Goal: Task Accomplishment & Management: Manage account settings

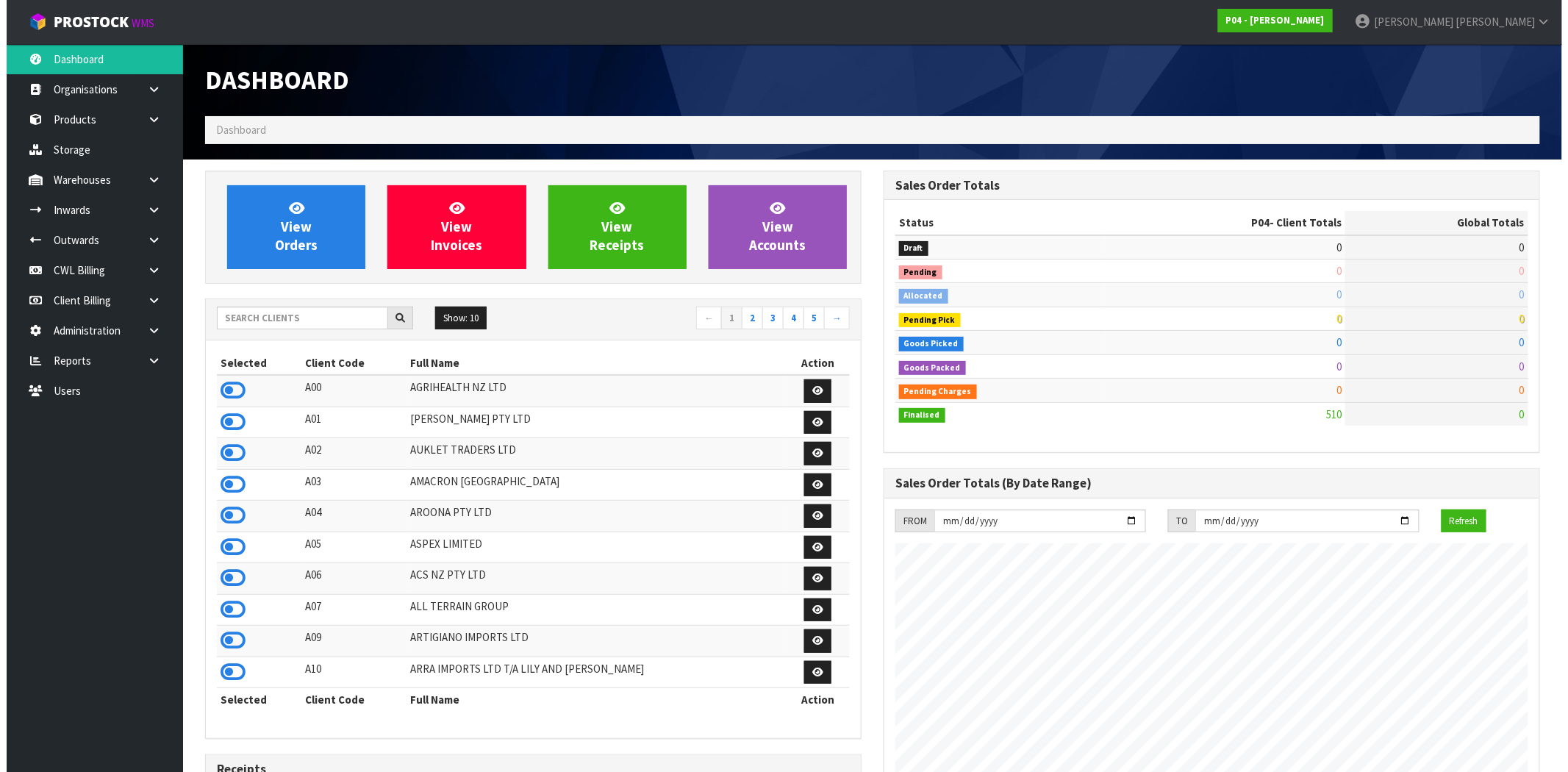
scroll to position [899, 679]
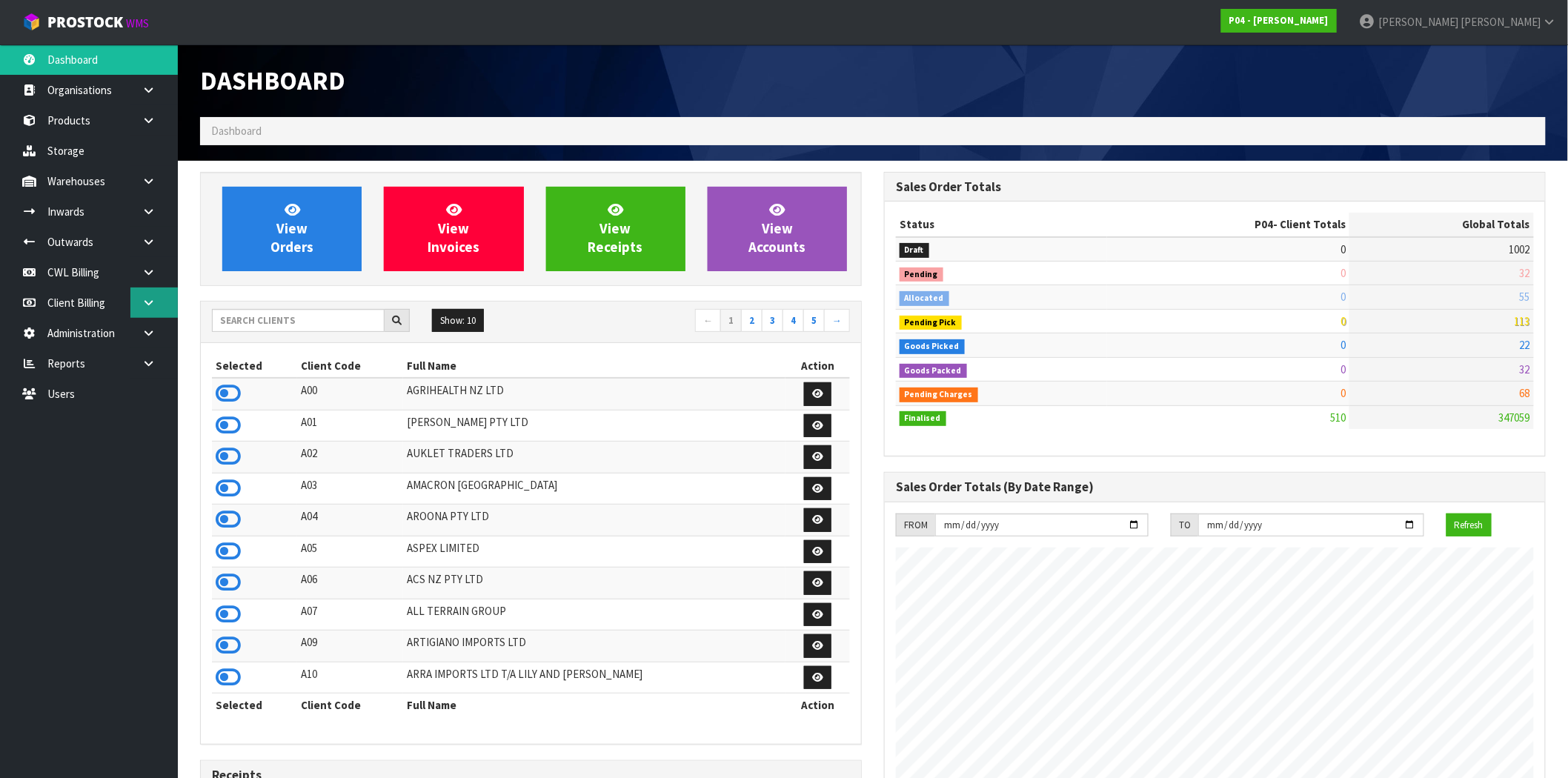
click at [146, 300] on icon at bounding box center [149, 303] width 14 height 11
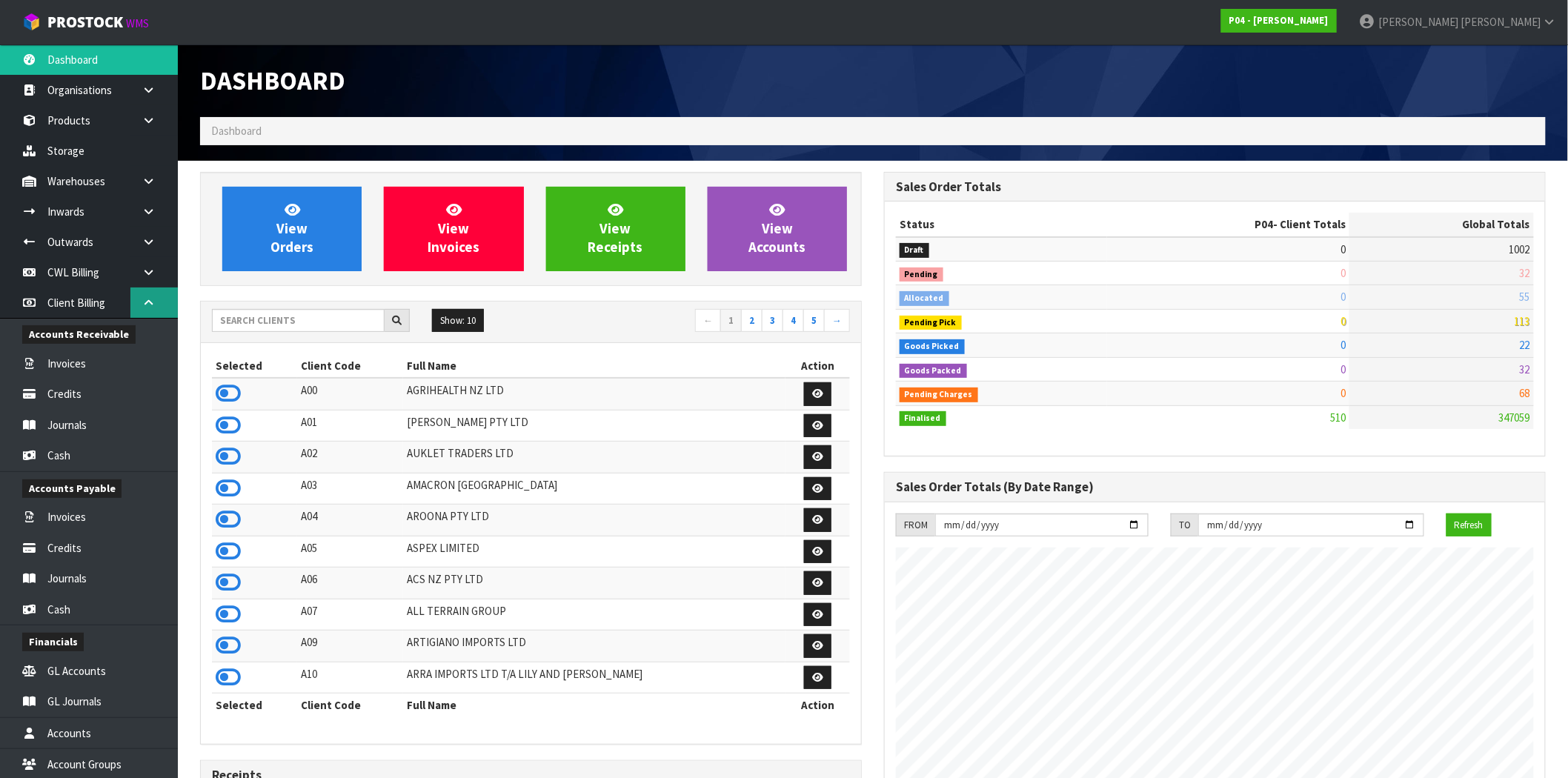
click at [148, 299] on icon at bounding box center [149, 303] width 14 height 11
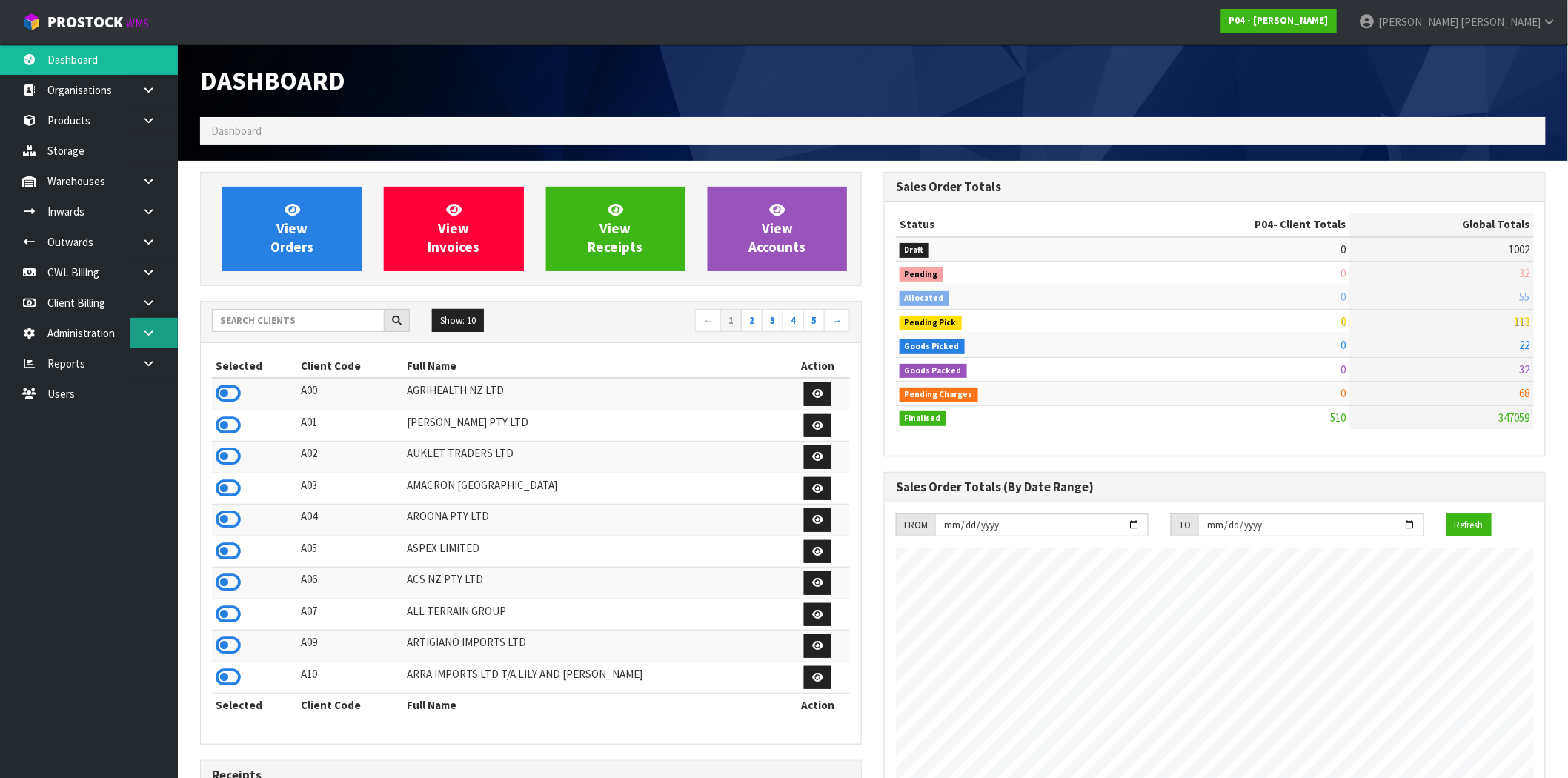
click at [152, 337] on icon at bounding box center [149, 333] width 14 height 11
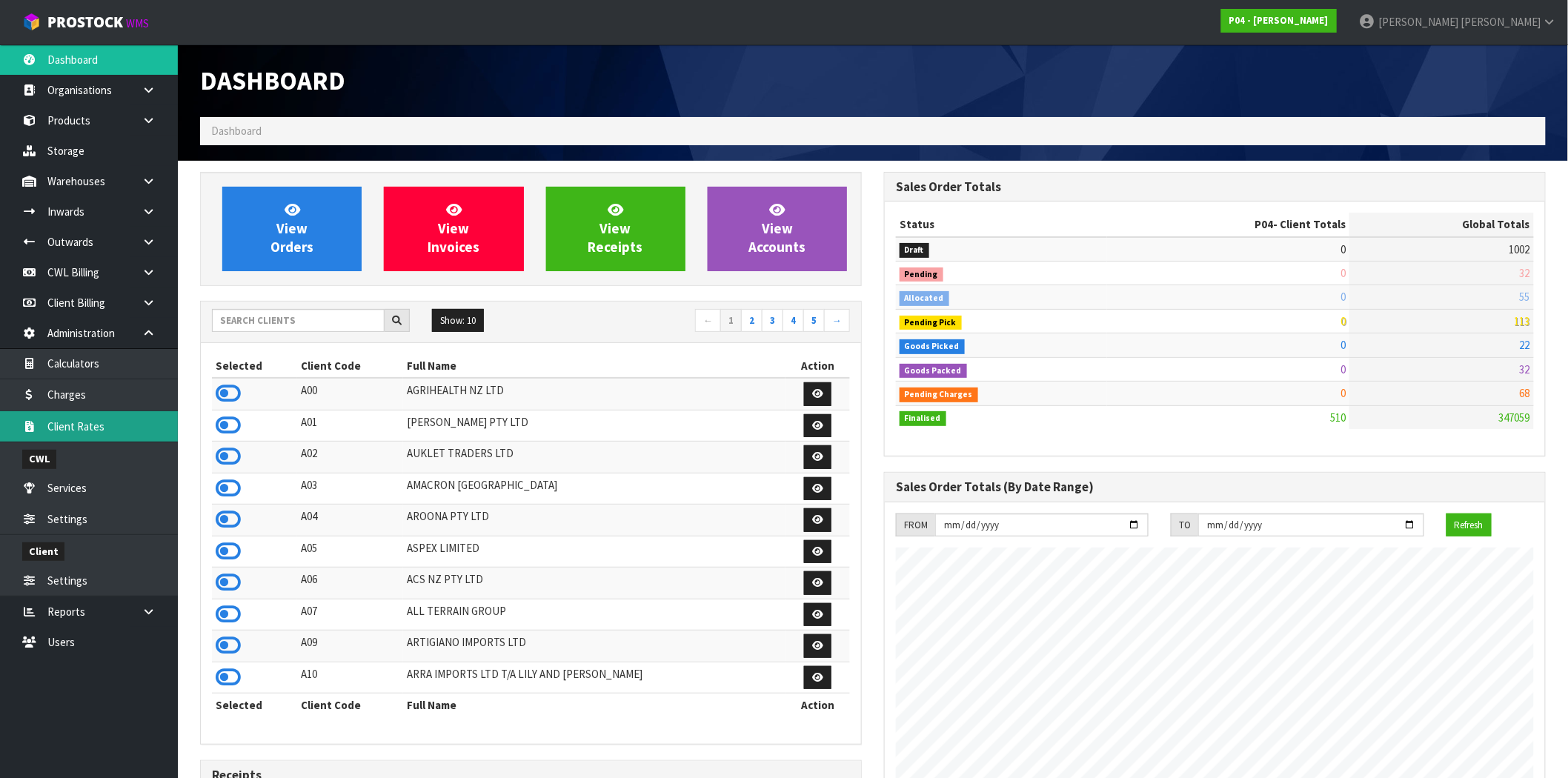
click at [93, 427] on link "Client Rates" at bounding box center [89, 426] width 178 height 31
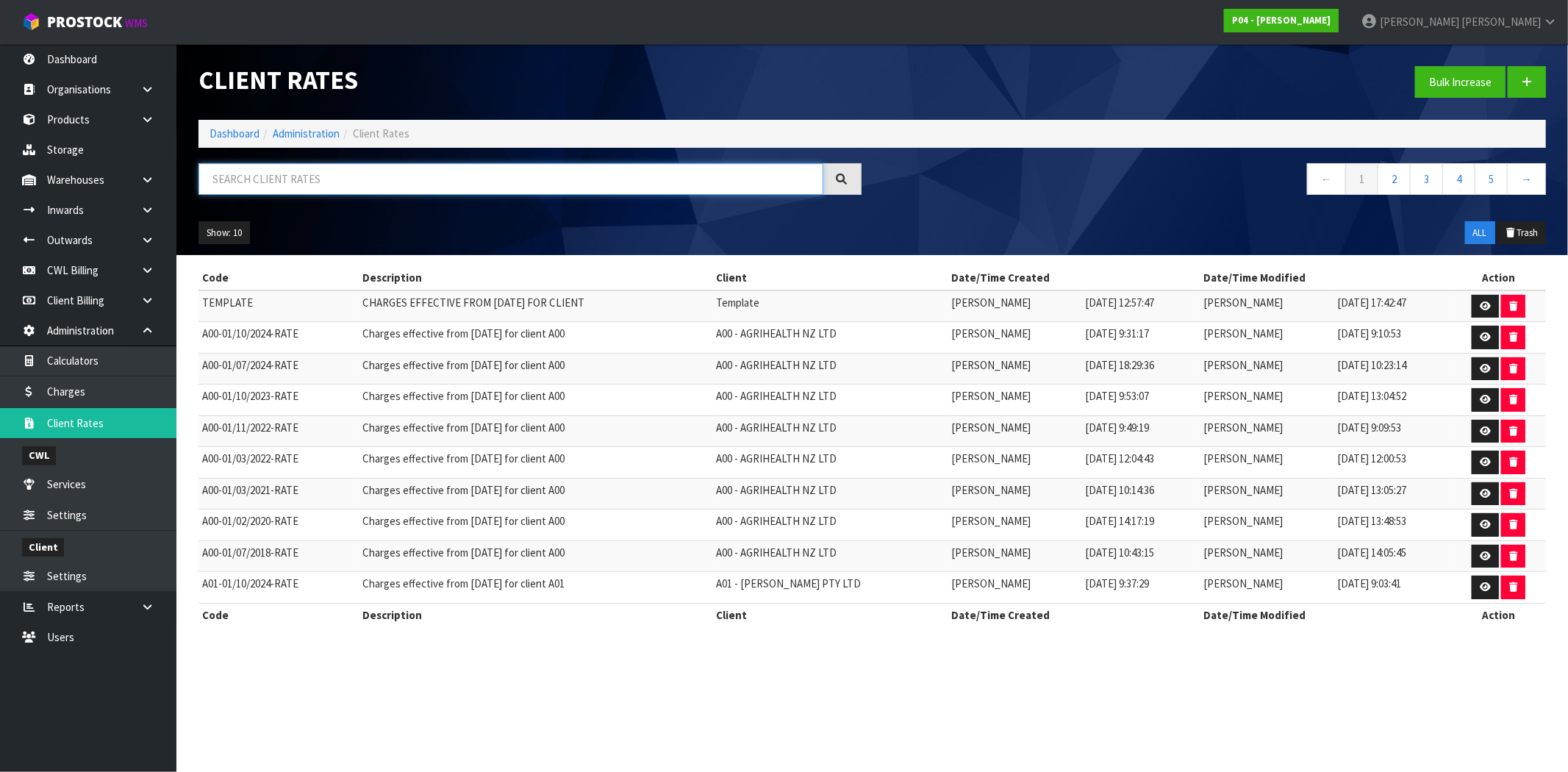
click at [415, 186] on input "text" at bounding box center [511, 179] width 625 height 31
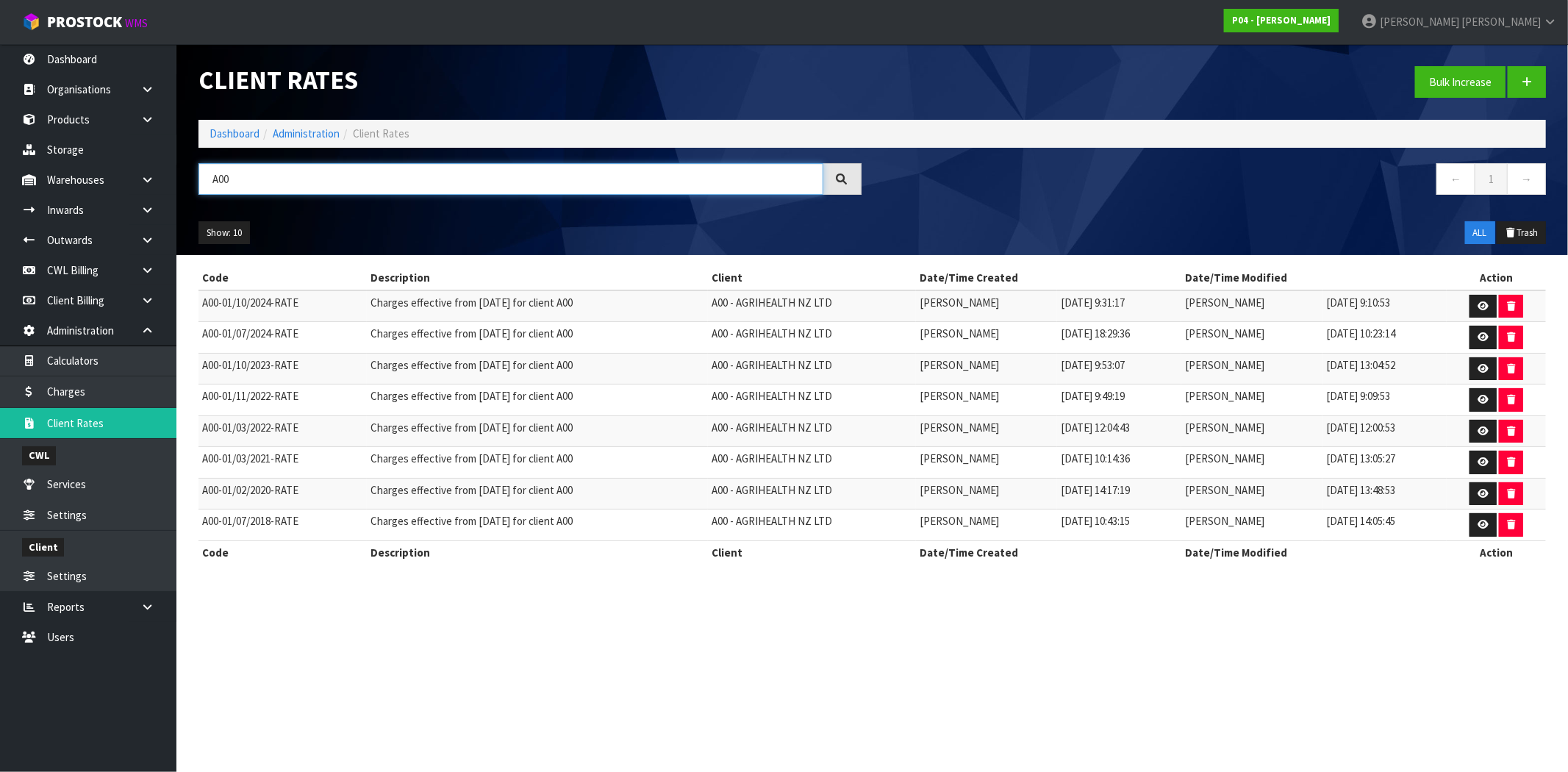
type input "A00"
click at [1479, 304] on link at bounding box center [1483, 307] width 27 height 23
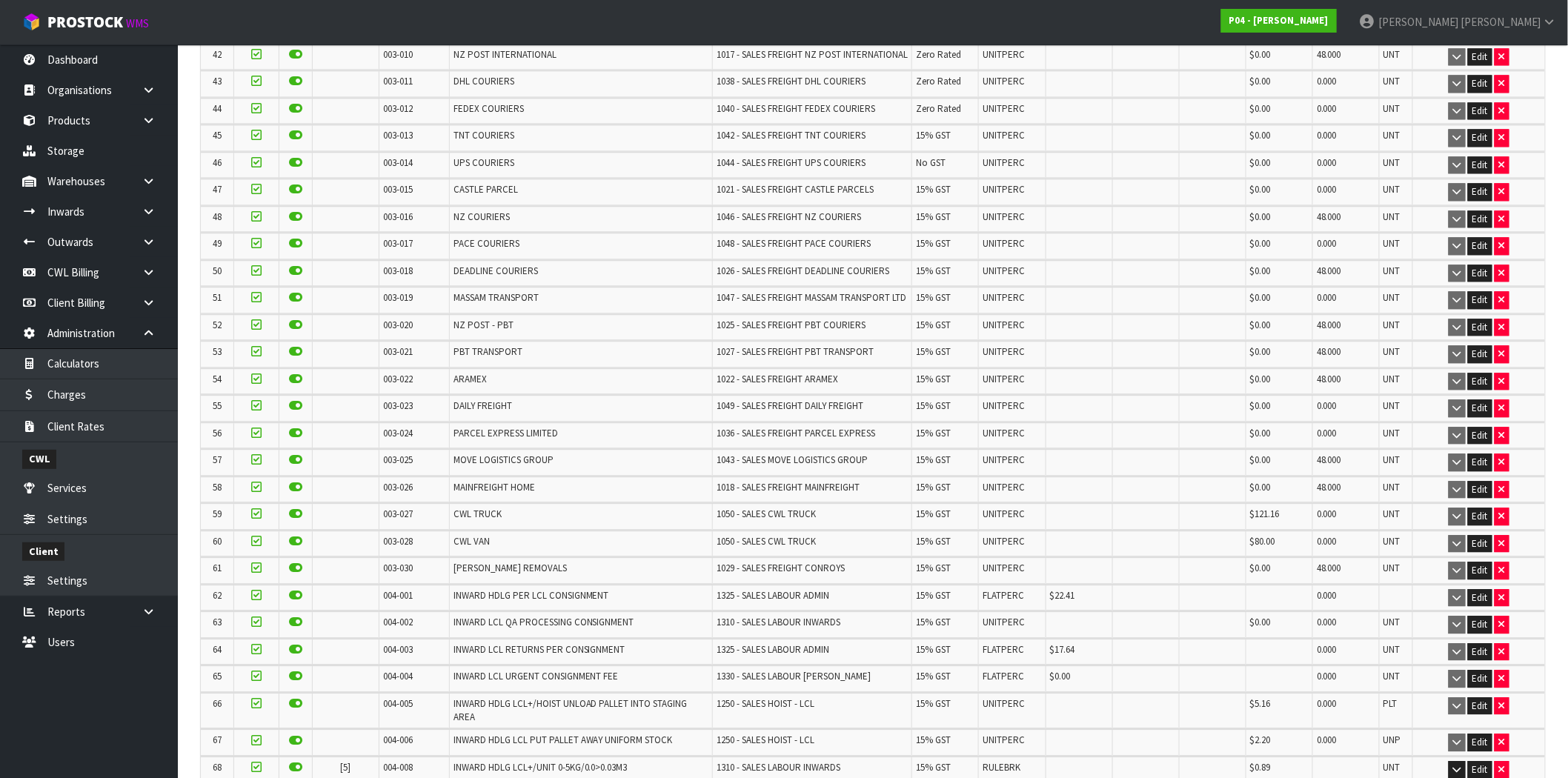
scroll to position [1893, 0]
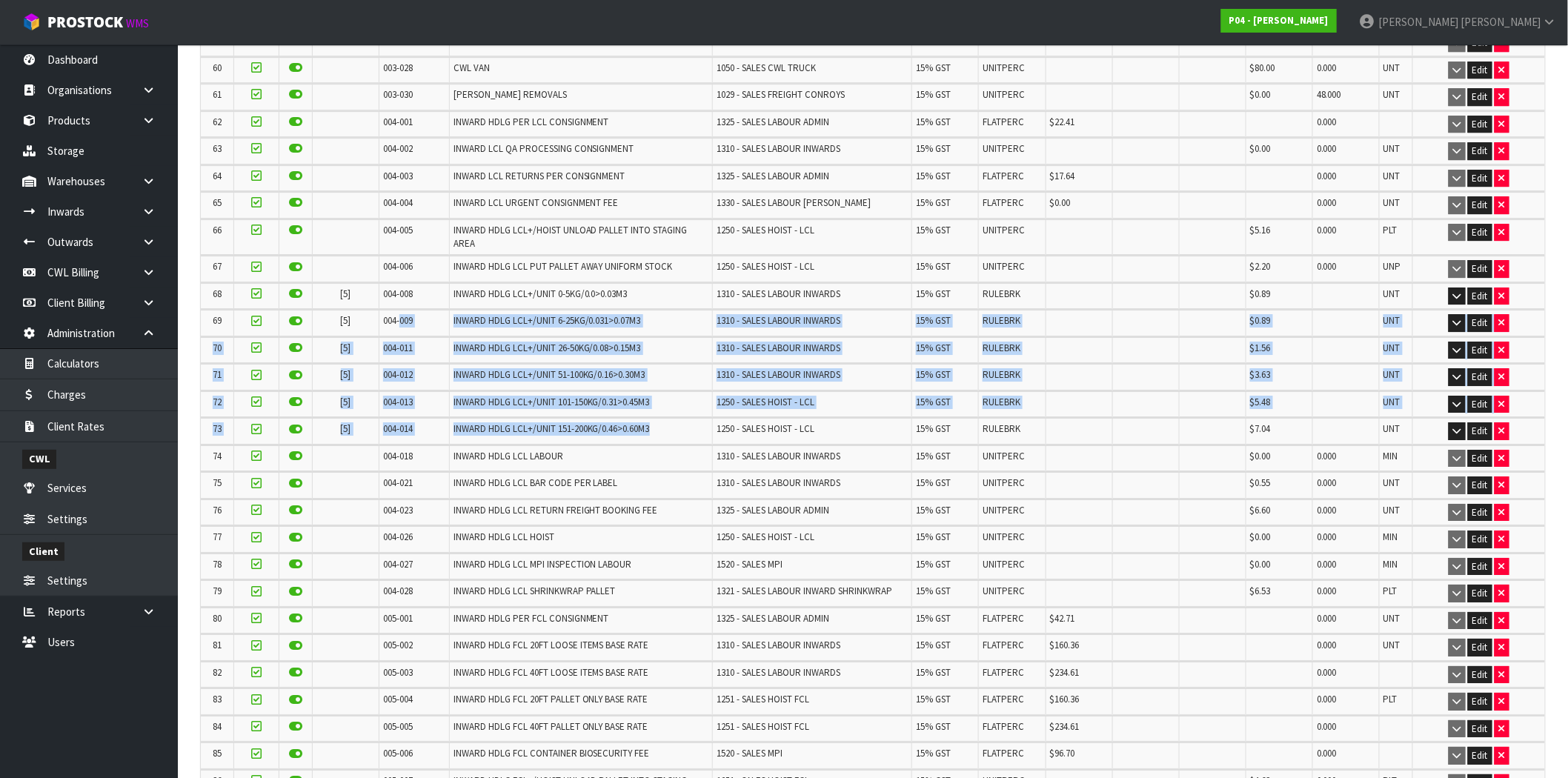
drag, startPoint x: 658, startPoint y: 415, endPoint x: 397, endPoint y: 307, distance: 282.5
click at [433, 310] on td "004-009" at bounding box center [413, 322] width 70 height 26
drag, startPoint x: 452, startPoint y: 278, endPoint x: 650, endPoint y: 428, distance: 248.4
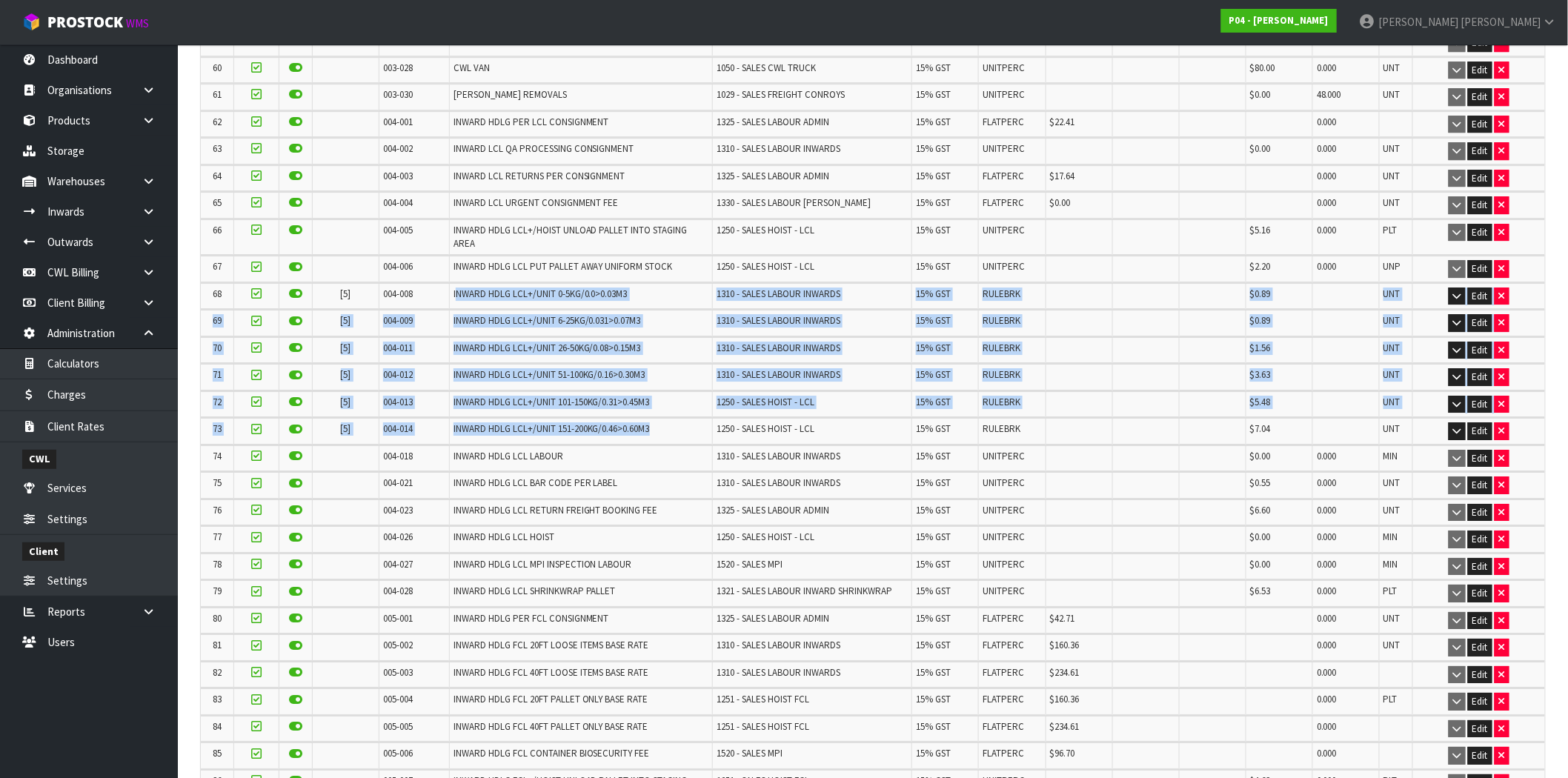
click at [620, 294] on td "INWARD HDLG LCL+/UNIT 0-5KG/0.0>0.03M3" at bounding box center [581, 296] width 263 height 26
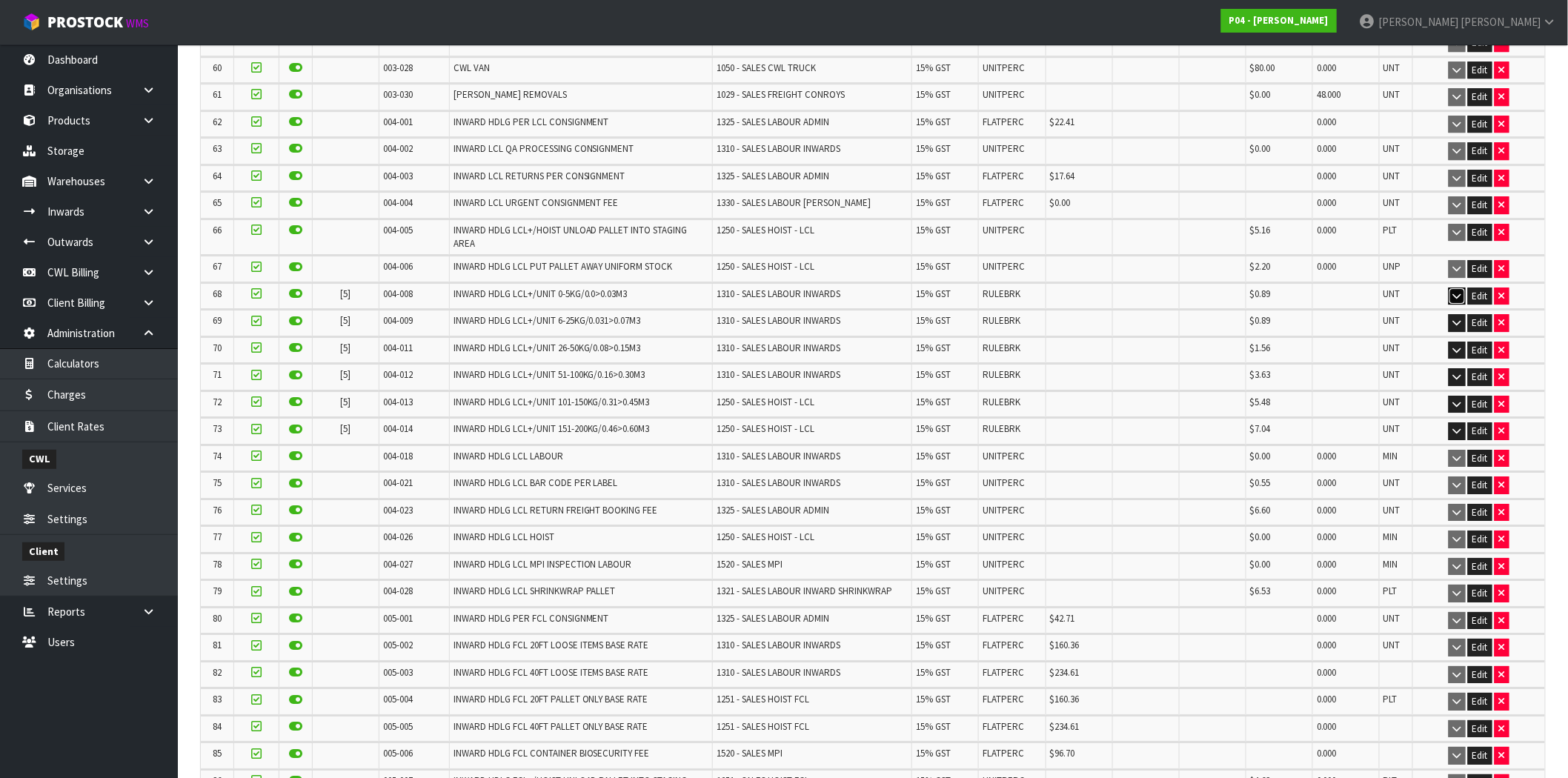
click at [1455, 288] on button "button" at bounding box center [1458, 296] width 17 height 18
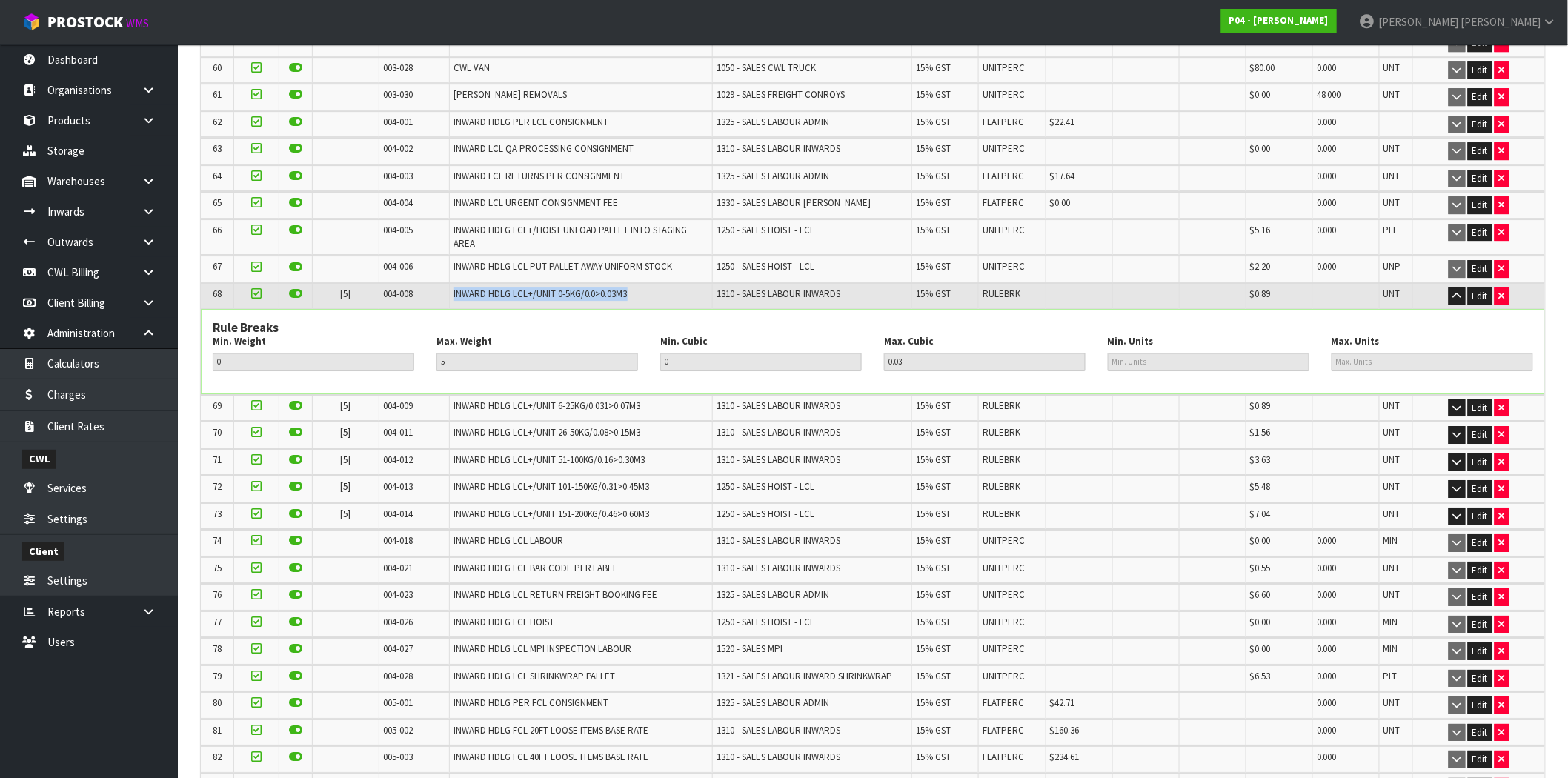
drag, startPoint x: 635, startPoint y: 283, endPoint x: 439, endPoint y: 284, distance: 196.0
click at [439, 284] on tr "68 [5] 004-008 INWARD HDLG LCL+/UNIT 0-5KG/0.0>0.03M3 1310 - SALES LABOUR INWAR…" at bounding box center [873, 296] width 1344 height 26
click at [516, 289] on span "INWARD HDLG LCL+/UNIT 0-5KG/0.0>0.03M3" at bounding box center [540, 294] width 174 height 13
drag, startPoint x: 635, startPoint y: 284, endPoint x: 434, endPoint y: 284, distance: 201.0
click at [434, 284] on tr "68 [5] 004-008 INWARD HDLG LCL+/UNIT 0-5KG/0.0>0.03M3 1310 - SALES LABOUR INWAR…" at bounding box center [873, 296] width 1344 height 26
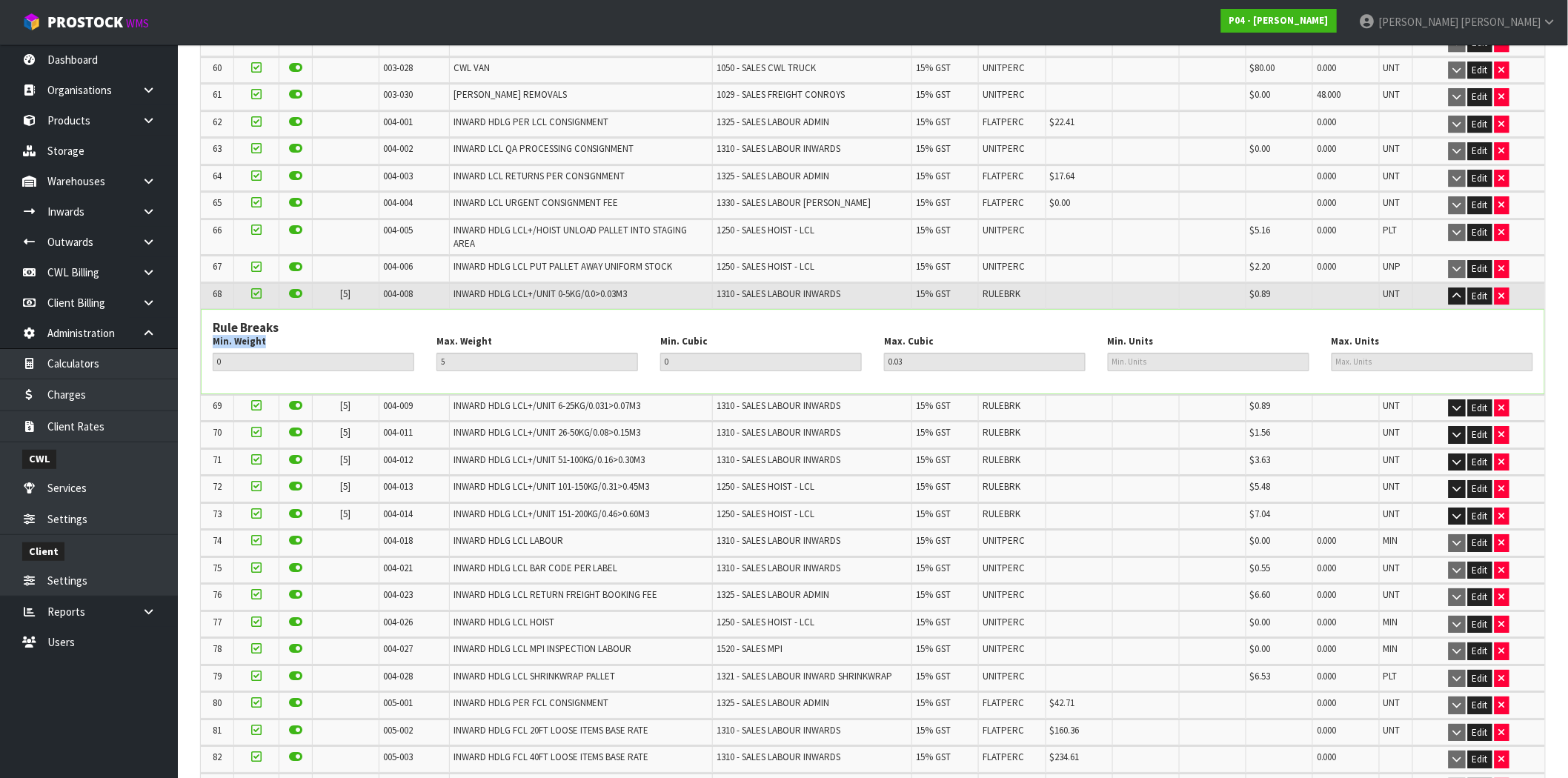
drag, startPoint x: 268, startPoint y: 333, endPoint x: 205, endPoint y: 335, distance: 63.0
click at [205, 335] on div "Min. Weight 0" at bounding box center [314, 352] width 224 height 35
drag, startPoint x: 497, startPoint y: 331, endPoint x: 434, endPoint y: 333, distance: 63.0
click at [434, 335] on div "Max. Weight 5" at bounding box center [538, 352] width 224 height 35
drag, startPoint x: 631, startPoint y: 284, endPoint x: 440, endPoint y: 288, distance: 191.0
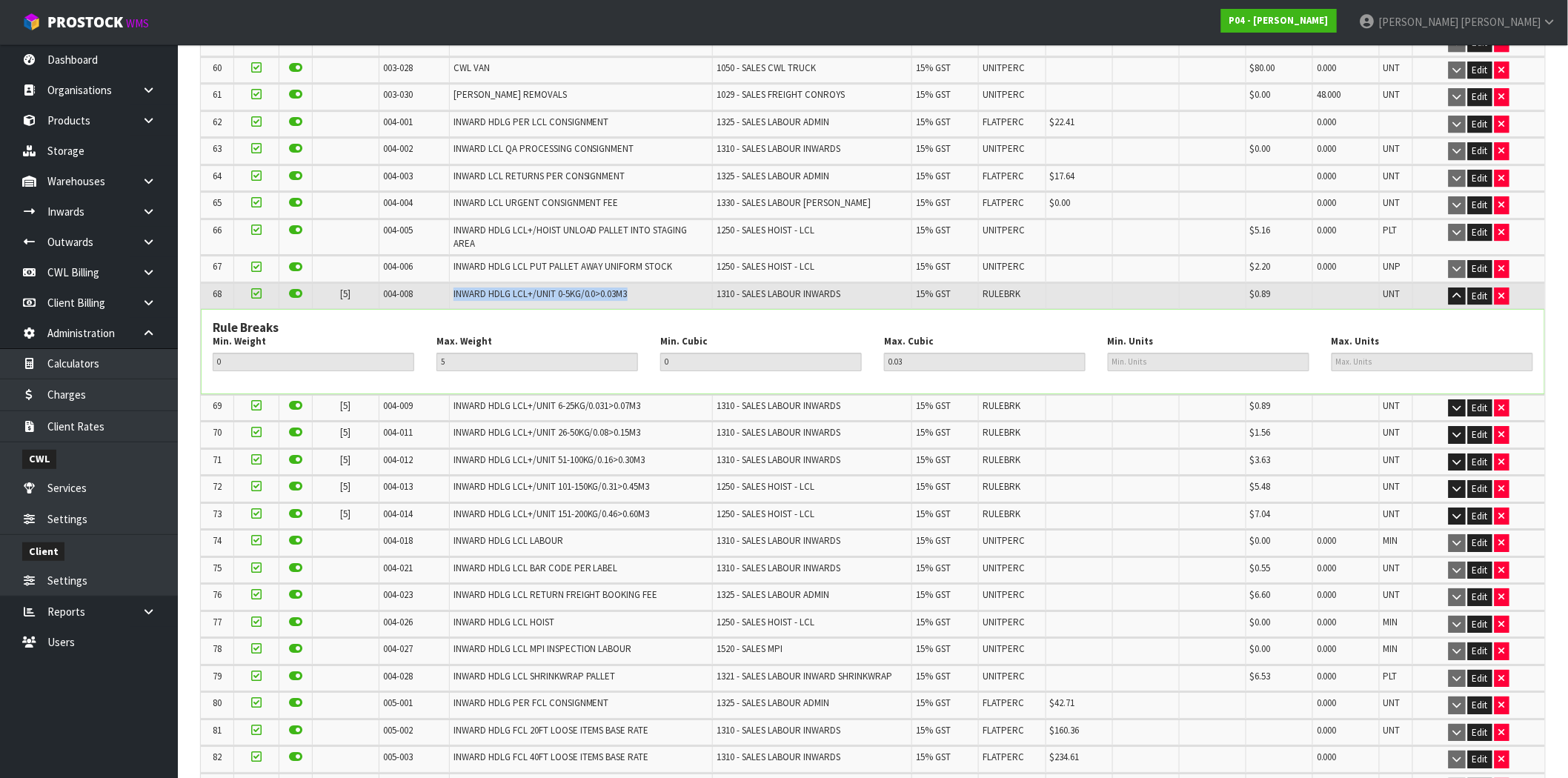
click at [440, 288] on tr "68 [5] 004-008 INWARD HDLG LCL+/UNIT 0-5KG/0.0>0.03M3 1310 - SALES LABOUR INWAR…" at bounding box center [873, 296] width 1344 height 26
click at [550, 288] on span "INWARD HDLG LCL+/UNIT 0-5KG/0.0>0.03M3" at bounding box center [540, 294] width 174 height 13
drag, startPoint x: 575, startPoint y: 281, endPoint x: 551, endPoint y: 296, distance: 28.3
click at [549, 288] on span "INWARD HDLG LCL+/UNIT 0-5KG/0.0>0.03M3" at bounding box center [540, 294] width 174 height 13
click at [472, 321] on h3 "Rule Breaks" at bounding box center [873, 328] width 1320 height 14
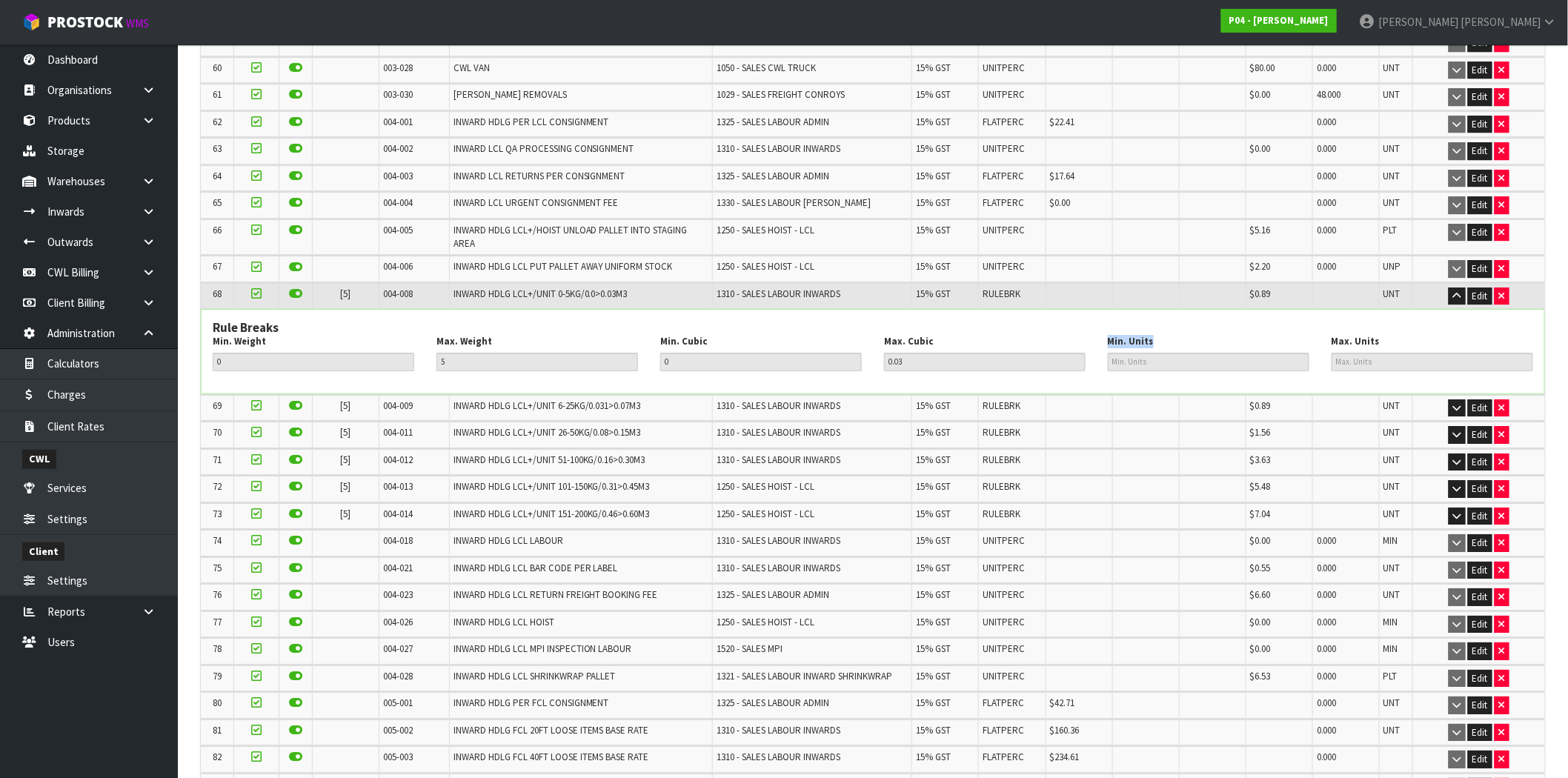
drag, startPoint x: 1155, startPoint y: 328, endPoint x: 1106, endPoint y: 330, distance: 49.0
click at [1106, 335] on div "Min. Units" at bounding box center [1209, 352] width 224 height 35
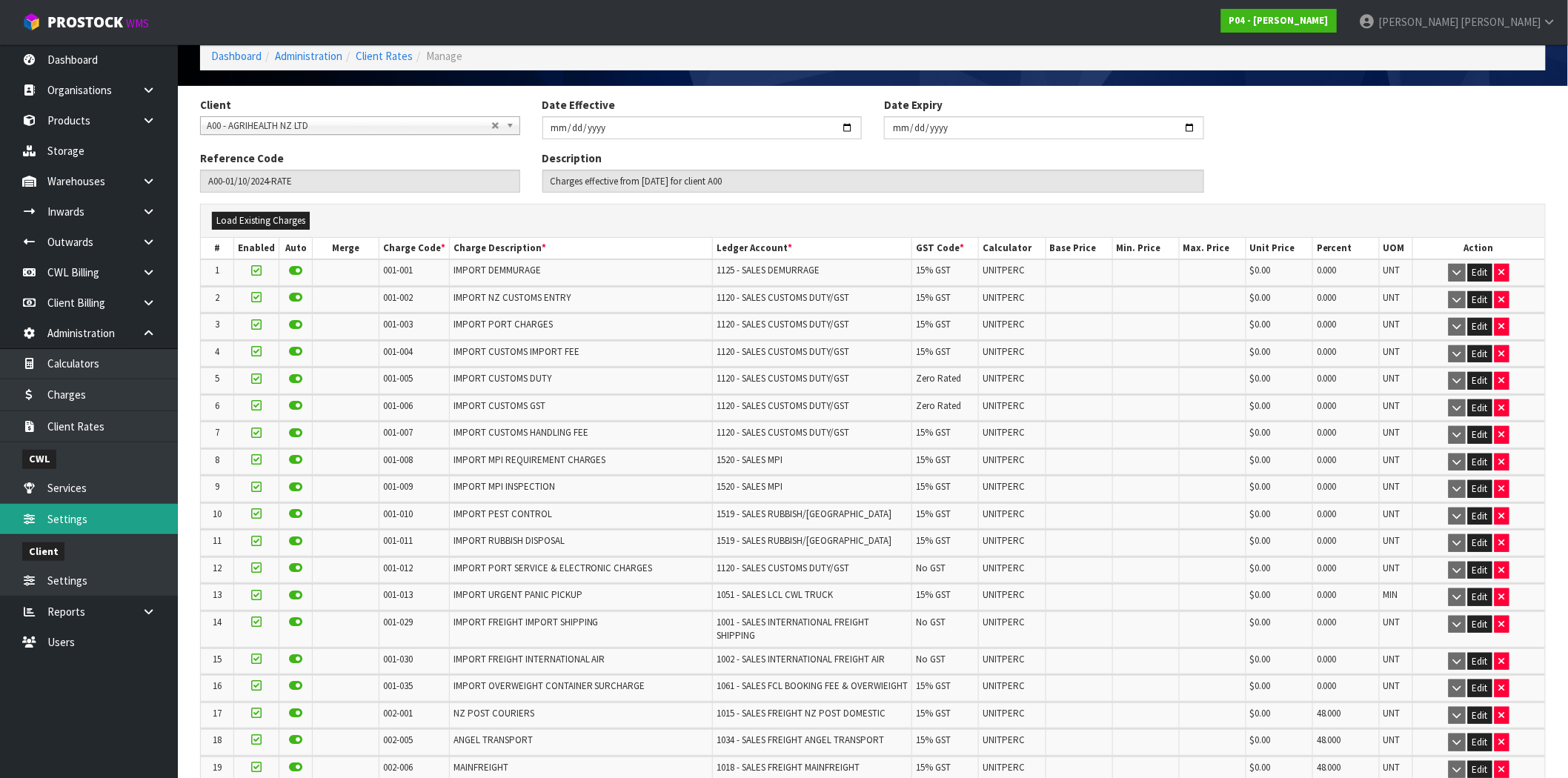
scroll to position [0, 0]
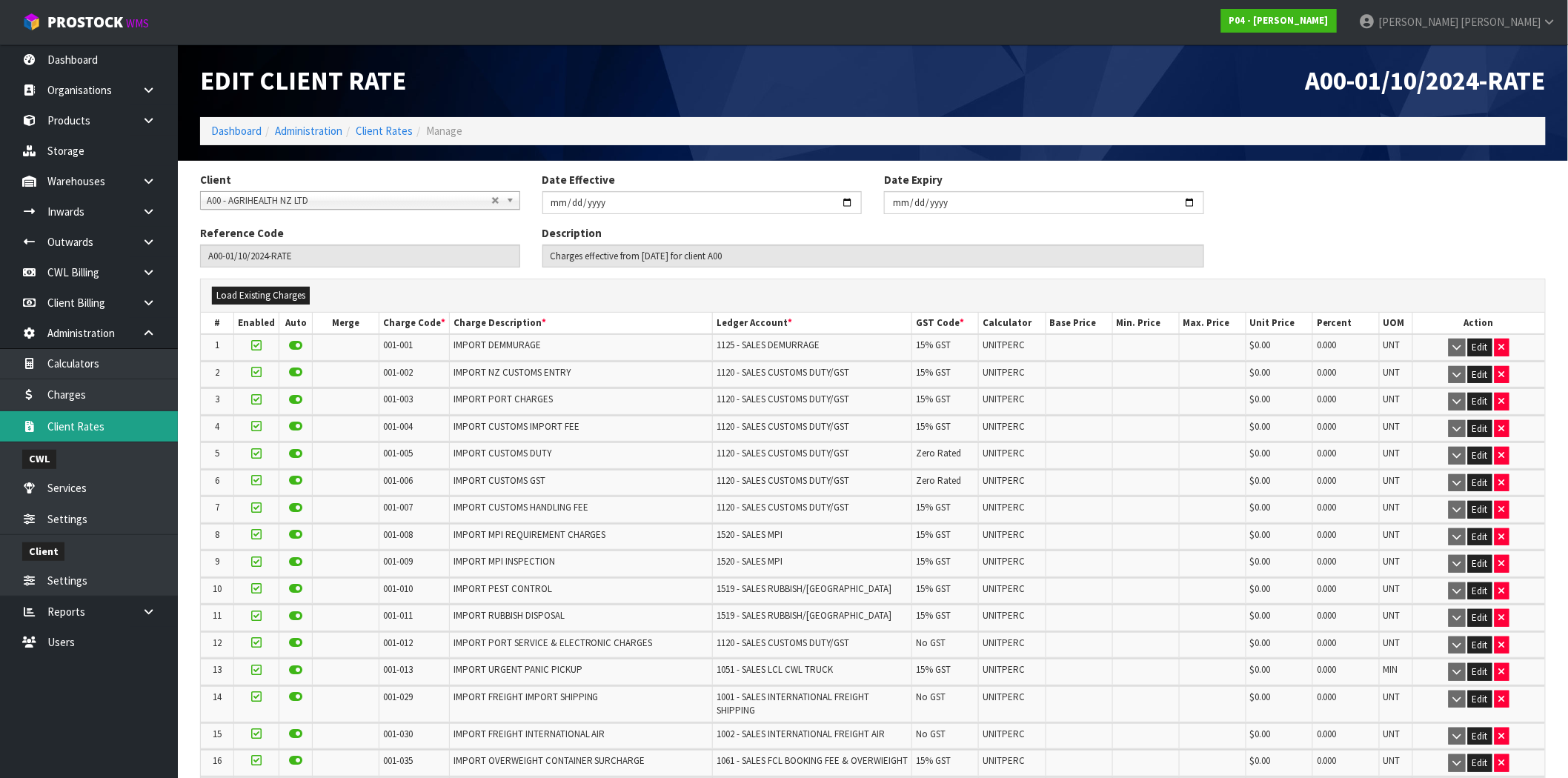
click at [106, 430] on link "Client Rates" at bounding box center [89, 426] width 178 height 31
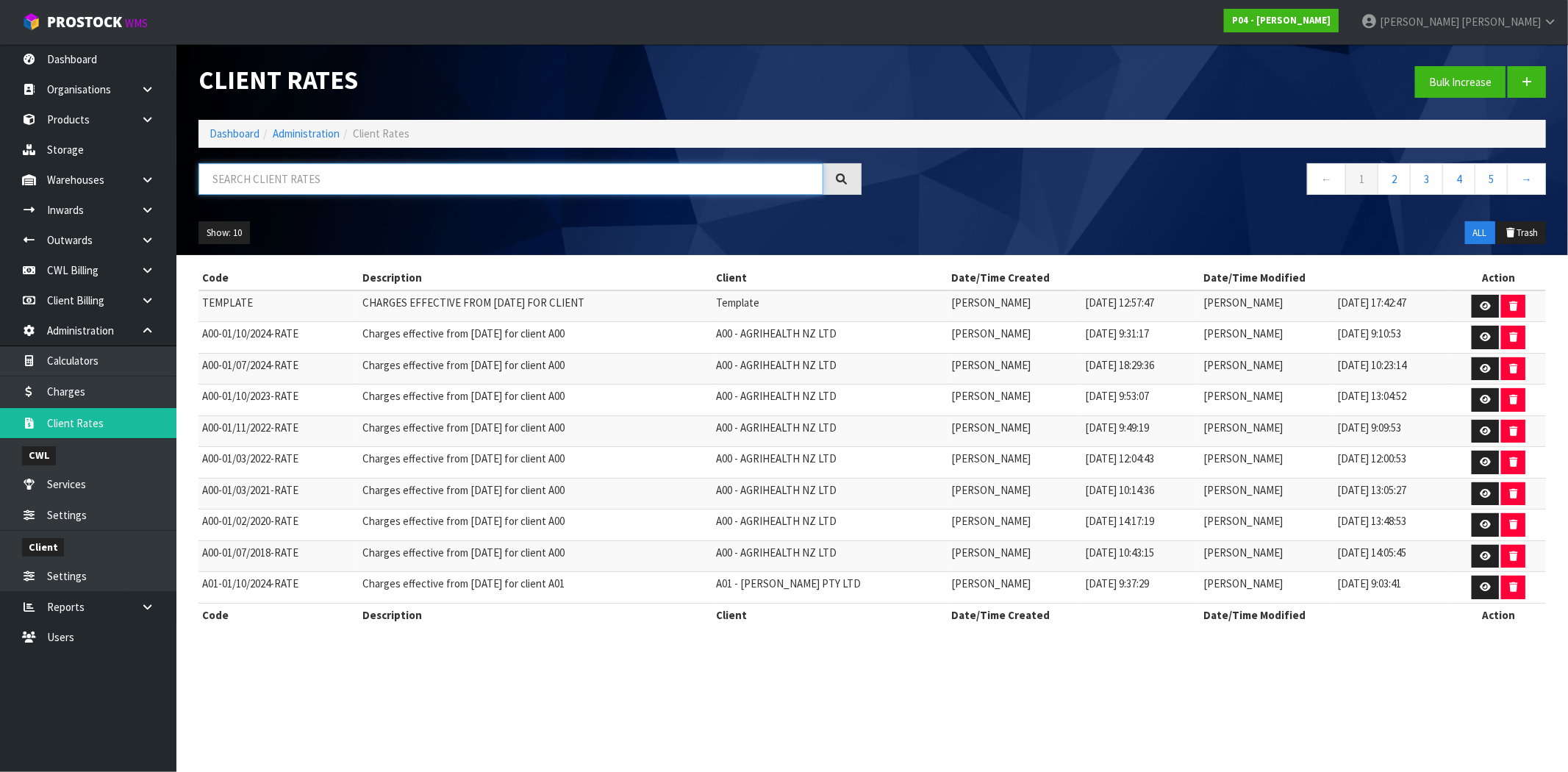
click at [432, 184] on input "text" at bounding box center [511, 179] width 625 height 31
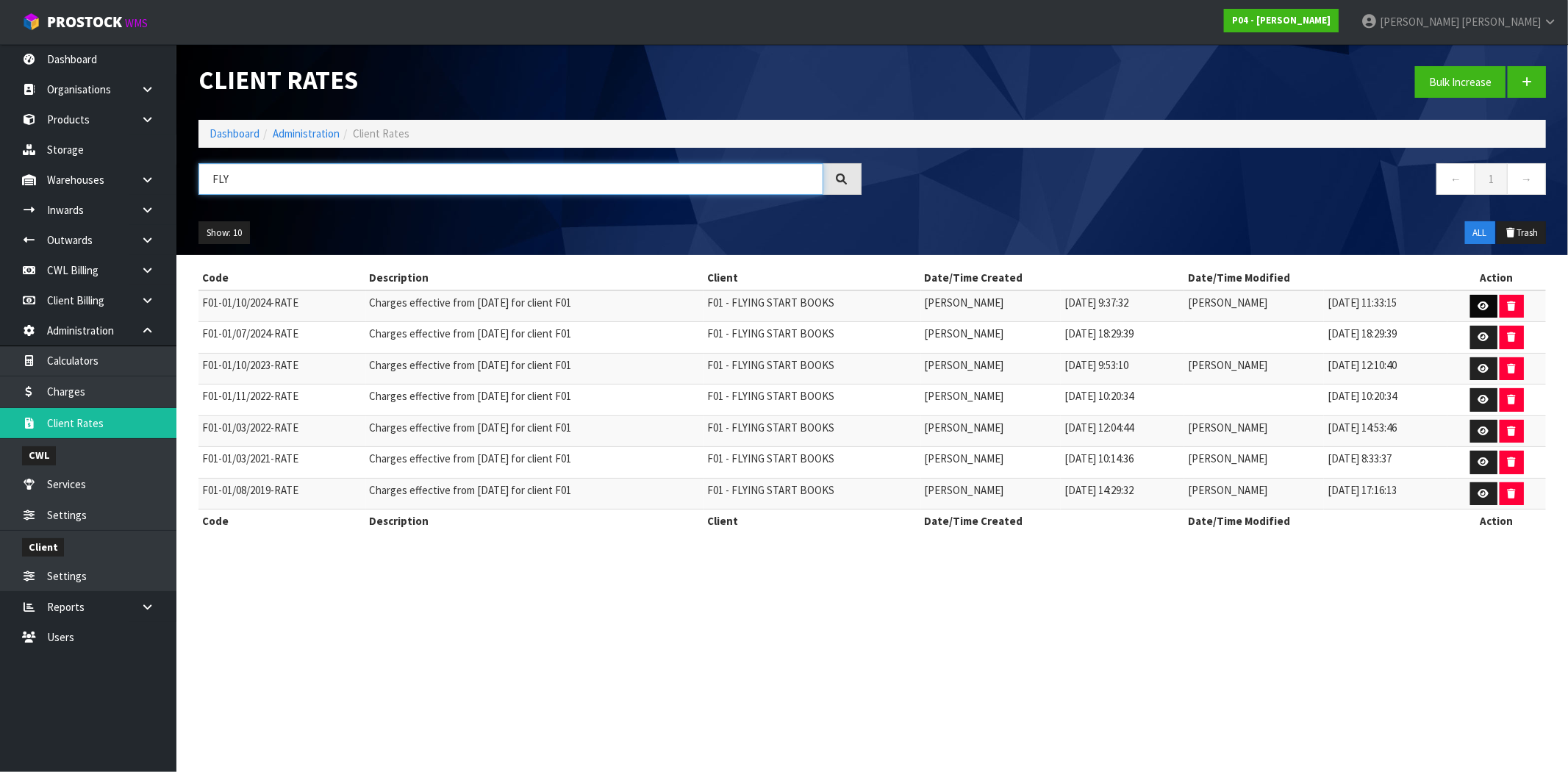
type input "FLY"
click at [1486, 305] on icon at bounding box center [1484, 306] width 11 height 9
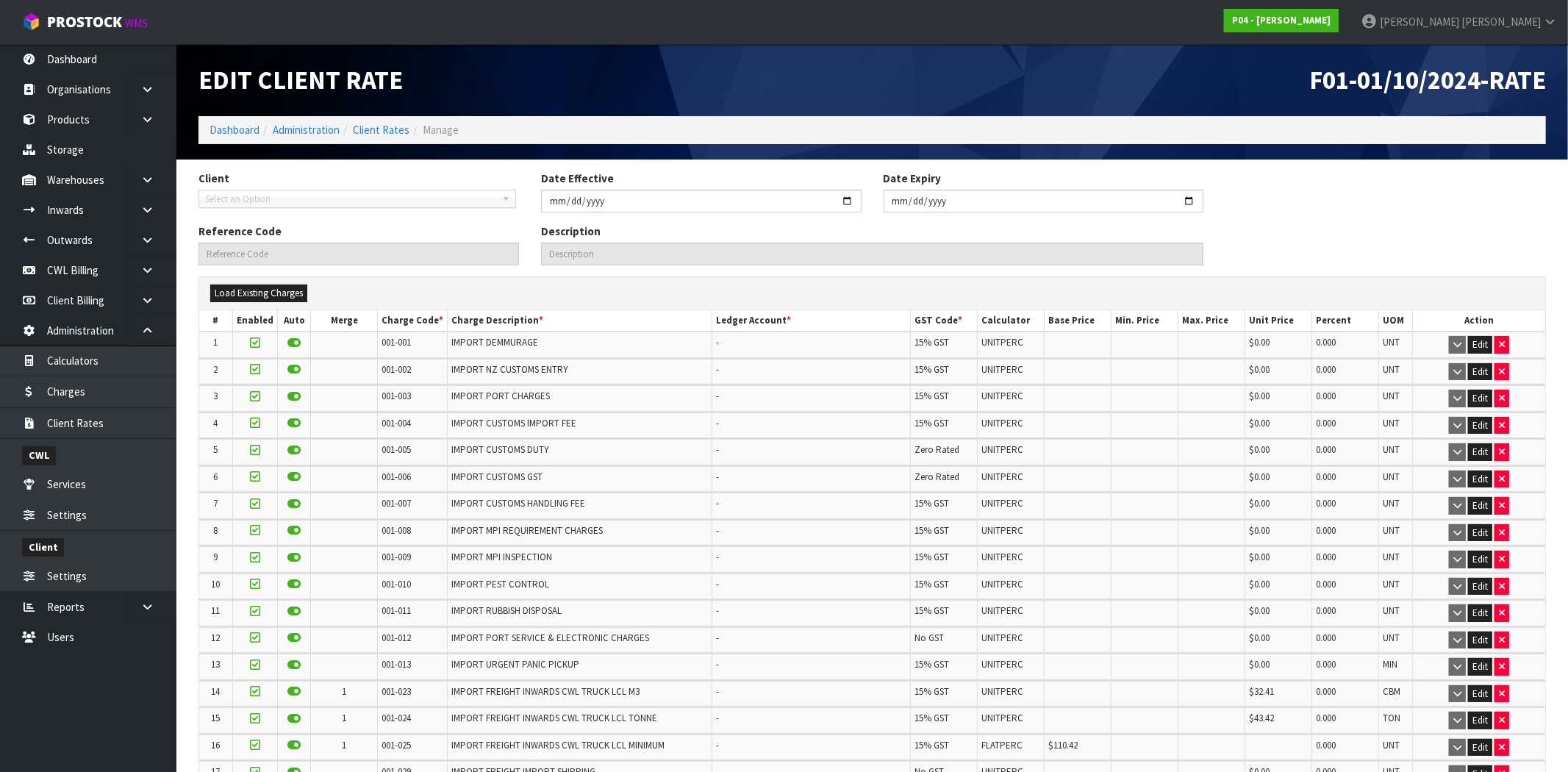
type input "[DATE]"
type input "F01-01/10/2024-RATE"
type input "Charges effective from [DATE] for client F01"
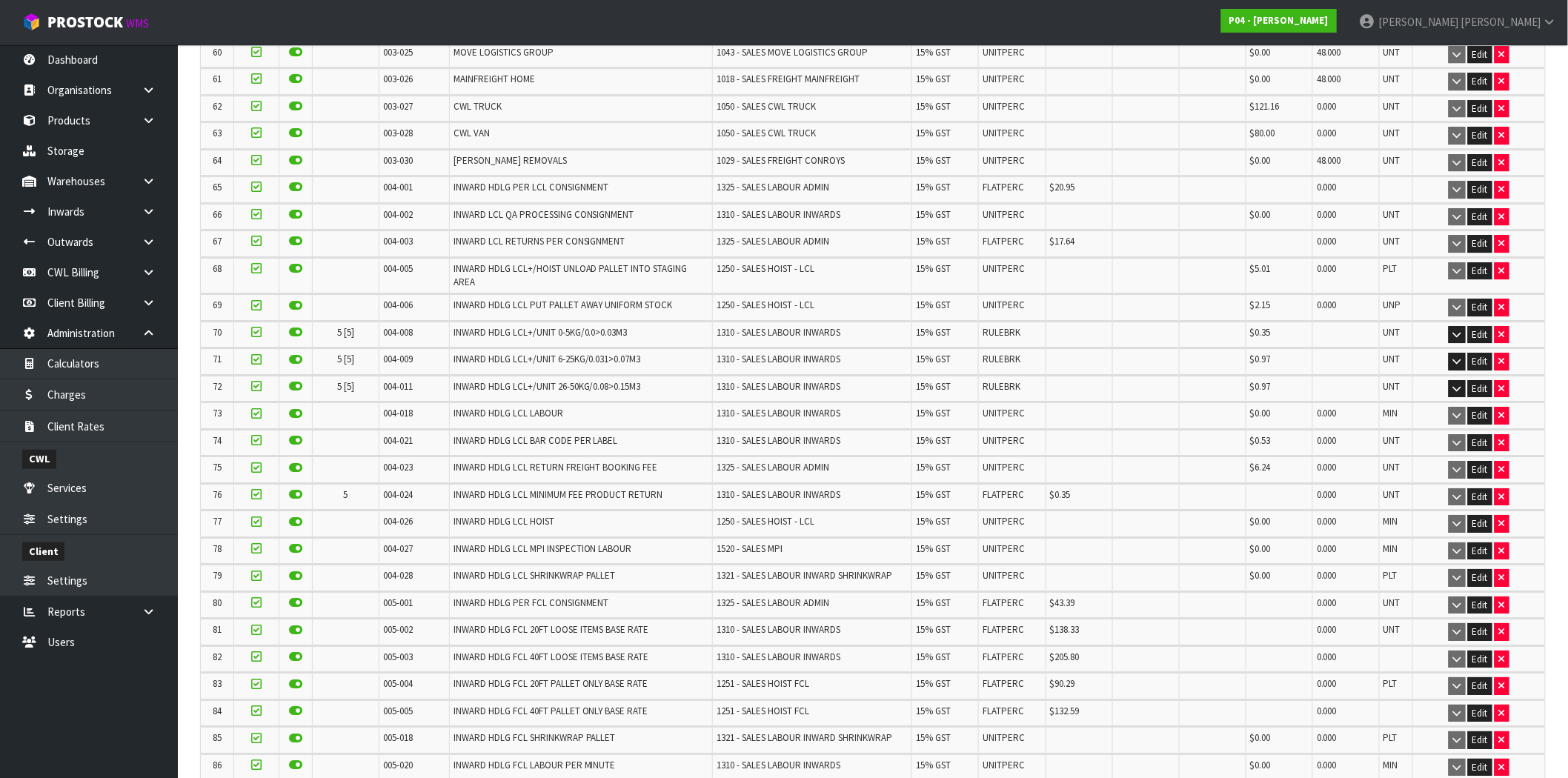
scroll to position [1893, 0]
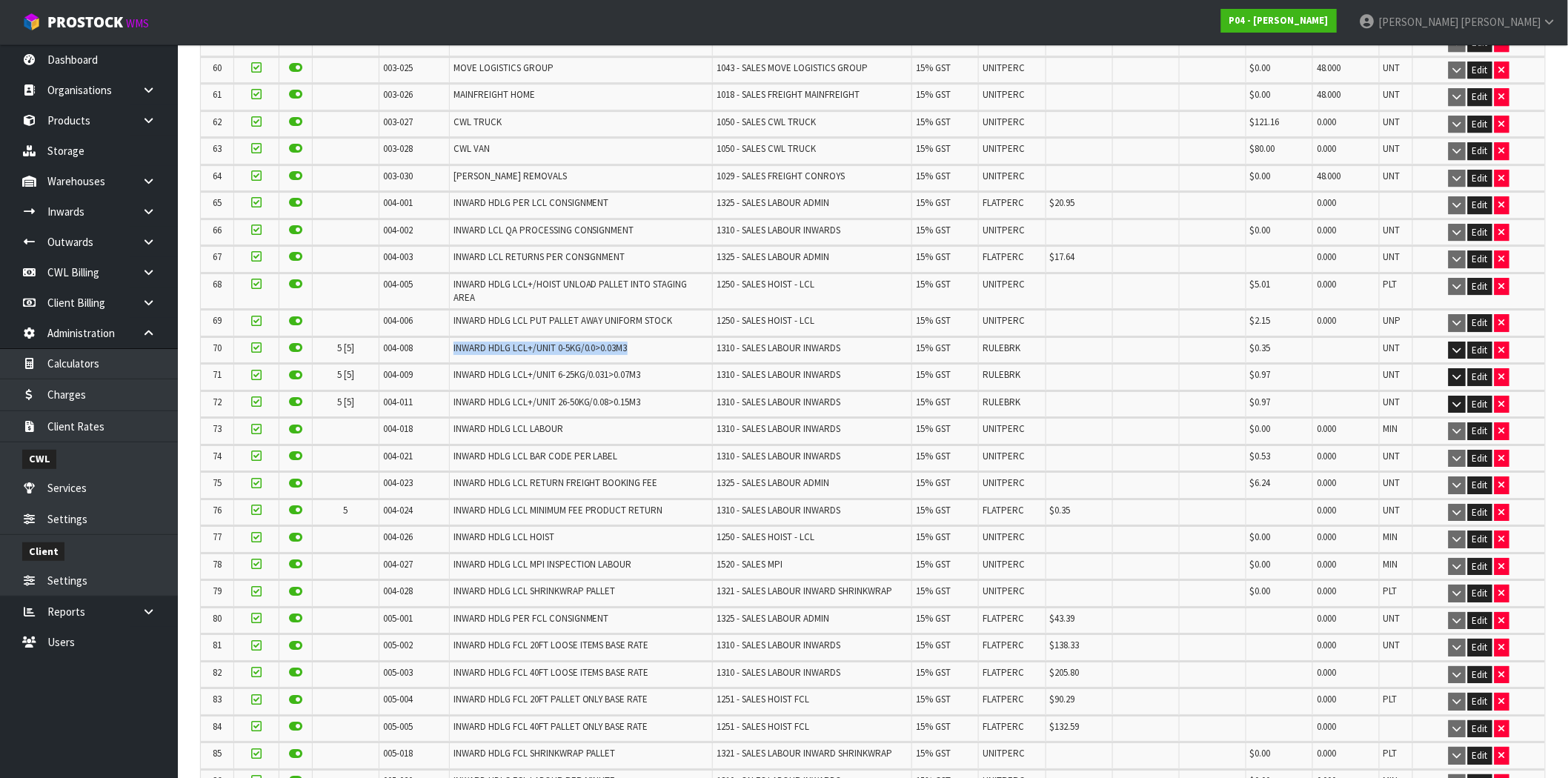
drag, startPoint x: 634, startPoint y: 330, endPoint x: 435, endPoint y: 333, distance: 199.0
click at [435, 337] on tr "70 5 [5] 004-008 INWARD HDLG LCL+/UNIT 0-5KG/0.0>0.03M3 1310 - SALES LABOUR INW…" at bounding box center [873, 350] width 1344 height 26
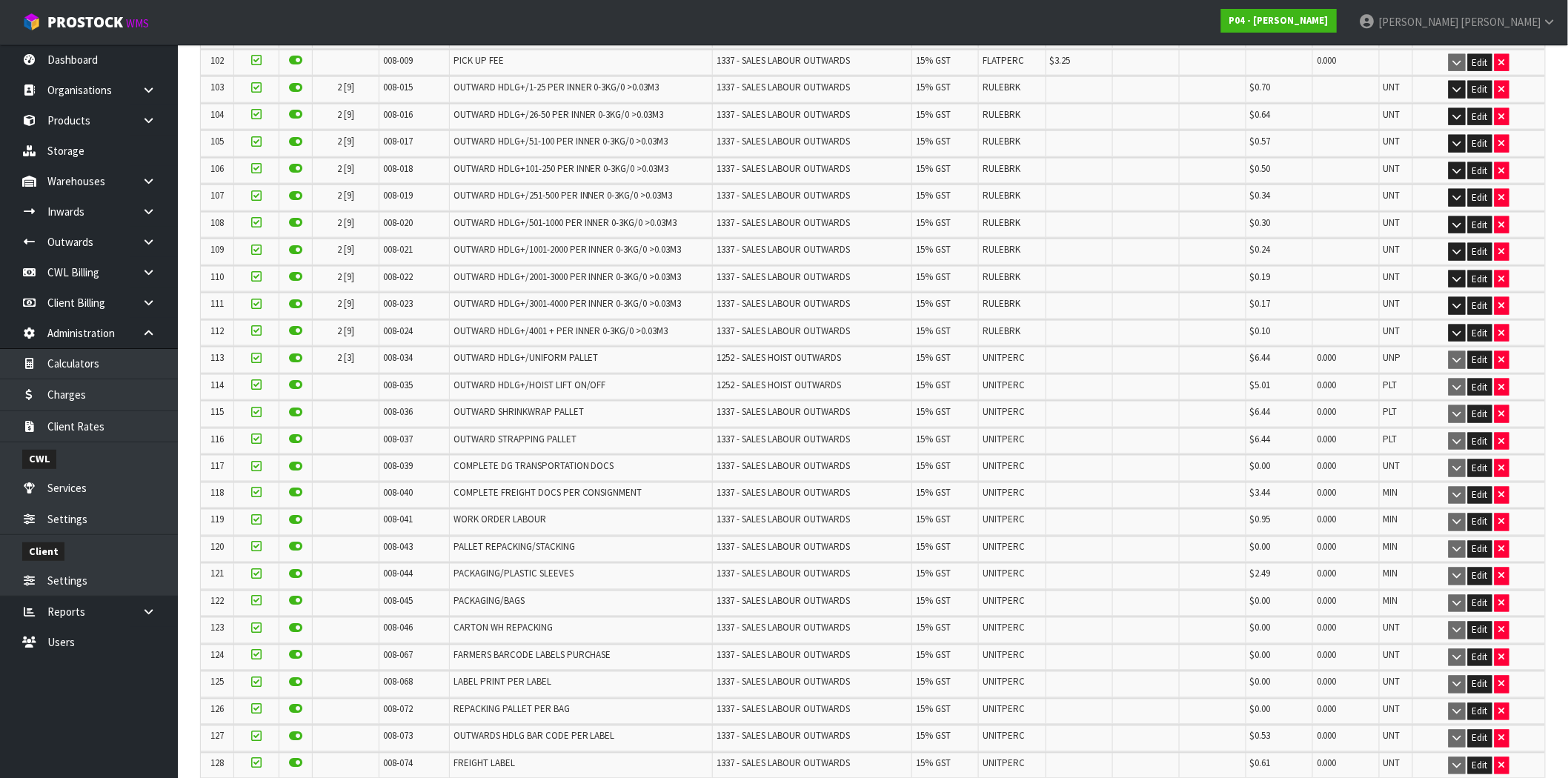
scroll to position [2799, 0]
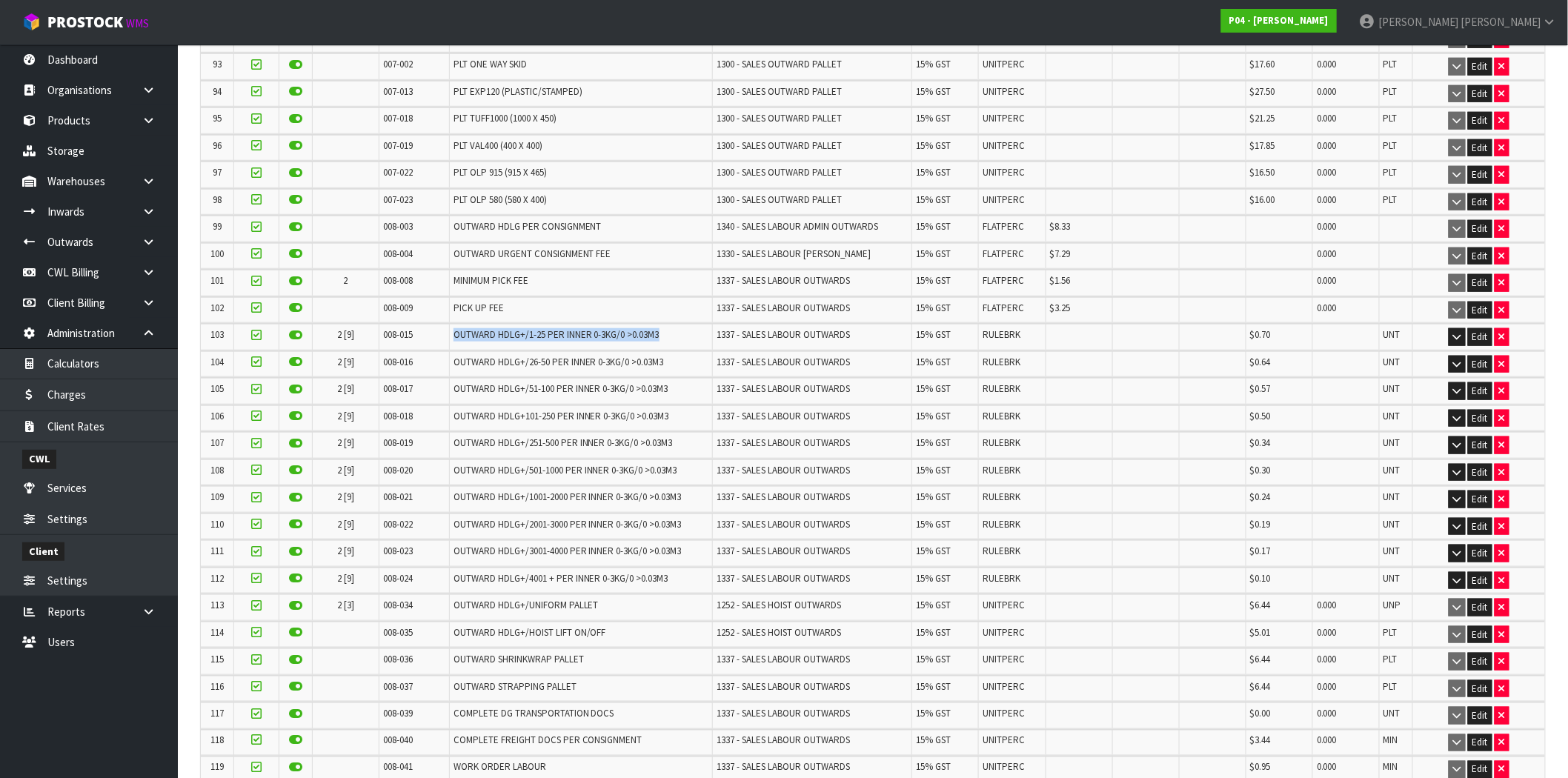
drag, startPoint x: 665, startPoint y: 306, endPoint x: 436, endPoint y: 311, distance: 229.1
click at [436, 324] on tr "103 2 [9] 008-015 OUTWARD HDLG+/1-25 PER INNER 0-3KG/0 >0.03M3 1337 - SALES LAB…" at bounding box center [873, 337] width 1344 height 26
click at [1458, 332] on icon "button" at bounding box center [1458, 337] width 8 height 9
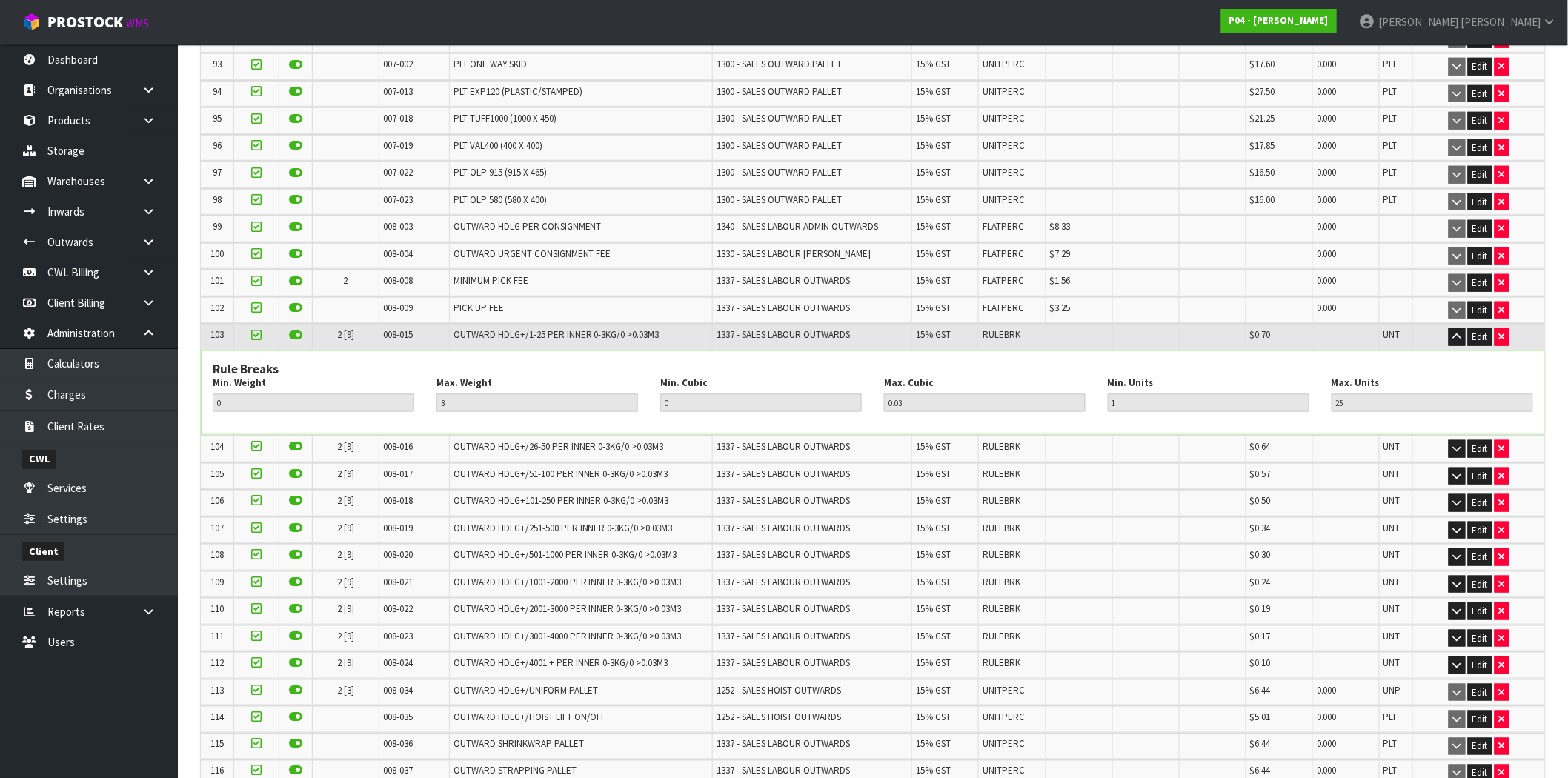
click at [587, 352] on div "Rule Breaks Min. Weight 0 Max. Weight 3 Min. Cubic 0 Max. Cubic 0.03 Min. Units…" at bounding box center [873, 393] width 1343 height 83
drag, startPoint x: 1454, startPoint y: 315, endPoint x: 1277, endPoint y: 352, distance: 180.8
click at [1454, 332] on icon "button" at bounding box center [1458, 337] width 8 height 9
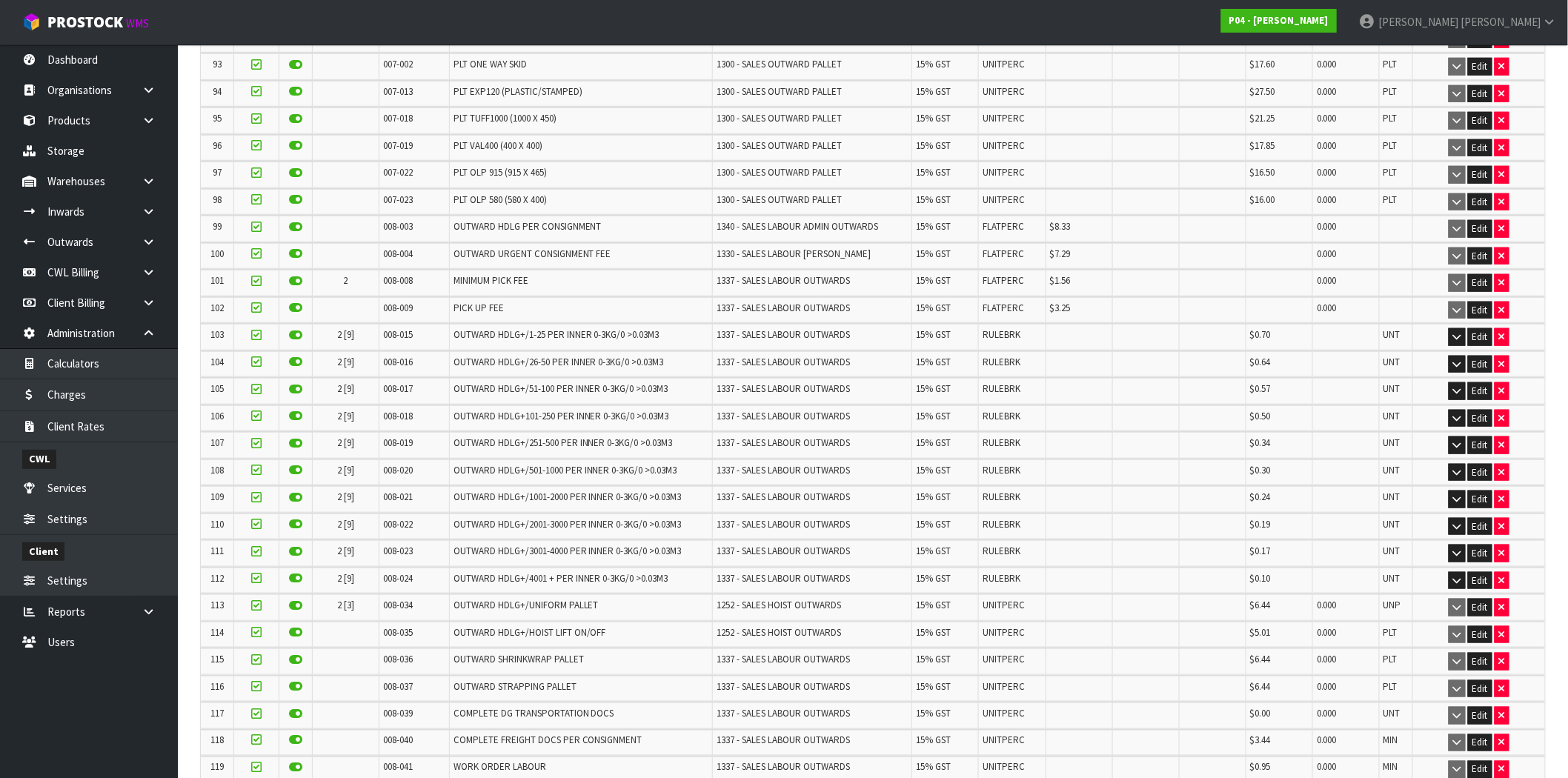
drag, startPoint x: 1279, startPoint y: 307, endPoint x: 1250, endPoint y: 312, distance: 29.4
click at [1250, 324] on td "$0.70" at bounding box center [1279, 337] width 67 height 26
drag, startPoint x: 1275, startPoint y: 331, endPoint x: 1243, endPoint y: 337, distance: 32.6
click at [1246, 352] on td "$0.64" at bounding box center [1279, 364] width 67 height 26
drag, startPoint x: 1280, startPoint y: 360, endPoint x: 1231, endPoint y: 365, distance: 49.3
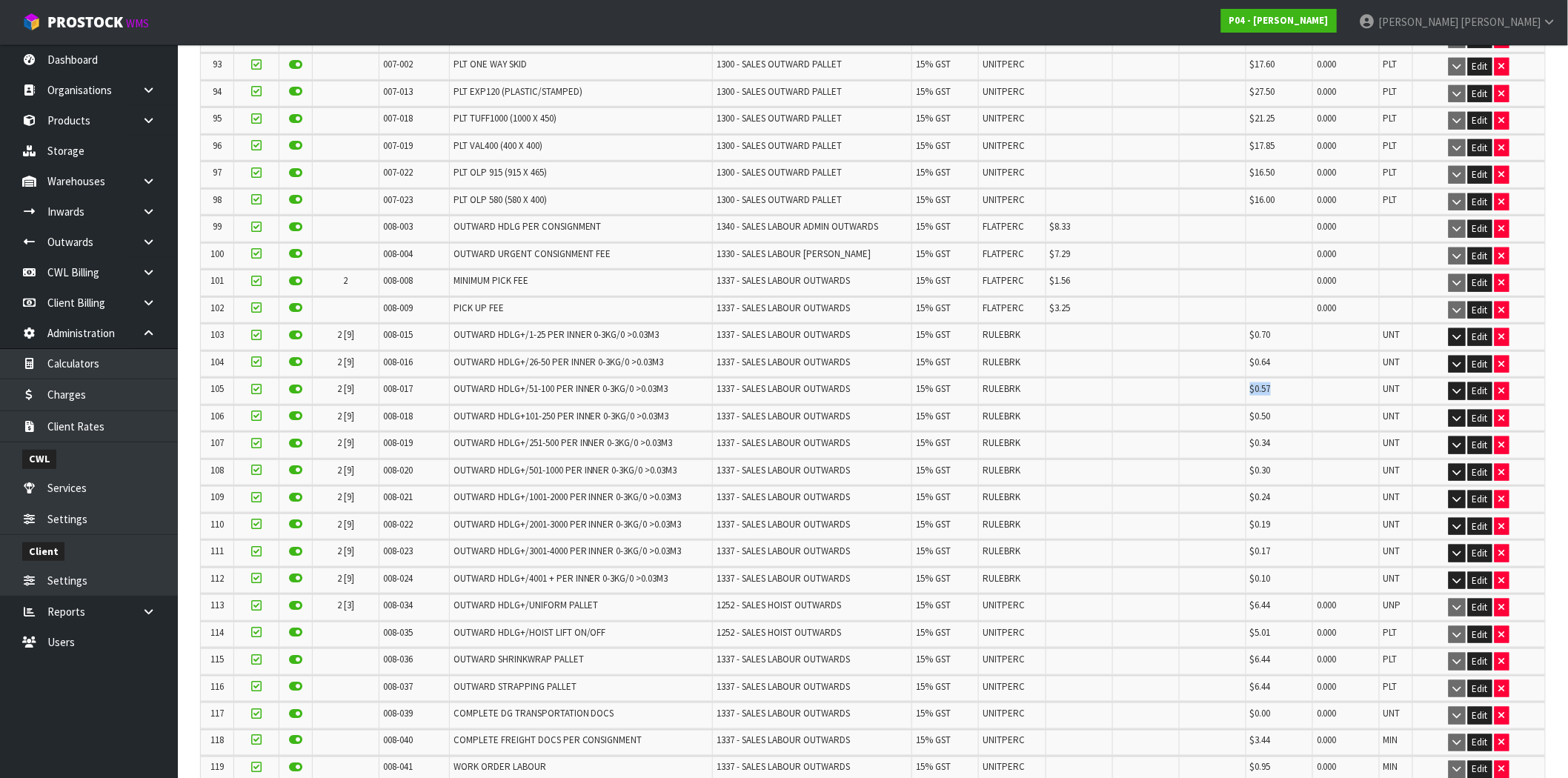
click at [1231, 378] on tr "105 2 [9] 008-017 OUTWARD HDLG+/51-100 PER INNER 0-3KG/0 >0.03M3 1337 - SALES L…" at bounding box center [873, 390] width 1344 height 26
drag, startPoint x: 1278, startPoint y: 395, endPoint x: 1231, endPoint y: 396, distance: 47.0
click at [1231, 405] on tr "106 2 [9] 008-018 OUTWARD HDLG+101-250 PER INNER 0-3KG/0 >0.03M3 1337 - SALES L…" at bounding box center [873, 418] width 1344 height 26
drag, startPoint x: 1279, startPoint y: 413, endPoint x: 1235, endPoint y: 413, distance: 44.0
click at [1235, 432] on tr "107 2 [9] 008-019 OUTWARD HDLG+/251-500 PER INNER 0-3KG/0 >0.03M3 1337 - SALES …" at bounding box center [873, 445] width 1344 height 26
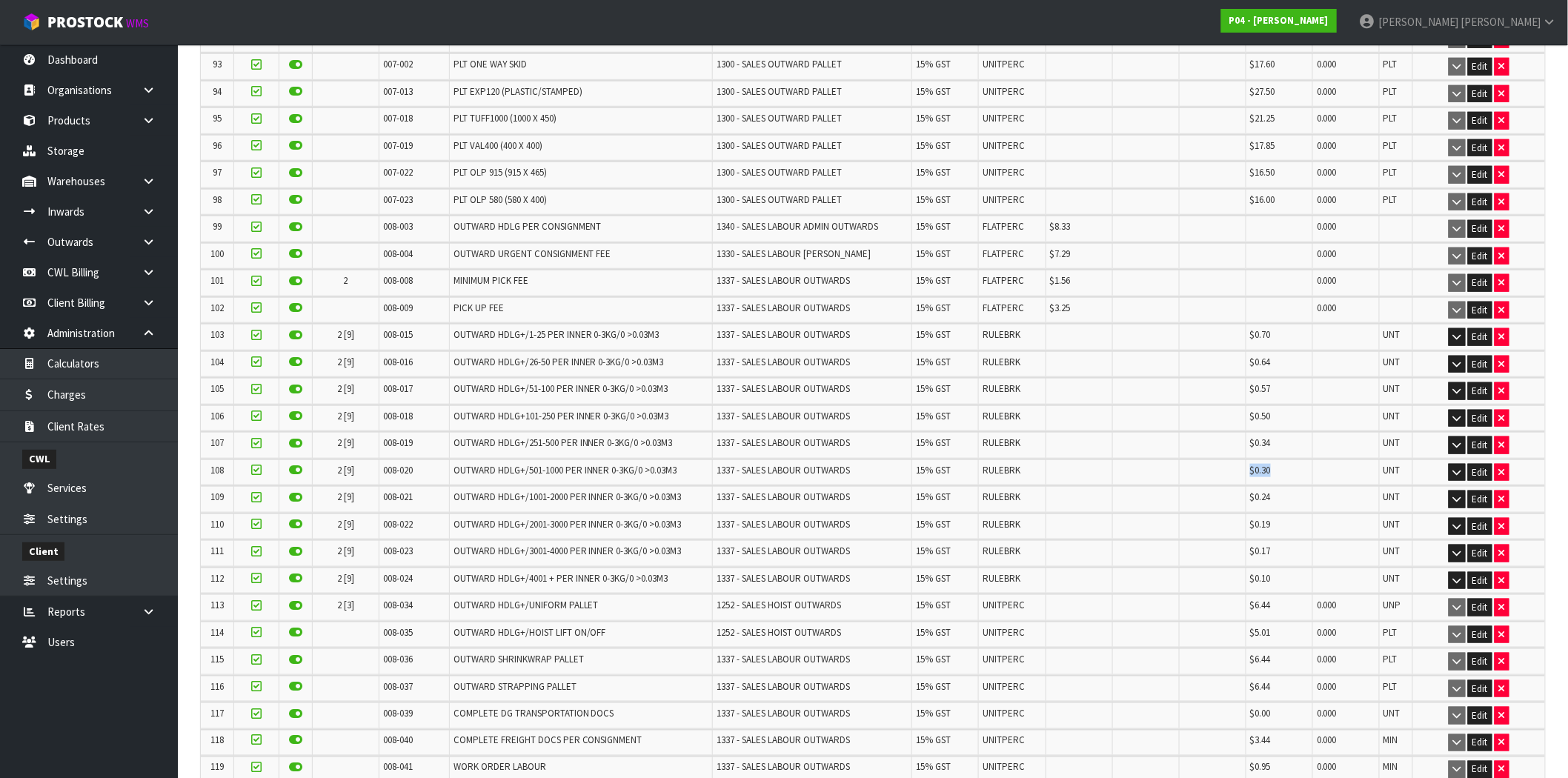
drag, startPoint x: 1279, startPoint y: 442, endPoint x: 1241, endPoint y: 445, distance: 38.1
click at [1242, 460] on tr "108 2 [9] 008-020 OUTWARD HDLG+/501-1000 PER INNER 0-3KG/0 >0.03M3 1337 - SALES…" at bounding box center [873, 472] width 1344 height 26
drag, startPoint x: 658, startPoint y: 307, endPoint x: 438, endPoint y: 308, distance: 220.0
click at [438, 324] on tr "103 2 [9] 008-015 OUTWARD HDLG+/1-25 PER INNER 0-3KG/0 >0.03M3 1337 - SALES LAB…" at bounding box center [873, 337] width 1344 height 26
click at [578, 355] on span "OUTWARD HDLG+/26-50 PER INNER 0-3KG/0 >0.03M3" at bounding box center [558, 362] width 210 height 13
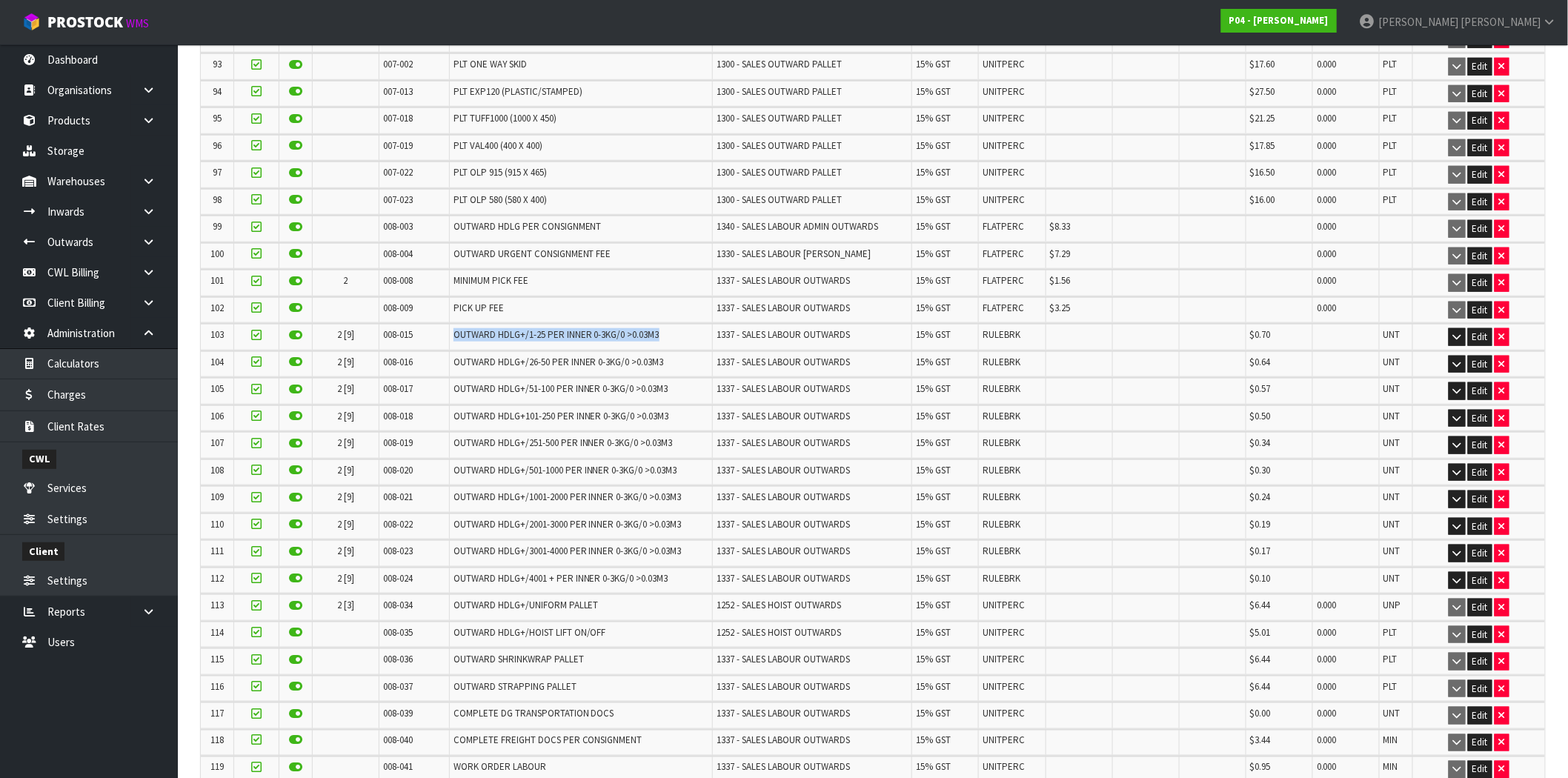
drag, startPoint x: 661, startPoint y: 310, endPoint x: 432, endPoint y: 312, distance: 229.0
click at [432, 324] on tr "103 2 [9] 008-015 OUTWARD HDLG+/1-25 PER INNER 0-3KG/0 >0.03M3 1337 - SALES LAB…" at bounding box center [873, 337] width 1344 height 26
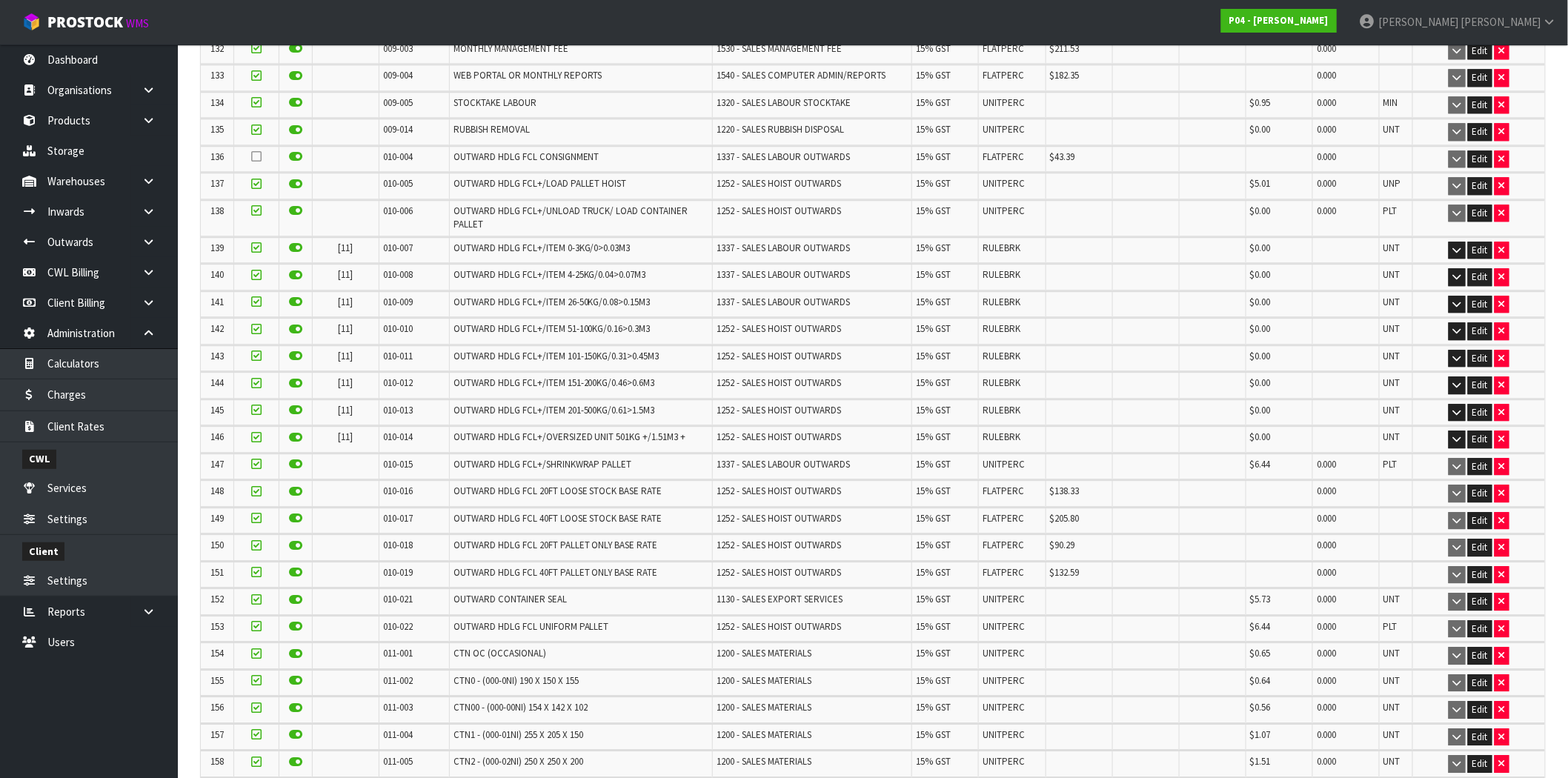
scroll to position [3788, 0]
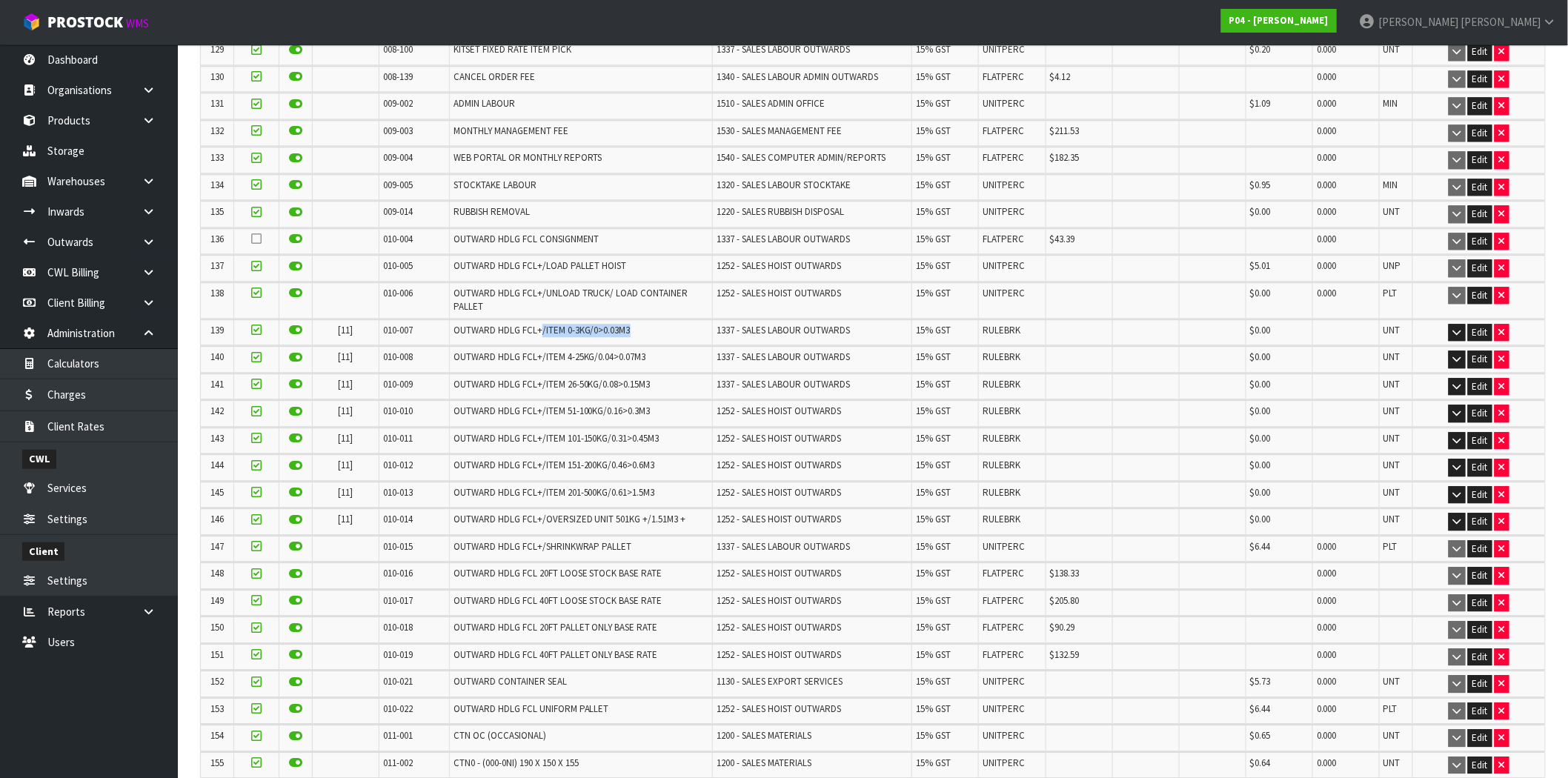
drag, startPoint x: 628, startPoint y: 286, endPoint x: 536, endPoint y: 286, distance: 92.0
click at [534, 319] on td "OUTWARD HDLG FCL+/ITEM 0-3KG/0>0.03M3" at bounding box center [581, 332] width 263 height 26
drag, startPoint x: 680, startPoint y: 322, endPoint x: 531, endPoint y: 315, distance: 149.2
click at [531, 346] on td "OUTWARD HDLG FCL+/ITEM 4-25KG/0.04>0.07M3" at bounding box center [581, 359] width 263 height 26
drag, startPoint x: 654, startPoint y: 343, endPoint x: 499, endPoint y: 342, distance: 155.0
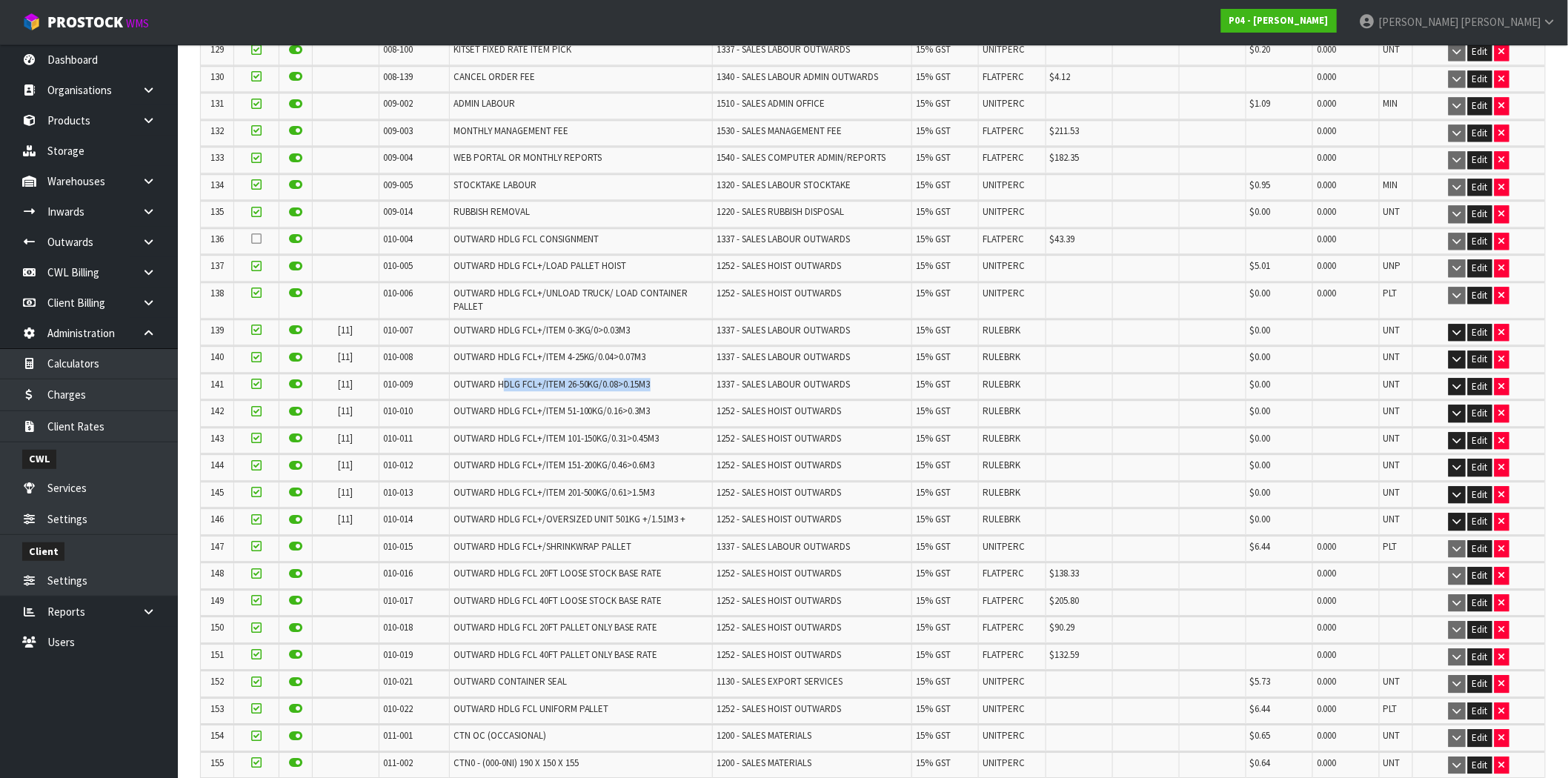
click at [499, 374] on td "OUTWARD HDLG FCL+/ITEM 26-50KG/0.08>0.15M3" at bounding box center [581, 386] width 263 height 26
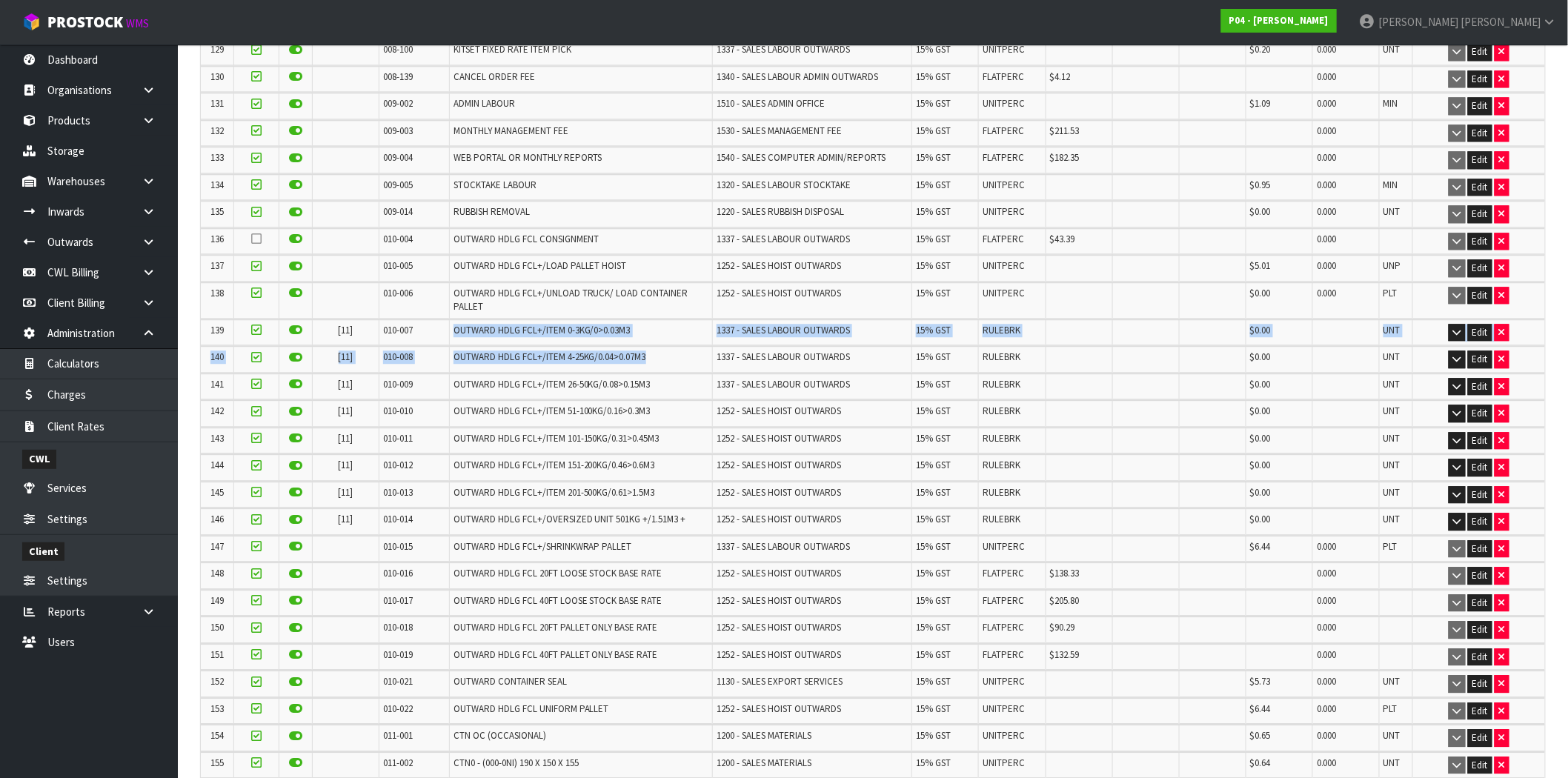
drag, startPoint x: 650, startPoint y: 314, endPoint x: 443, endPoint y: 291, distance: 208.3
click at [562, 378] on span "OUTWARD HDLG FCL+/ITEM 26-50KG/0.08>0.15M3" at bounding box center [552, 384] width 197 height 13
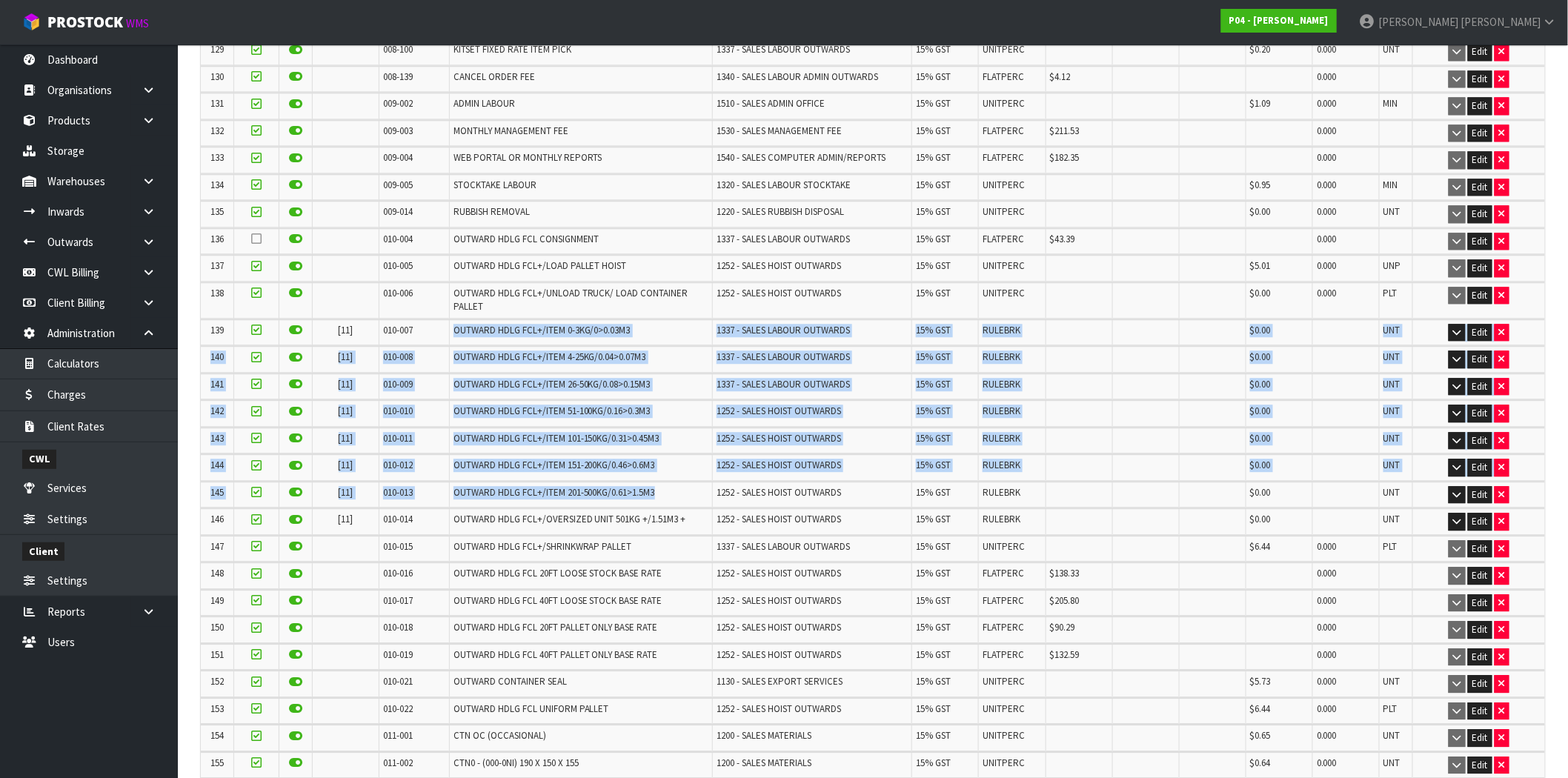
drag, startPoint x: 662, startPoint y: 448, endPoint x: 451, endPoint y: 294, distance: 261.2
click at [639, 378] on span "OUTWARD HDLG FCL+/ITEM 26-50KG/0.08>0.15M3" at bounding box center [552, 384] width 197 height 13
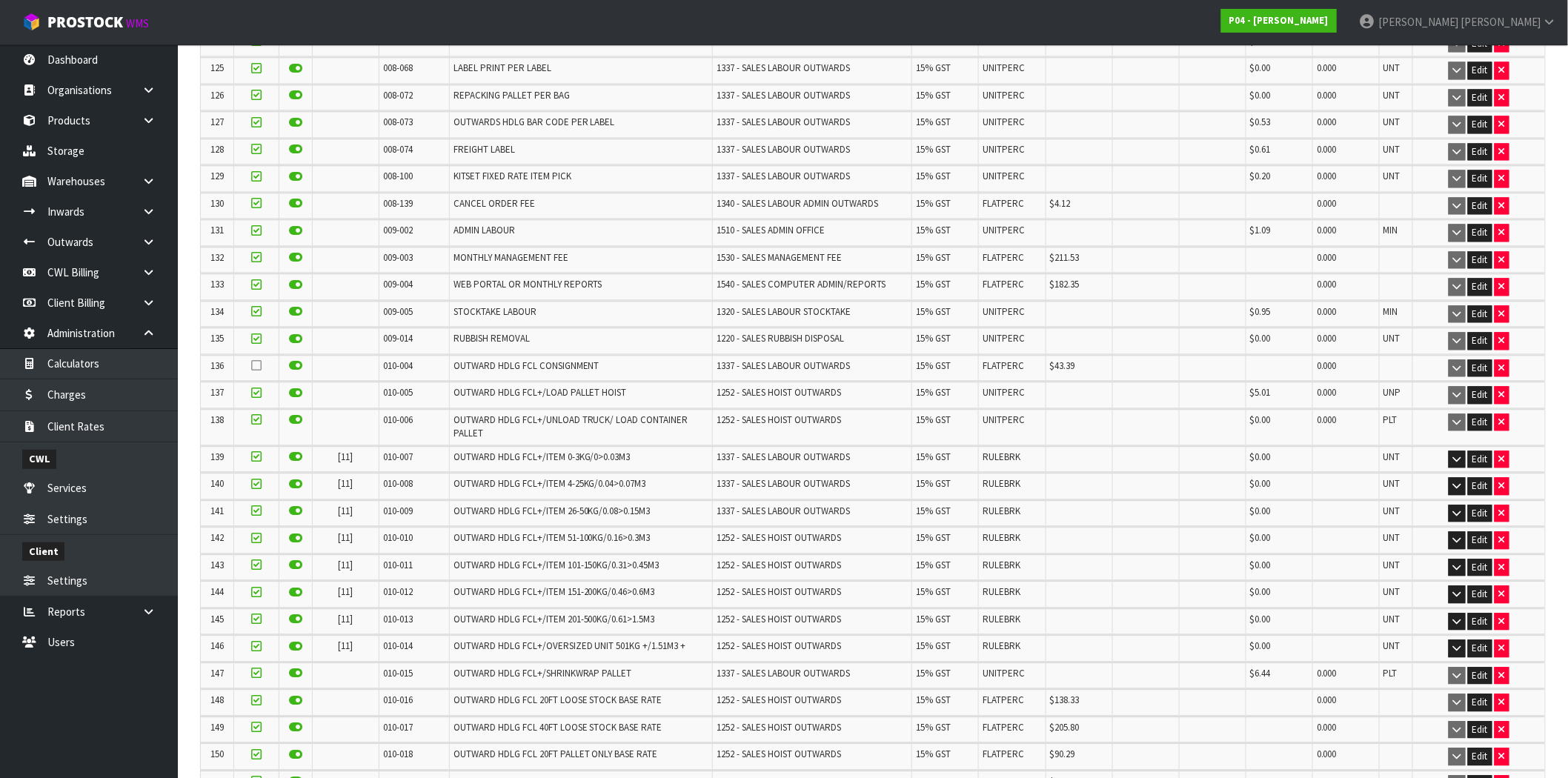
scroll to position [3622, 0]
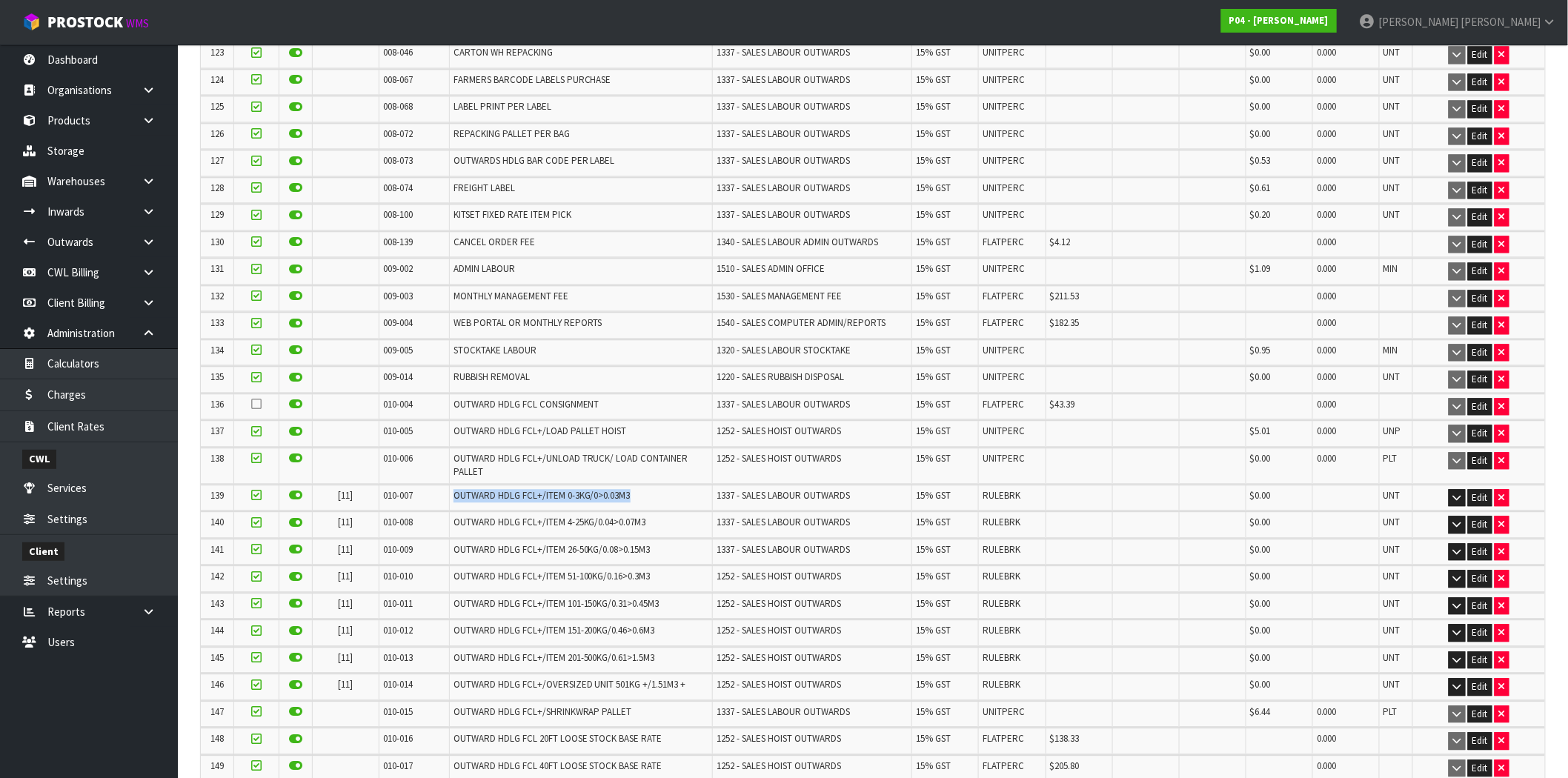
drag, startPoint x: 638, startPoint y: 453, endPoint x: 452, endPoint y: 456, distance: 186.0
click at [449, 485] on td "OUTWARD HDLG FCL+/ITEM 0-3KG/0>0.03M3" at bounding box center [581, 497] width 263 height 26
click at [515, 489] on span "OUTWARD HDLG FCL+/ITEM 0-3KG/0>0.03M3" at bounding box center [542, 495] width 177 height 13
drag, startPoint x: 635, startPoint y: 456, endPoint x: 408, endPoint y: 456, distance: 227.0
click at [408, 485] on tr "139 [11] 010-007 OUTWARD HDLG FCL+/ITEM 0-3KG/0>0.03M3 1337 - SALES LABOUR OUTW…" at bounding box center [873, 497] width 1344 height 26
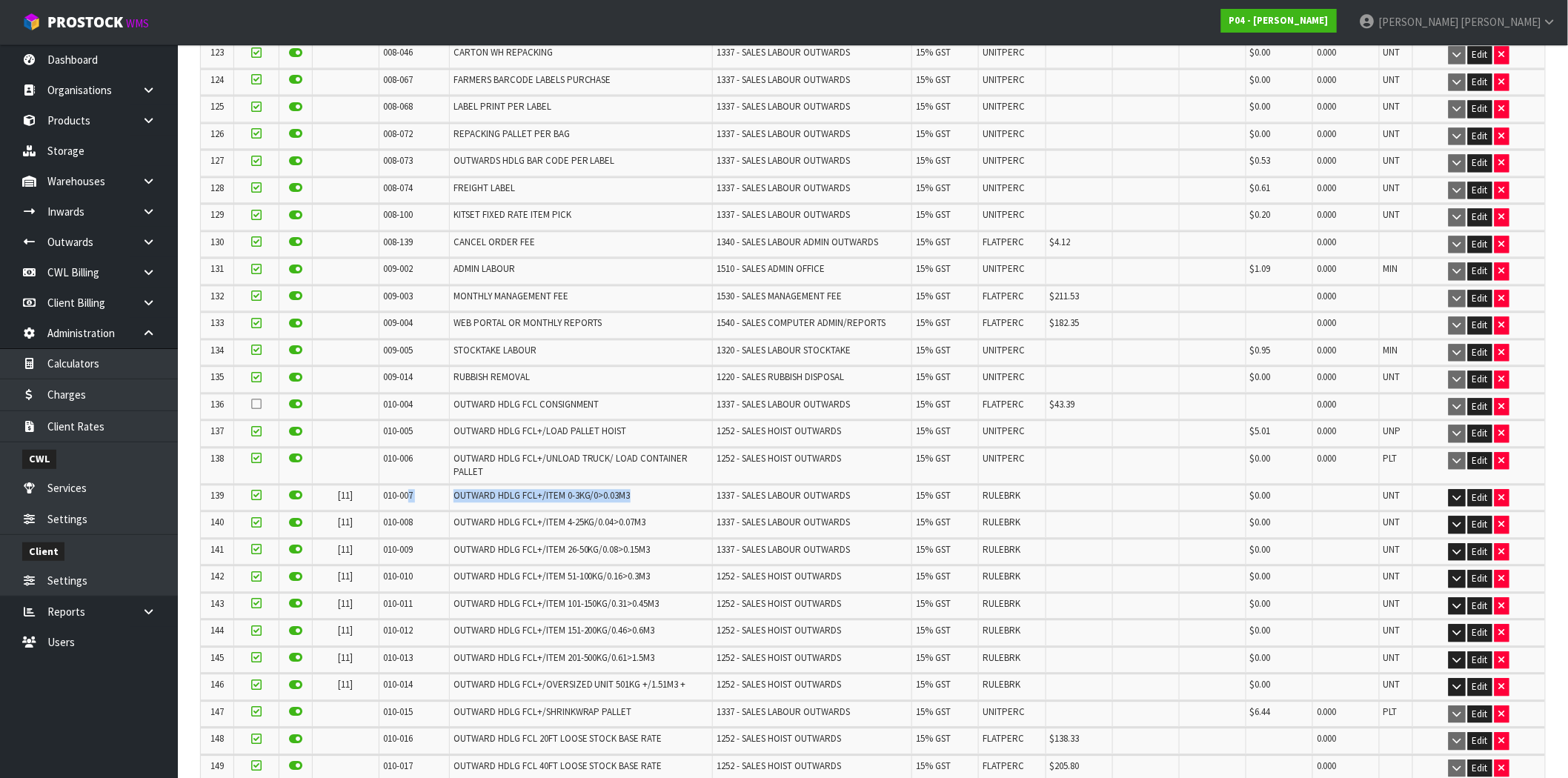
click at [514, 489] on span "OUTWARD HDLG FCL+/ITEM 0-3KG/0>0.03M3" at bounding box center [542, 495] width 177 height 13
drag, startPoint x: 634, startPoint y: 452, endPoint x: 556, endPoint y: 453, distance: 78.0
click at [556, 485] on td "OUTWARD HDLG FCL+/ITEM 0-3KG/0>0.03M3" at bounding box center [581, 497] width 263 height 26
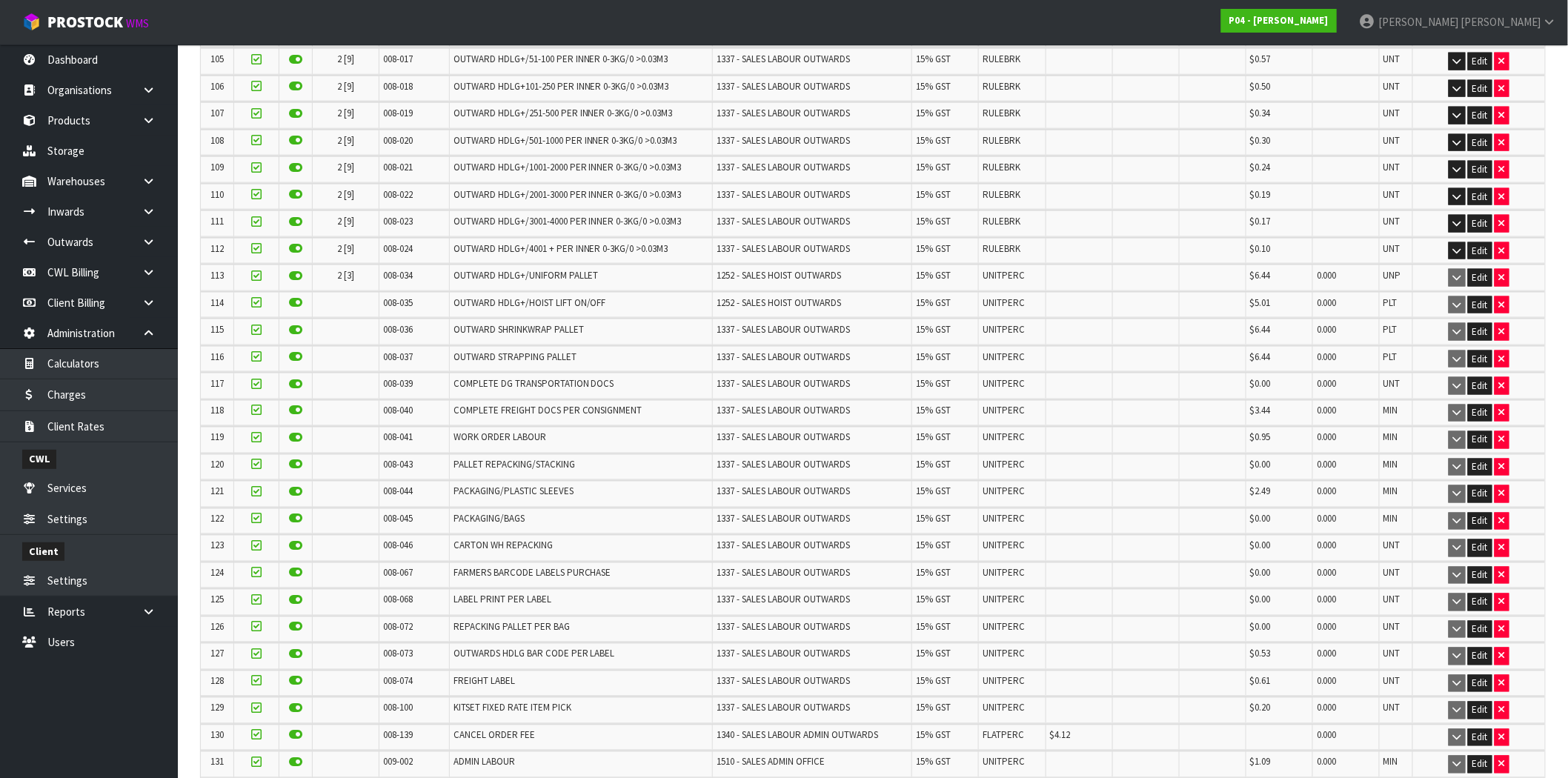
scroll to position [2634, 0]
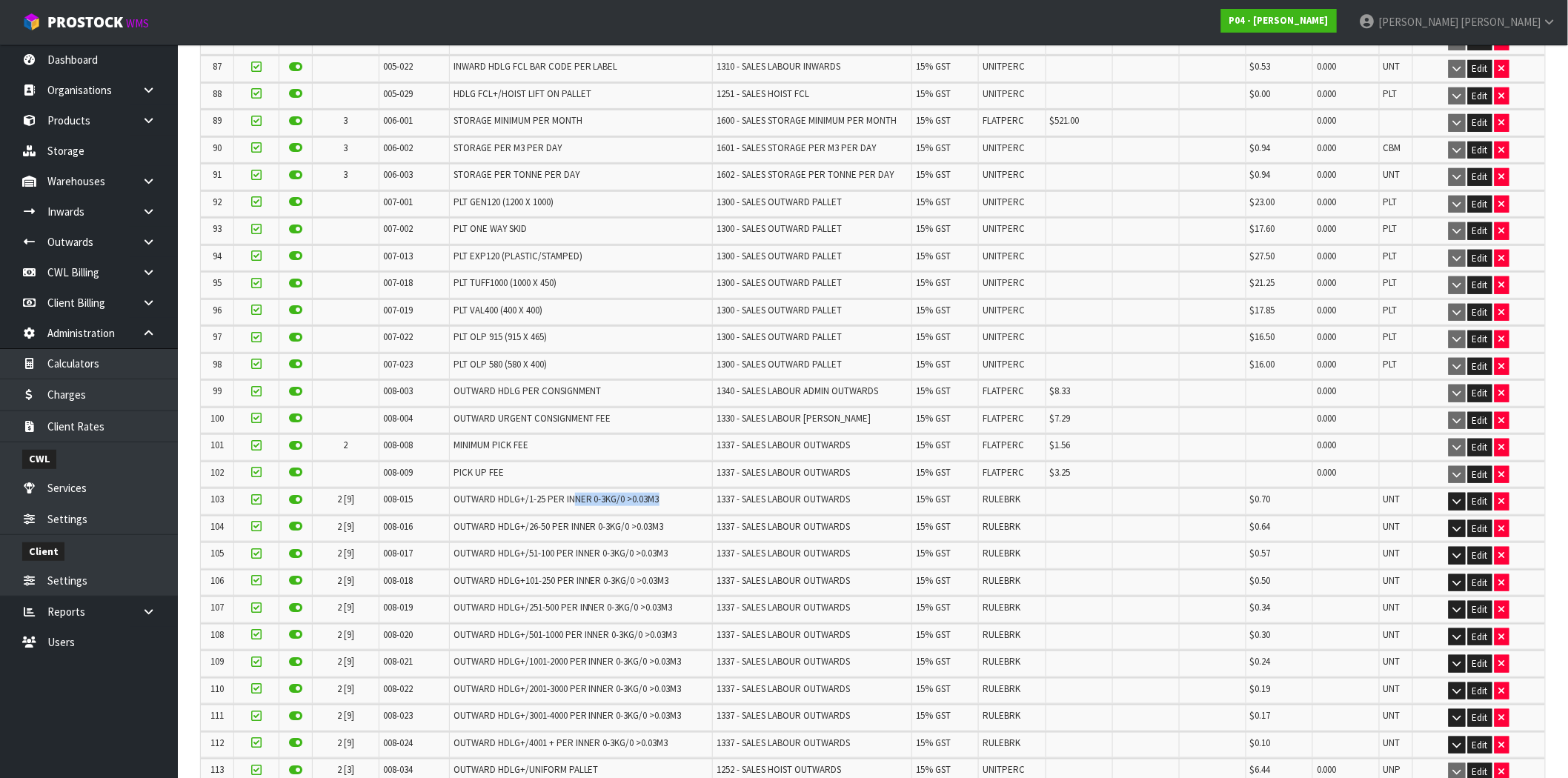
drag, startPoint x: 581, startPoint y: 473, endPoint x: 571, endPoint y: 472, distance: 10.0
click at [571, 489] on td "OUTWARD HDLG+/1-25 PER INNER 0-3KG/0 >0.03M3" at bounding box center [581, 501] width 263 height 26
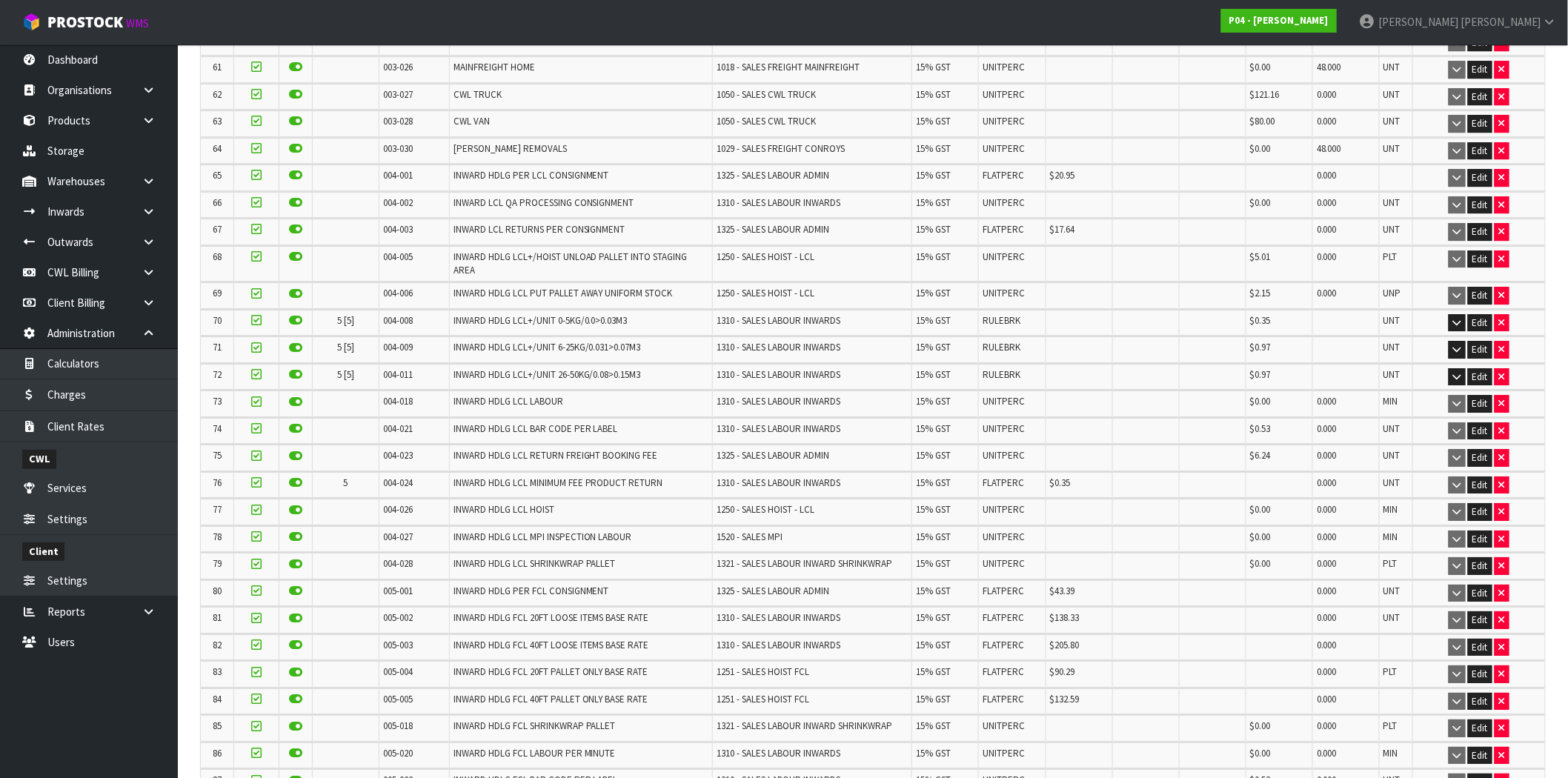
scroll to position [1893, 0]
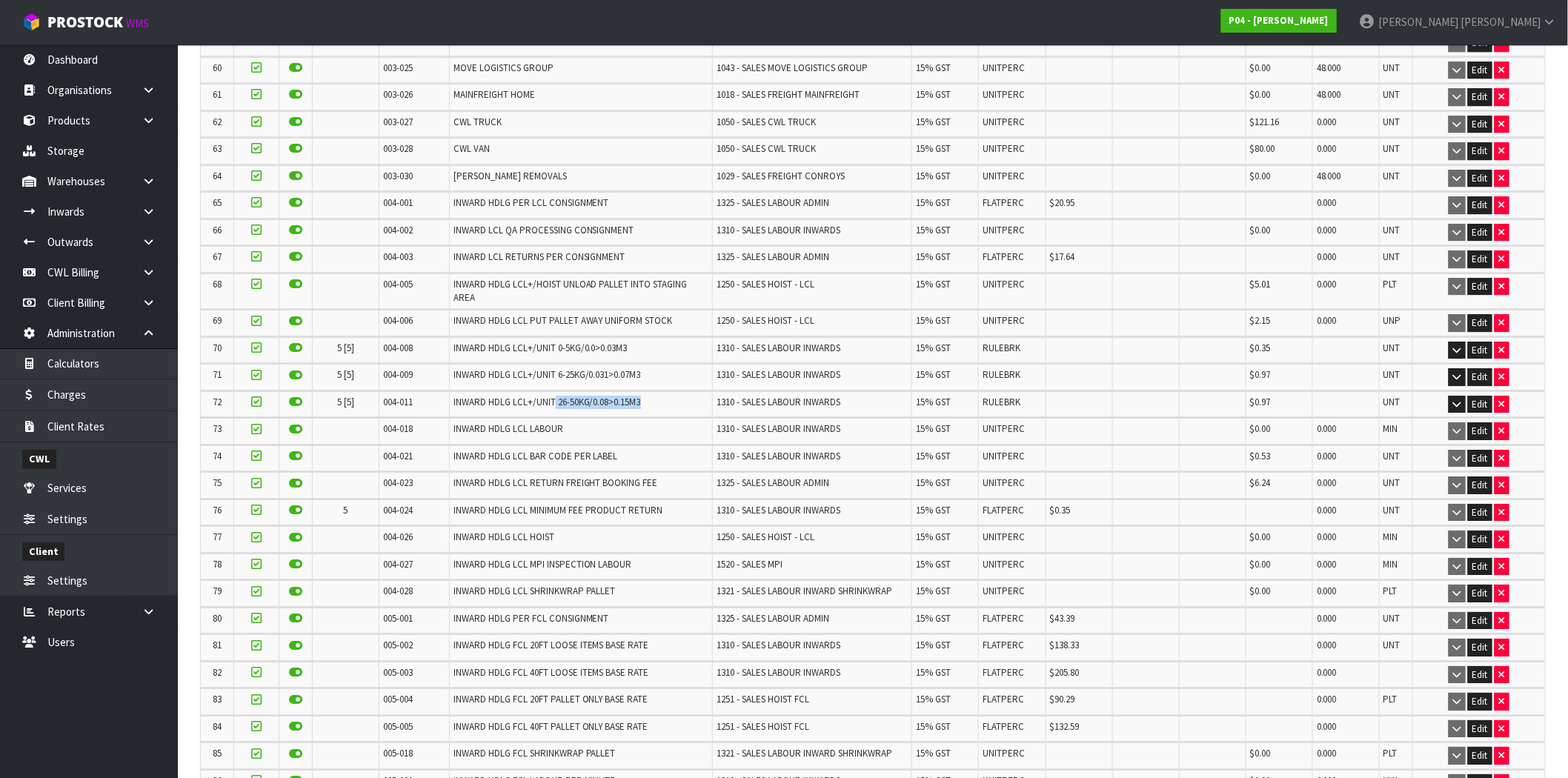
drag, startPoint x: 642, startPoint y: 393, endPoint x: 547, endPoint y: 393, distance: 95.0
click at [547, 393] on td "INWARD HDLG LCL+/UNIT 26-50KG/0.08>0.15M3" at bounding box center [581, 404] width 263 height 26
click at [560, 369] on td "INWARD HDLG LCL+/UNIT 6-25KG/0.031>0.07M3" at bounding box center [581, 377] width 263 height 26
drag, startPoint x: 568, startPoint y: 363, endPoint x: 561, endPoint y: 364, distance: 7.1
click at [561, 368] on span "INWARD HDLG LCL+/UNIT 6-25KG/0.031>0.07M3" at bounding box center [547, 374] width 188 height 13
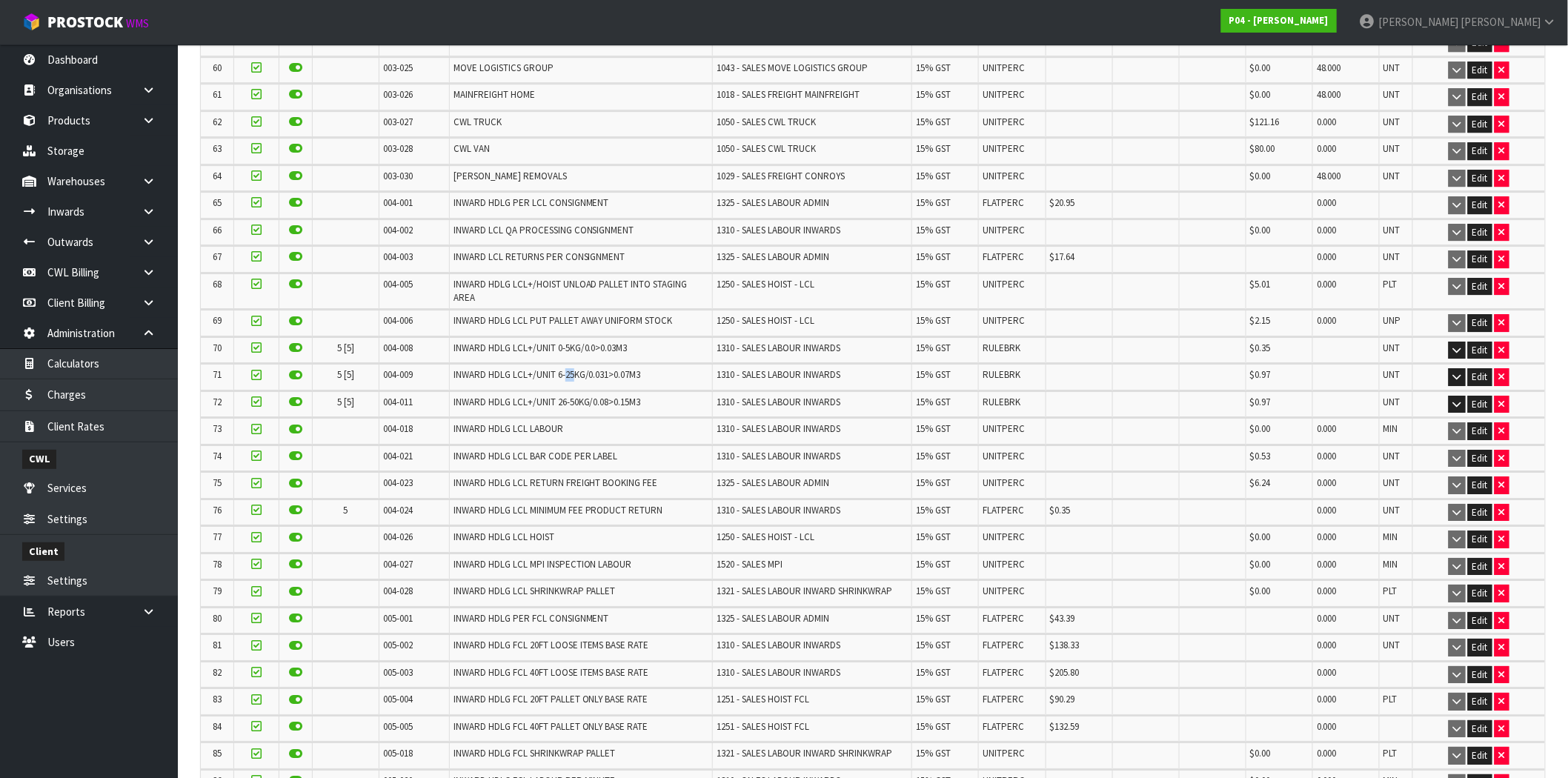
click at [565, 370] on td "INWARD HDLG LCL+/UNIT 6-25KG/0.031>0.07M3" at bounding box center [581, 377] width 263 height 26
drag, startPoint x: 568, startPoint y: 361, endPoint x: 559, endPoint y: 362, distance: 9.1
click at [559, 368] on span "INWARD HDLG LCL+/UNIT 6-25KG/0.031>0.07M3" at bounding box center [547, 374] width 188 height 13
click at [568, 368] on span "INWARD HDLG LCL+/UNIT 6-25KG/0.031>0.07M3" at bounding box center [547, 374] width 188 height 13
drag, startPoint x: 647, startPoint y: 362, endPoint x: 440, endPoint y: 364, distance: 207.0
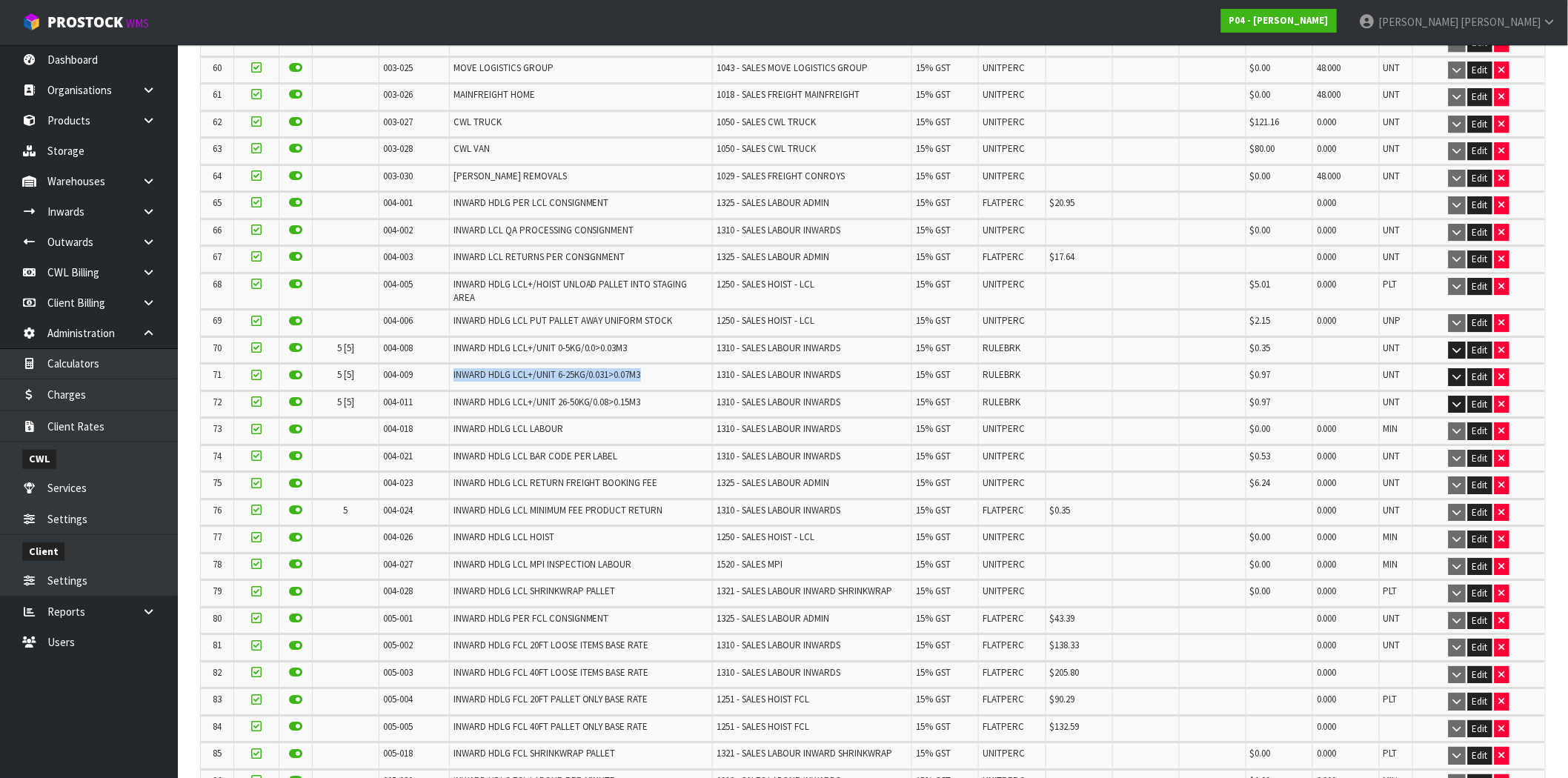
click at [440, 364] on tr "71 5 [5] 004-009 INWARD HDLG LCL+/UNIT 6-25KG/0.031>0.07M3 1310 - SALES LABOUR …" at bounding box center [873, 377] width 1344 height 26
click at [1458, 372] on icon "button" at bounding box center [1458, 377] width 8 height 9
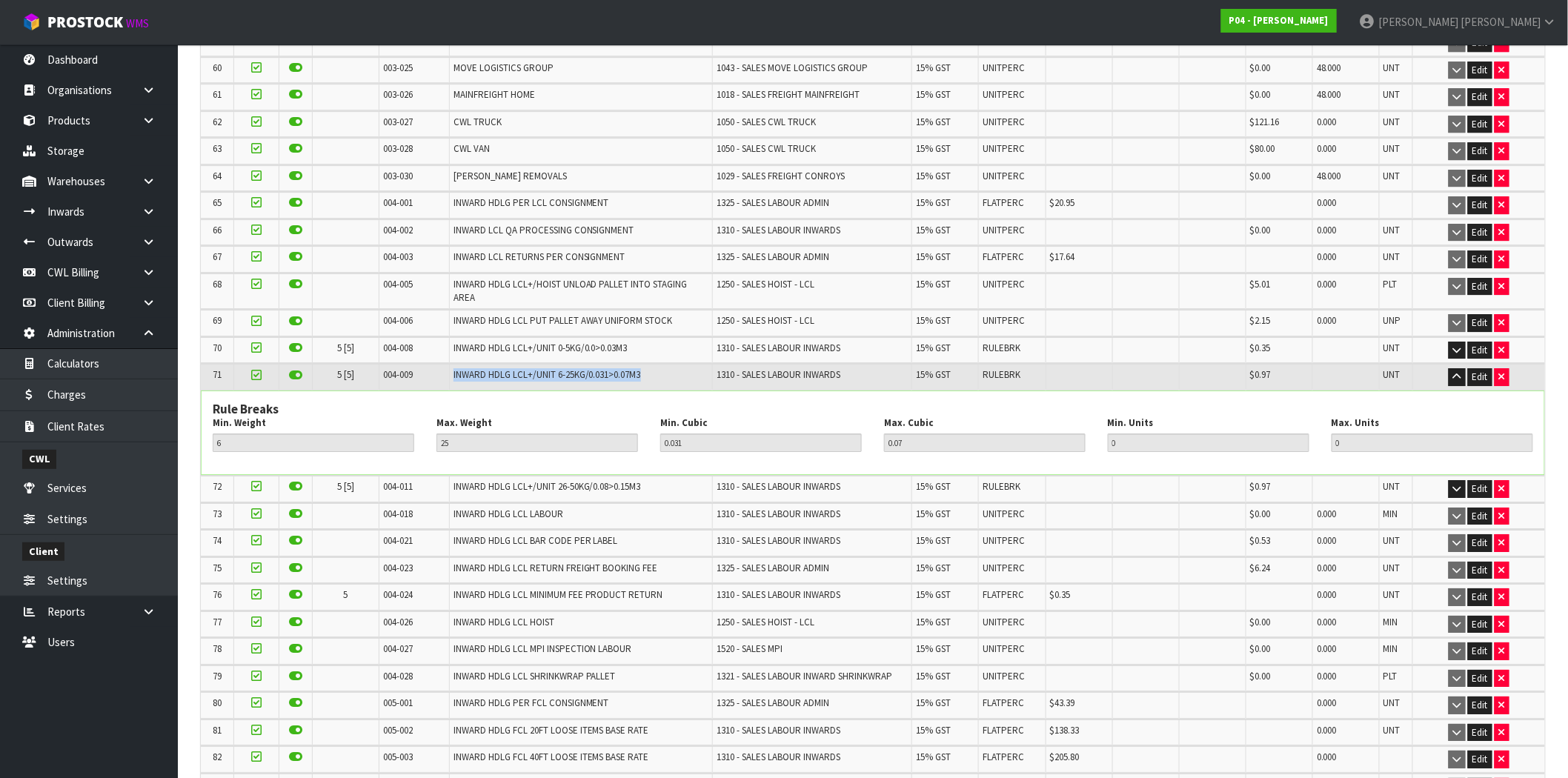
click at [538, 368] on span "INWARD HDLG LCL+/UNIT 6-25KG/0.031>0.07M3" at bounding box center [547, 374] width 188 height 13
drag, startPoint x: 579, startPoint y: 361, endPoint x: 571, endPoint y: 362, distance: 8.1
click at [571, 368] on span "INWARD HDLG LCL+/UNIT 6-25KG/0.031>0.07M3" at bounding box center [547, 374] width 188 height 13
drag, startPoint x: 642, startPoint y: 362, endPoint x: 628, endPoint y: 362, distance: 14.0
click at [628, 364] on td "INWARD HDLG LCL+/UNIT 6-25KG/0.031>0.07M3" at bounding box center [581, 377] width 263 height 26
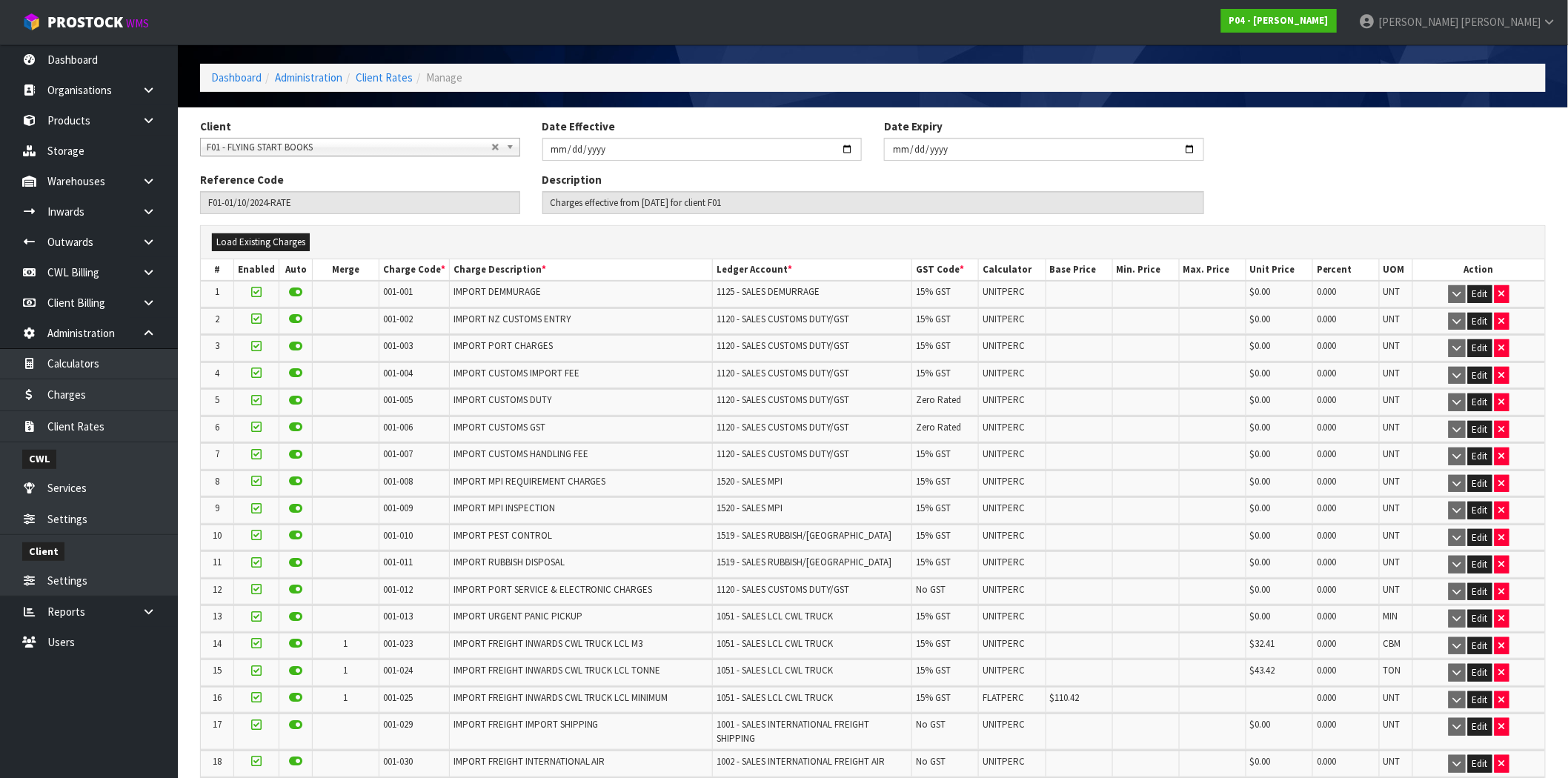
scroll to position [0, 0]
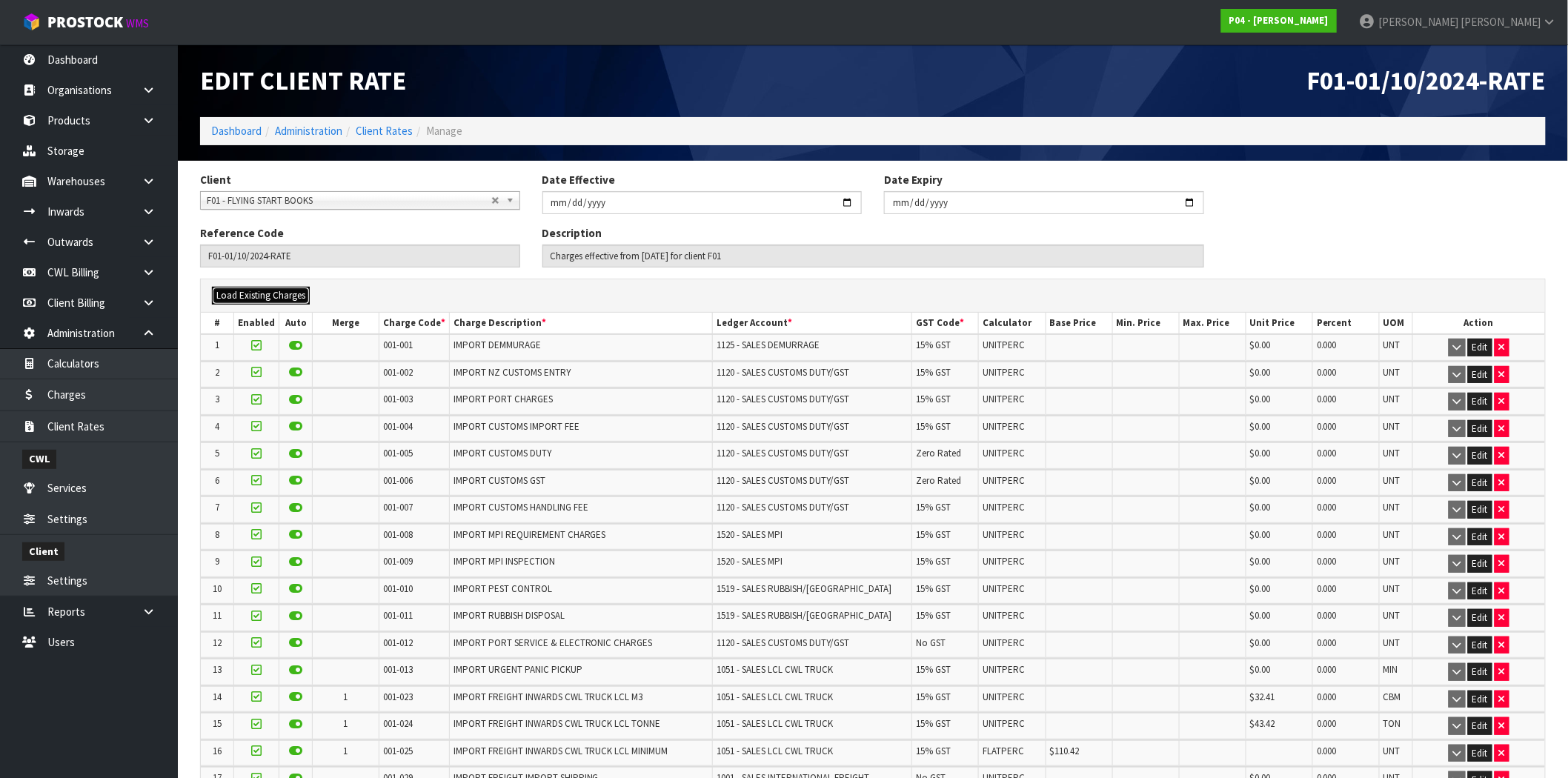
click at [288, 296] on button "Load Existing Charges" at bounding box center [261, 296] width 98 height 18
click at [278, 291] on span "Select an Option" at bounding box center [362, 296] width 288 height 18
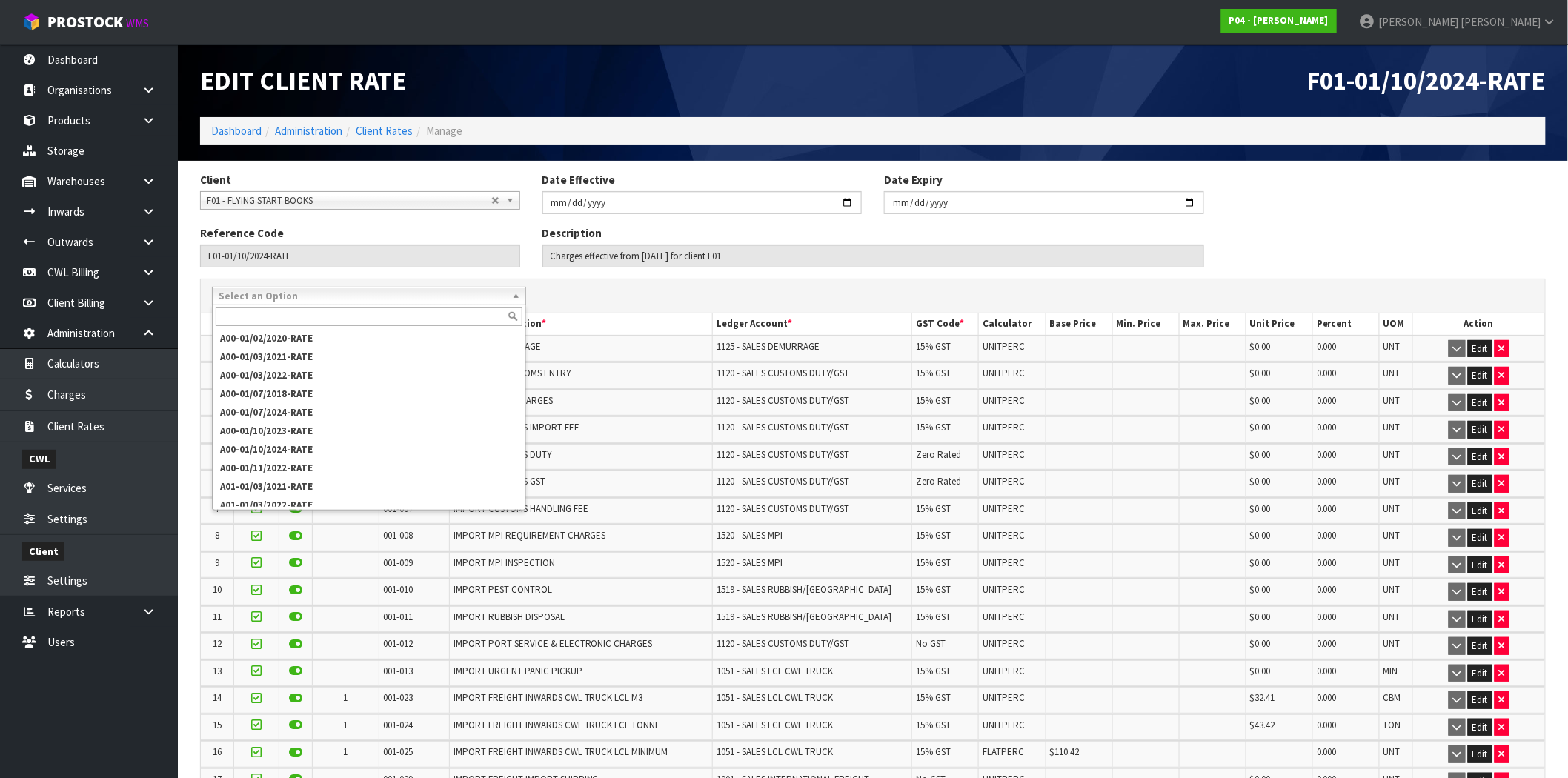
click at [605, 285] on div "A00-01/02/2020-RATE A00-01/03/2021-RATE A00-01/03/2022-RATE A00-01/07/2018-RATE…" at bounding box center [873, 296] width 1344 height 34
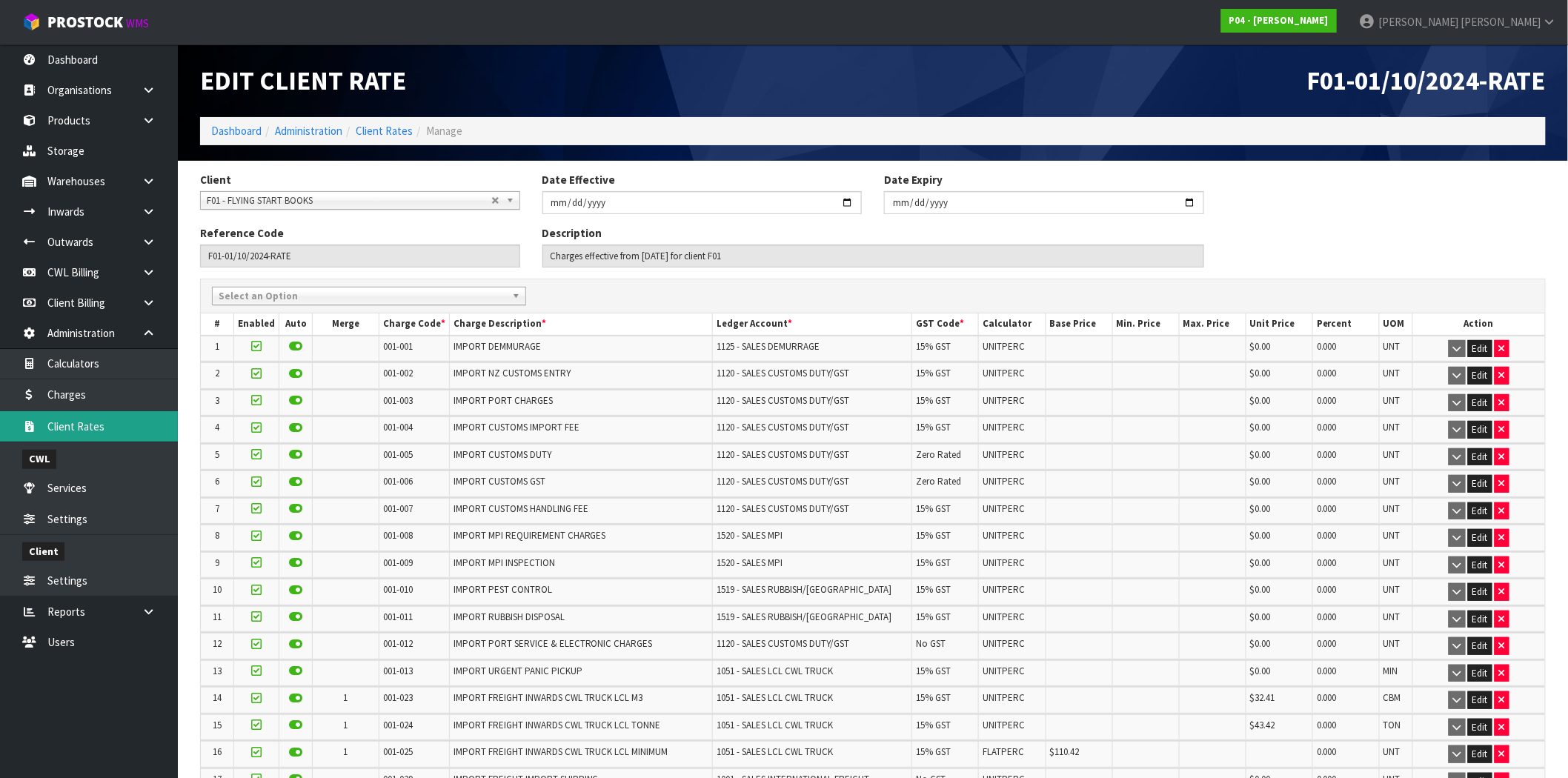
click at [102, 437] on link "Client Rates" at bounding box center [89, 426] width 178 height 31
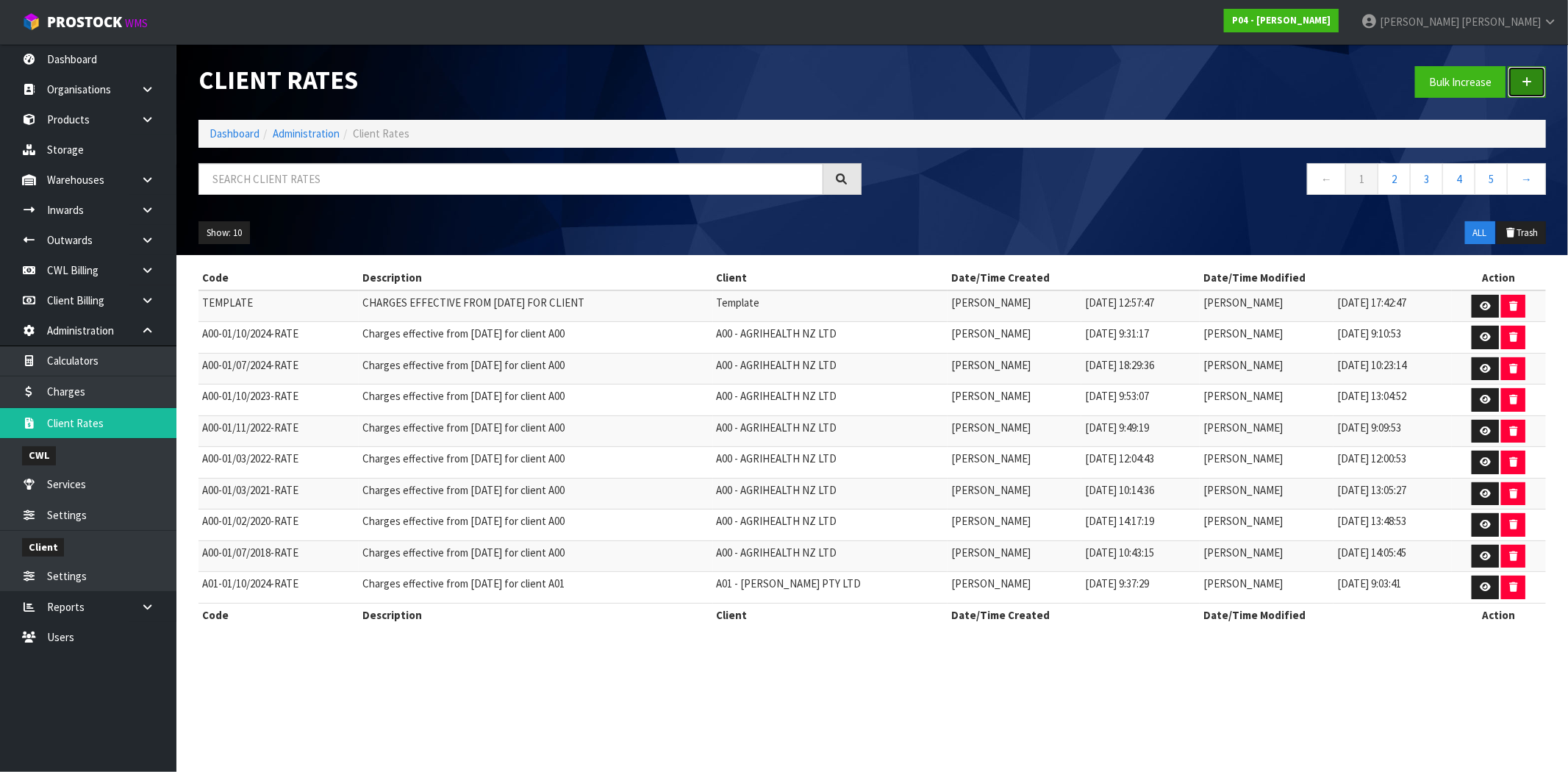
drag, startPoint x: 1530, startPoint y: 84, endPoint x: 1419, endPoint y: 239, distance: 190.6
click at [1531, 84] on icon at bounding box center [1527, 82] width 10 height 11
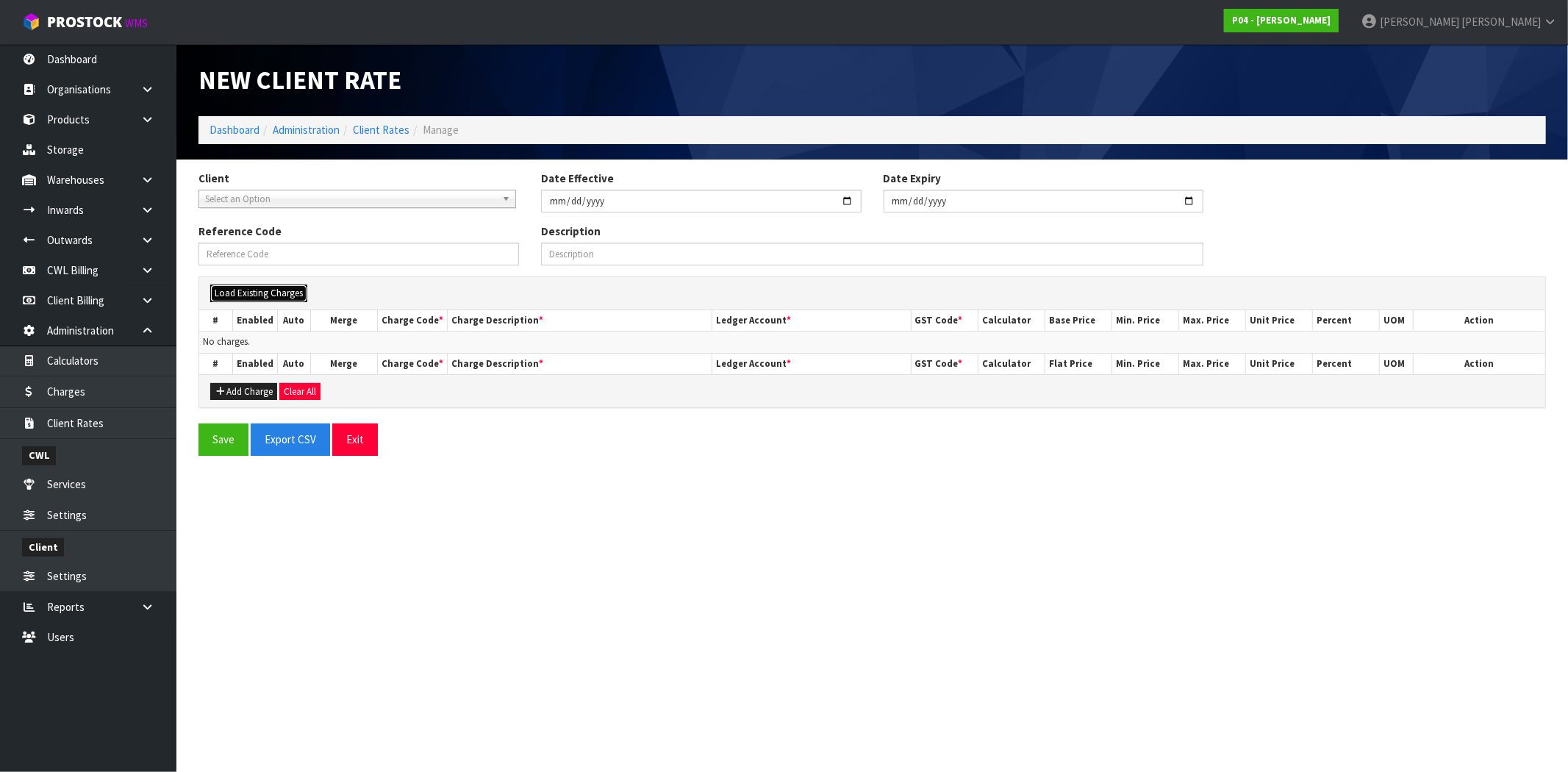
click at [268, 294] on button "Load Existing Charges" at bounding box center [259, 293] width 97 height 18
click at [270, 294] on span "Select an Option" at bounding box center [361, 294] width 289 height 18
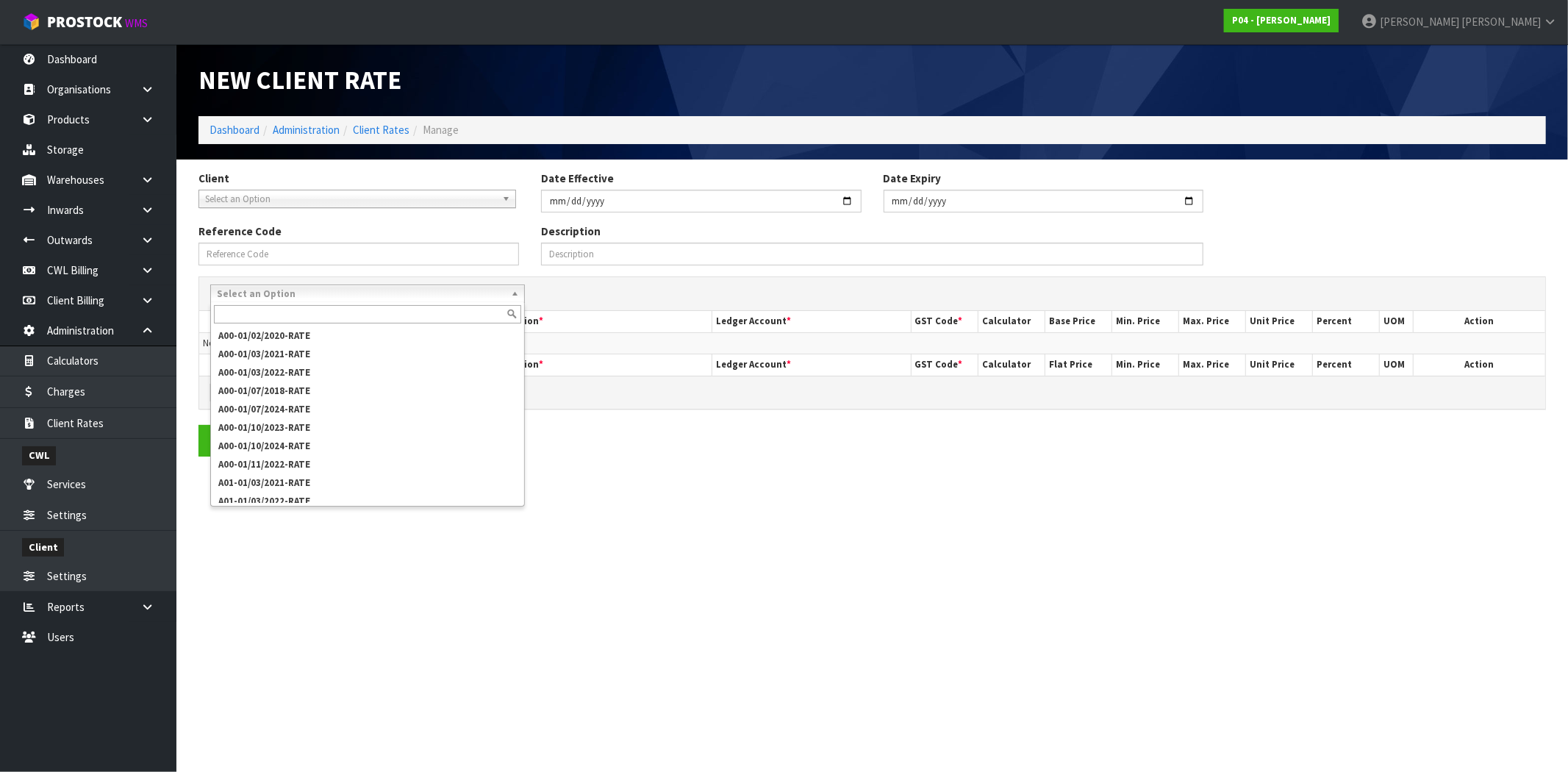
click at [719, 460] on section "Client A00 - AGRIHEALTH NZ LTD A01 - [PERSON_NAME] PTY LTD A02 - AUKLET TRADERS…" at bounding box center [873, 314] width 1392 height 309
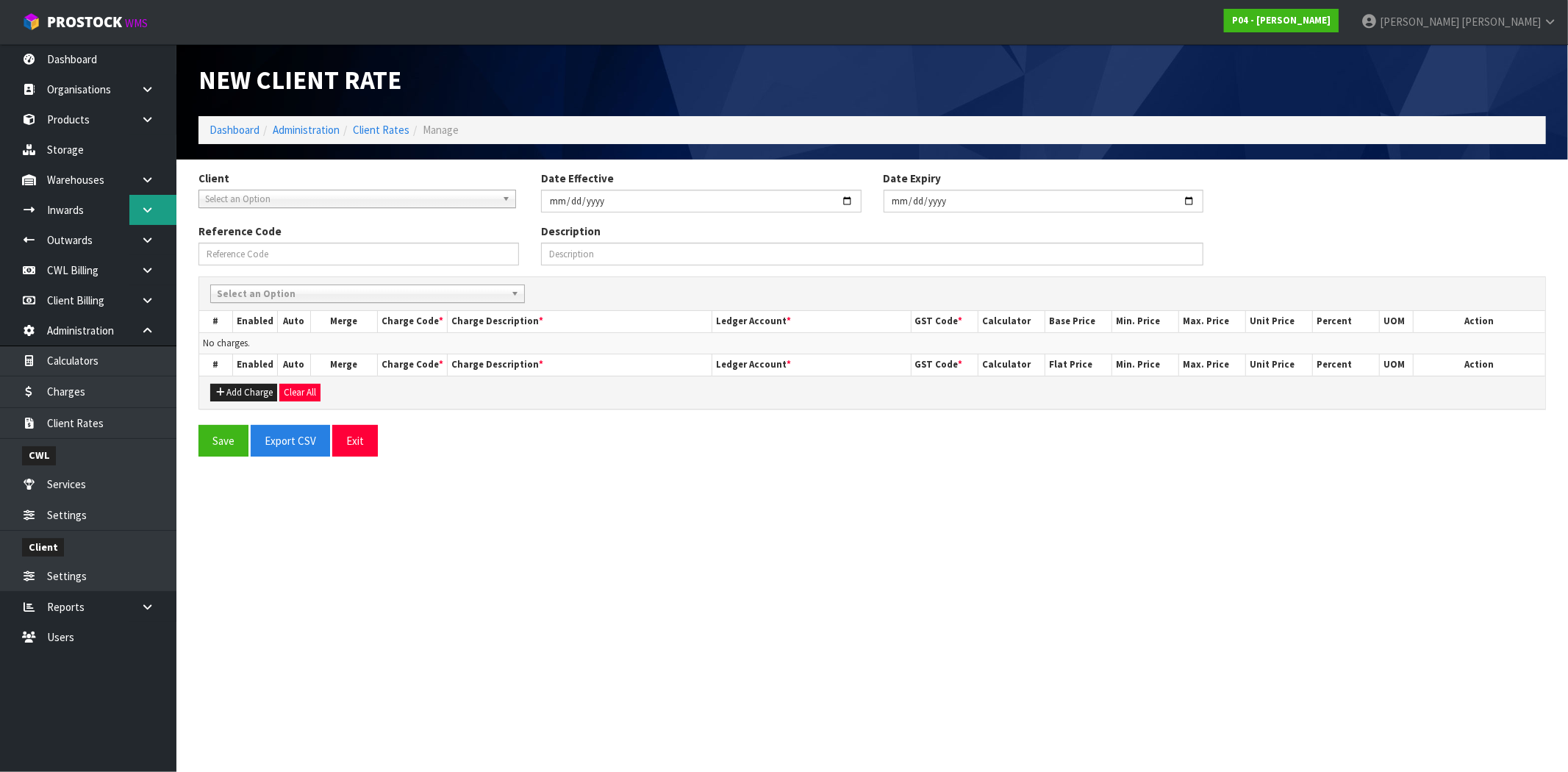
click at [155, 212] on link at bounding box center [152, 210] width 47 height 31
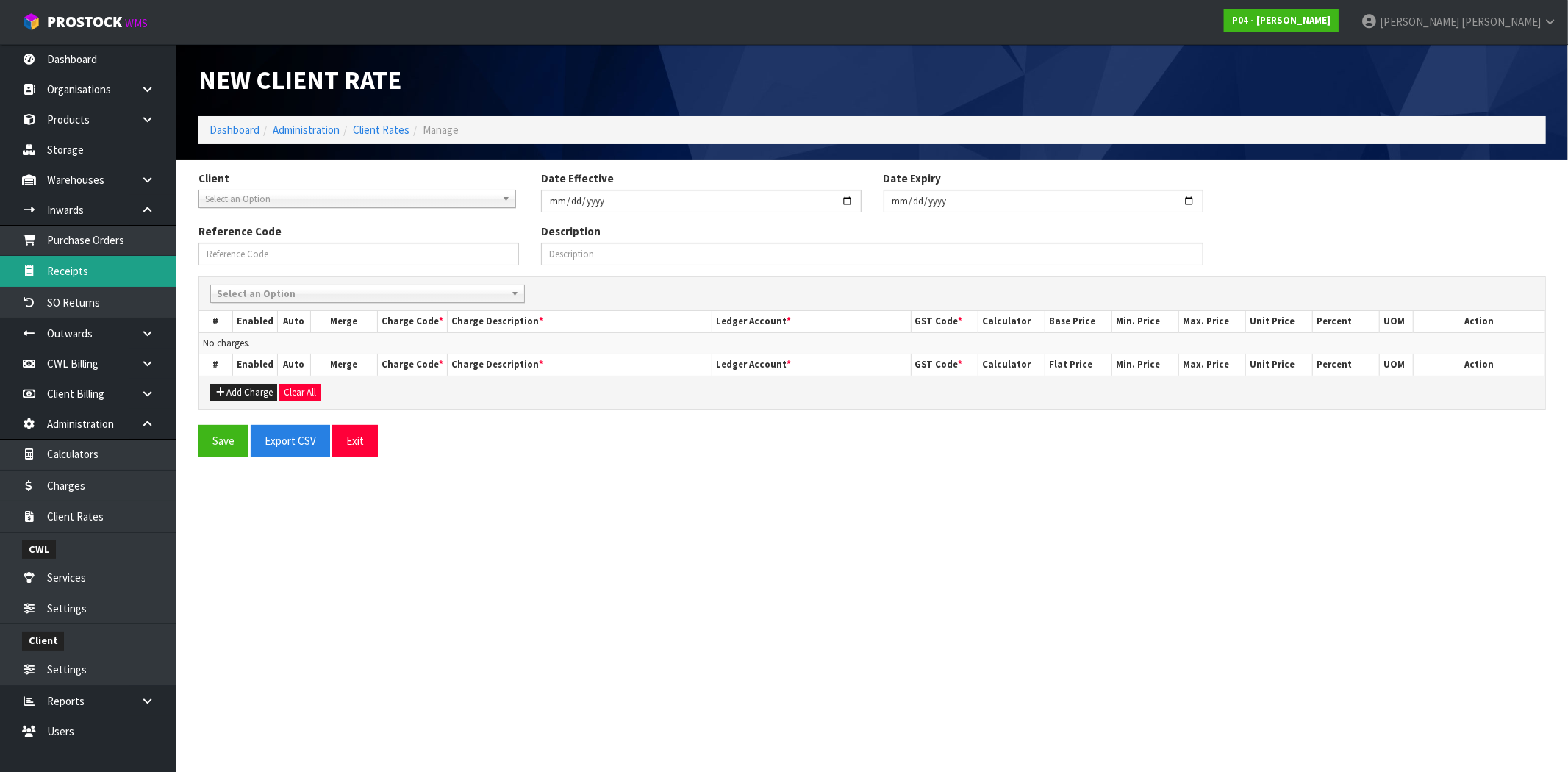
click at [114, 263] on link "Receipts" at bounding box center [88, 271] width 177 height 31
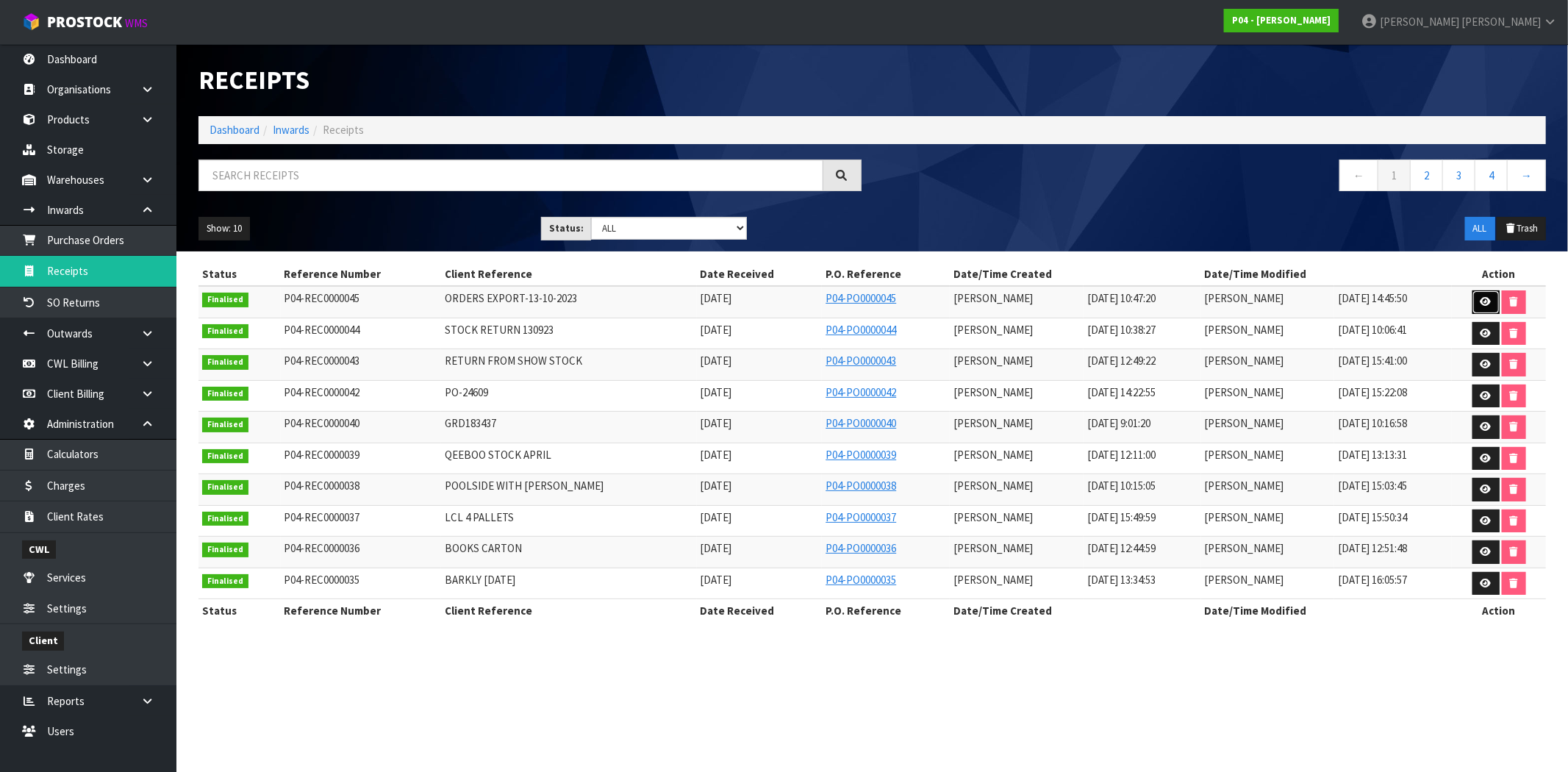
click at [1483, 301] on icon at bounding box center [1486, 302] width 11 height 9
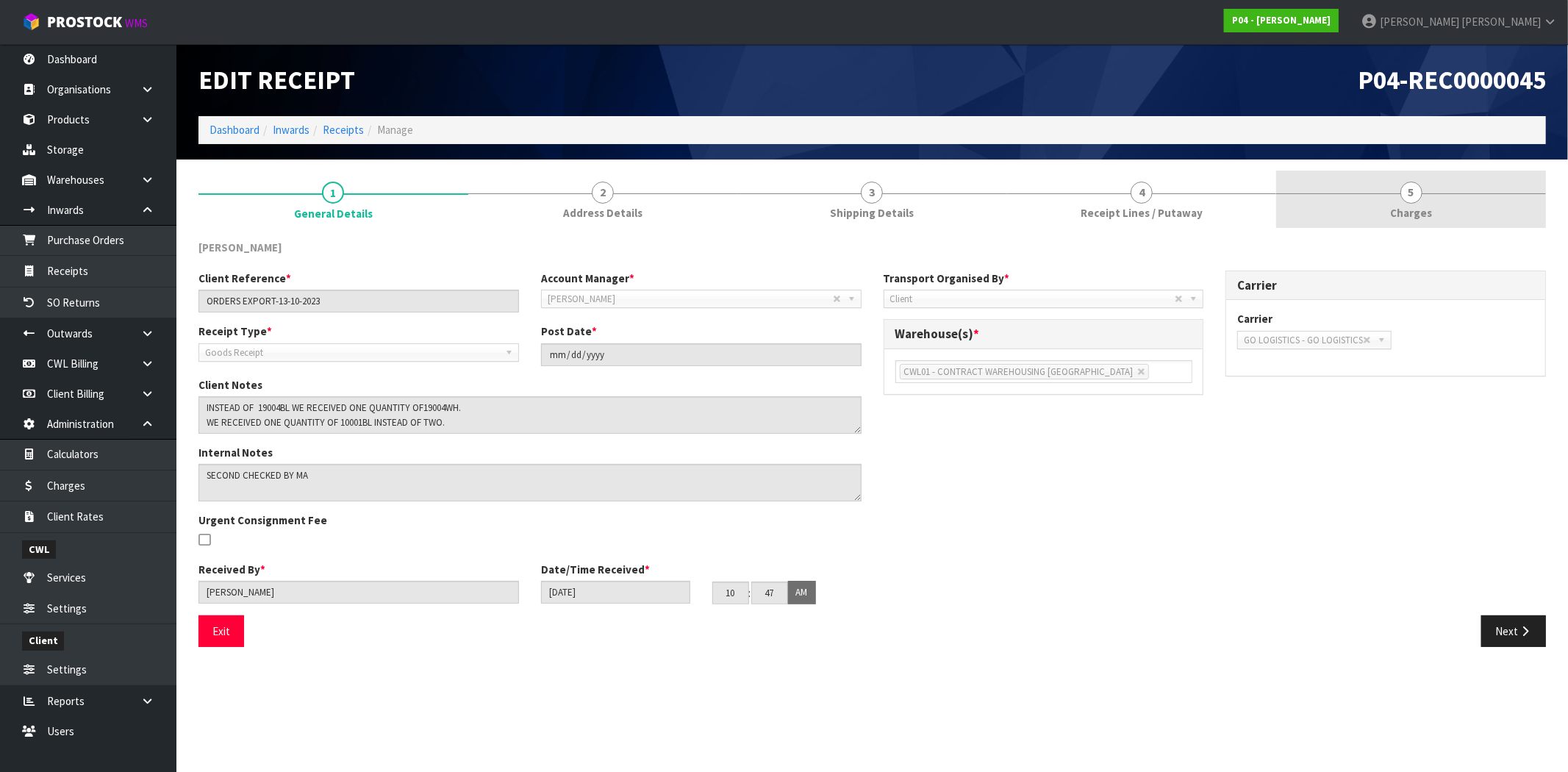
click at [1432, 192] on link "5 [GEOGRAPHIC_DATA]" at bounding box center [1411, 199] width 270 height 58
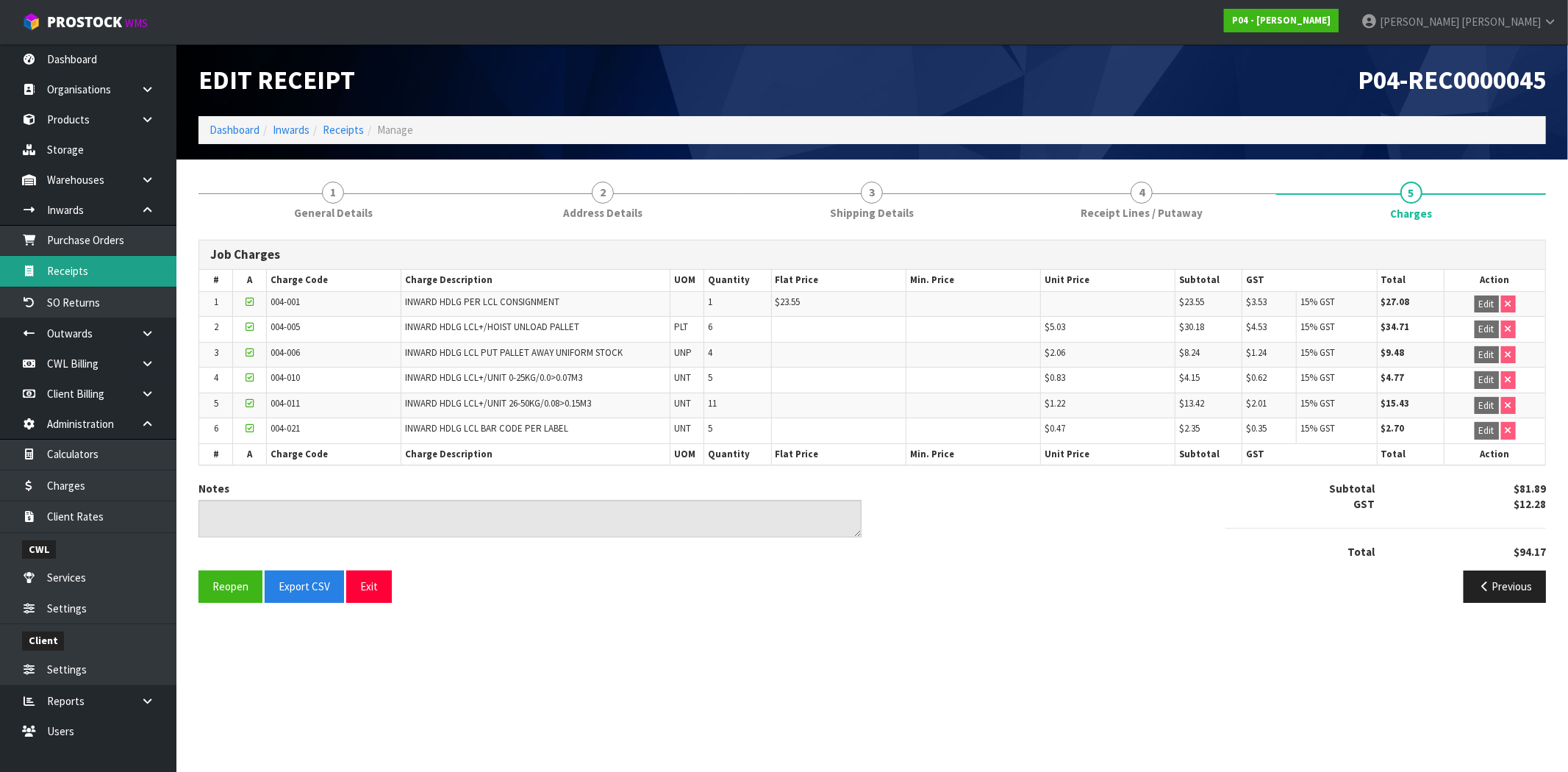
click at [90, 271] on link "Receipts" at bounding box center [88, 271] width 177 height 31
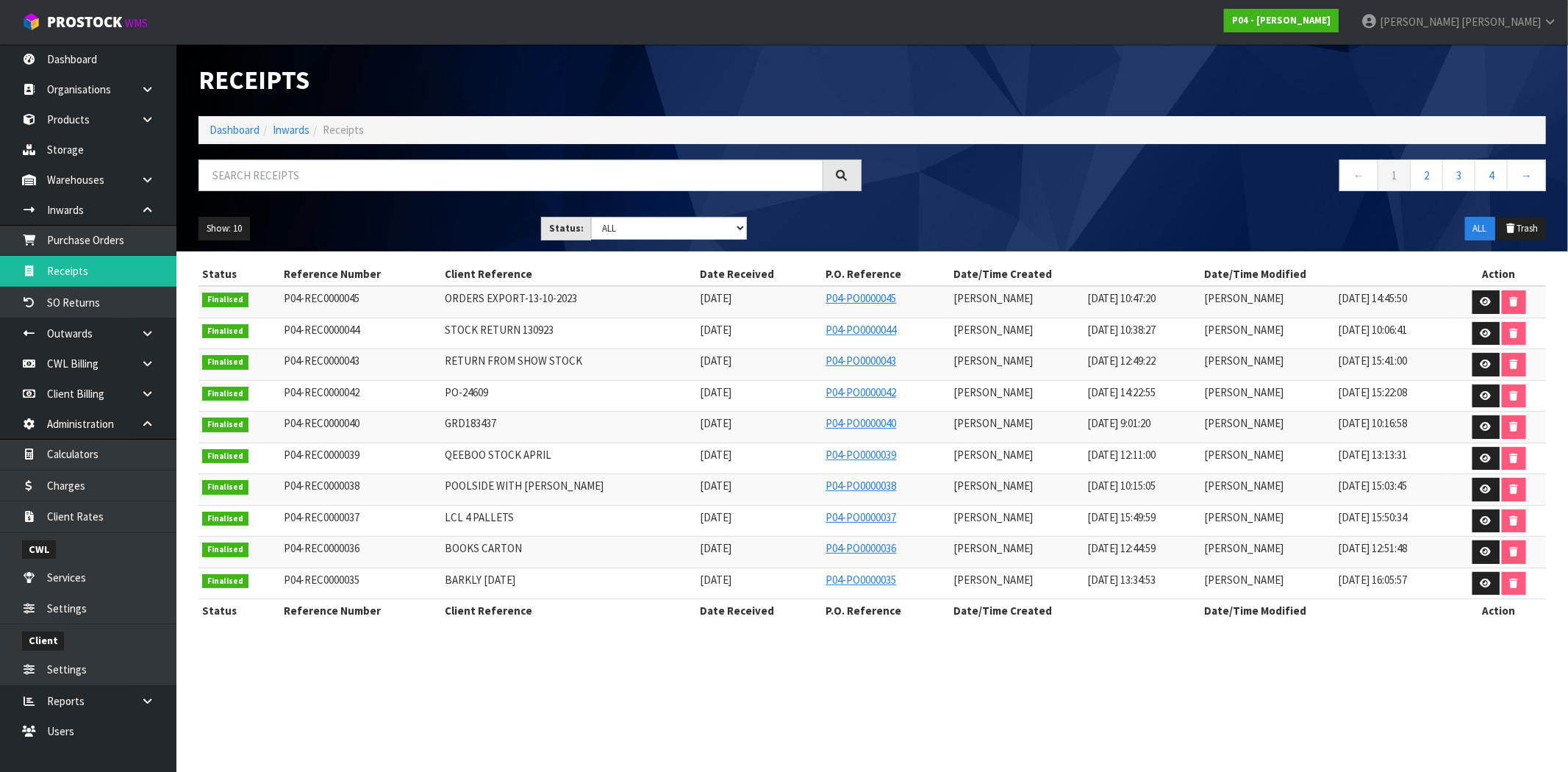
click at [1481, 289] on td at bounding box center [1499, 302] width 94 height 31
click at [1487, 296] on link at bounding box center [1486, 302] width 27 height 23
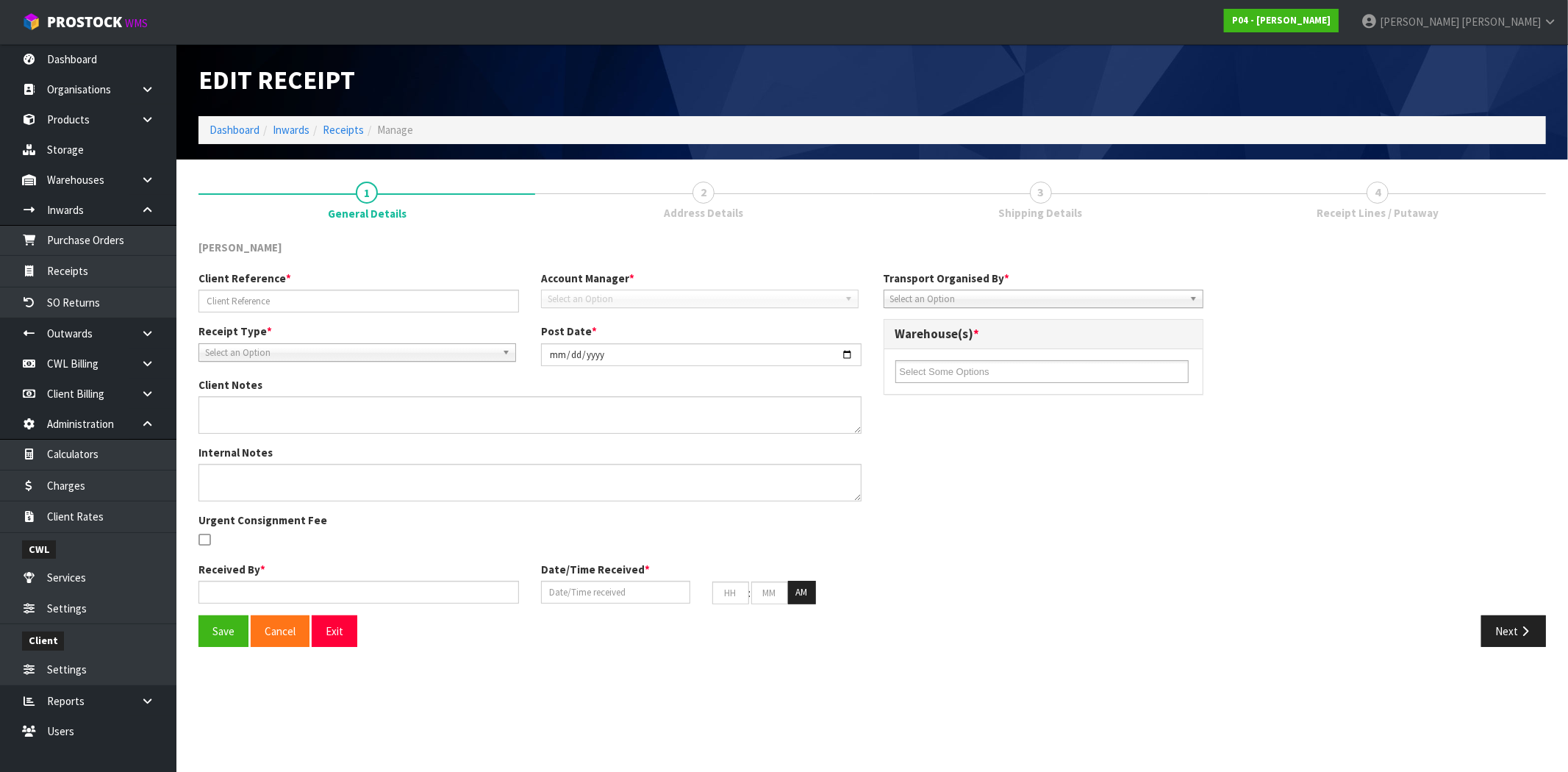
type input "ORDERS EXPORT-13-10-2023"
type input "[DATE]"
type textarea "INSTEAD OF 19004BL WE RECEIVED ONE QUANTITY OF19004WH. WE RECEIVED ONE QUANTITY…"
type textarea "SECOND CHECKED BY MA"
type input "[PERSON_NAME]"
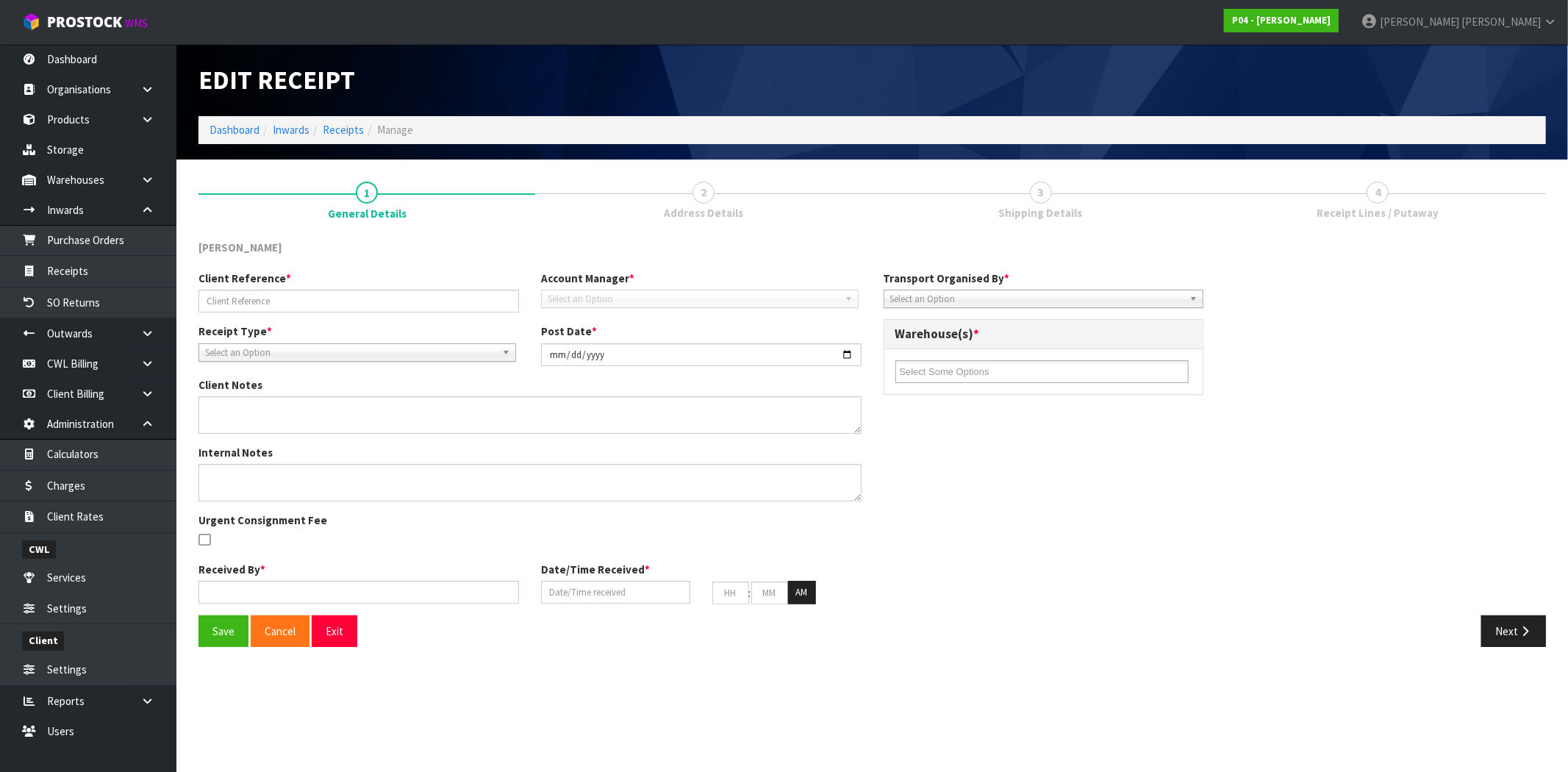
type input "[DATE]"
type input "10"
type input "47"
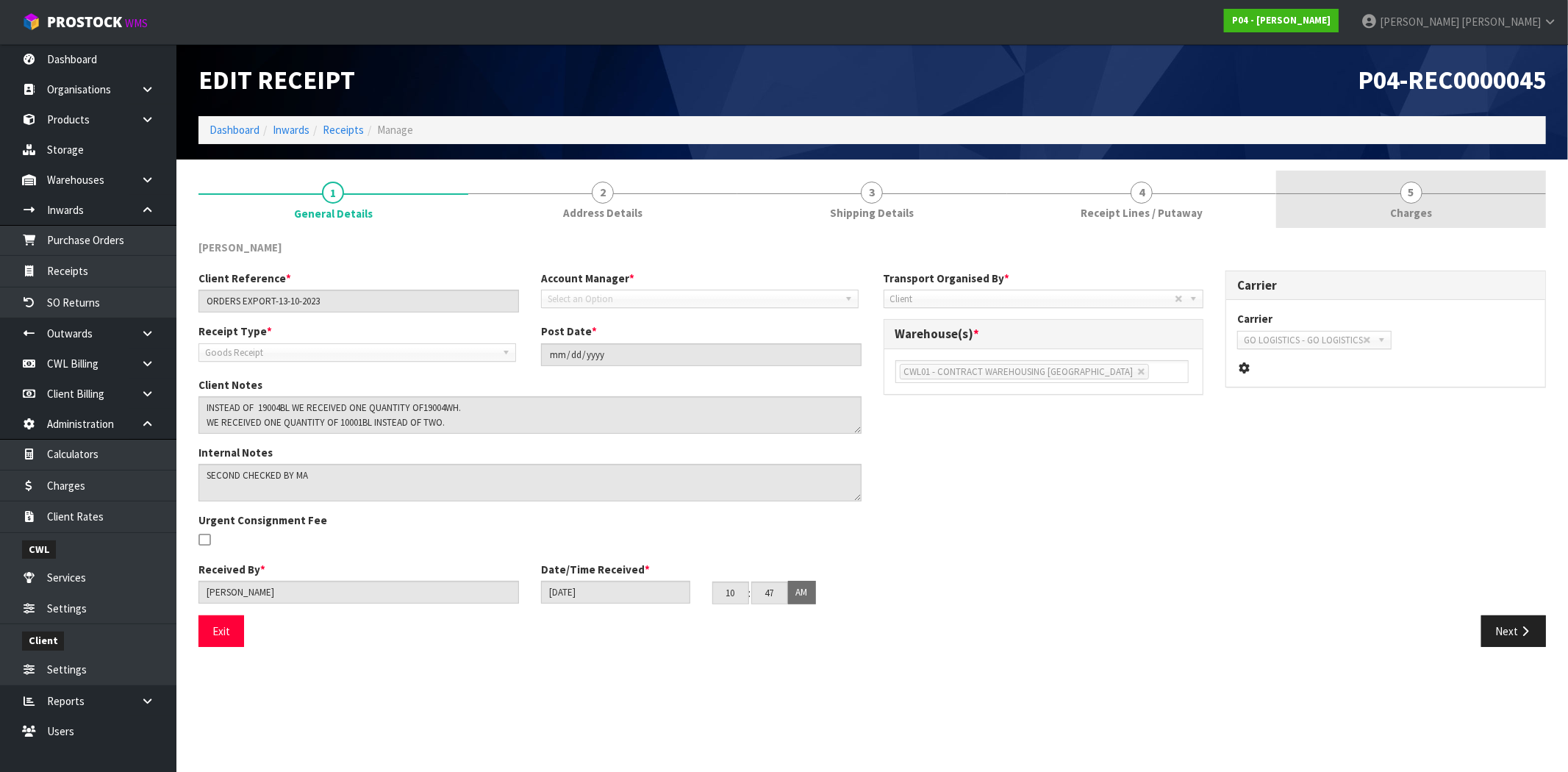
click at [1428, 202] on link "5 [GEOGRAPHIC_DATA]" at bounding box center [1411, 199] width 270 height 58
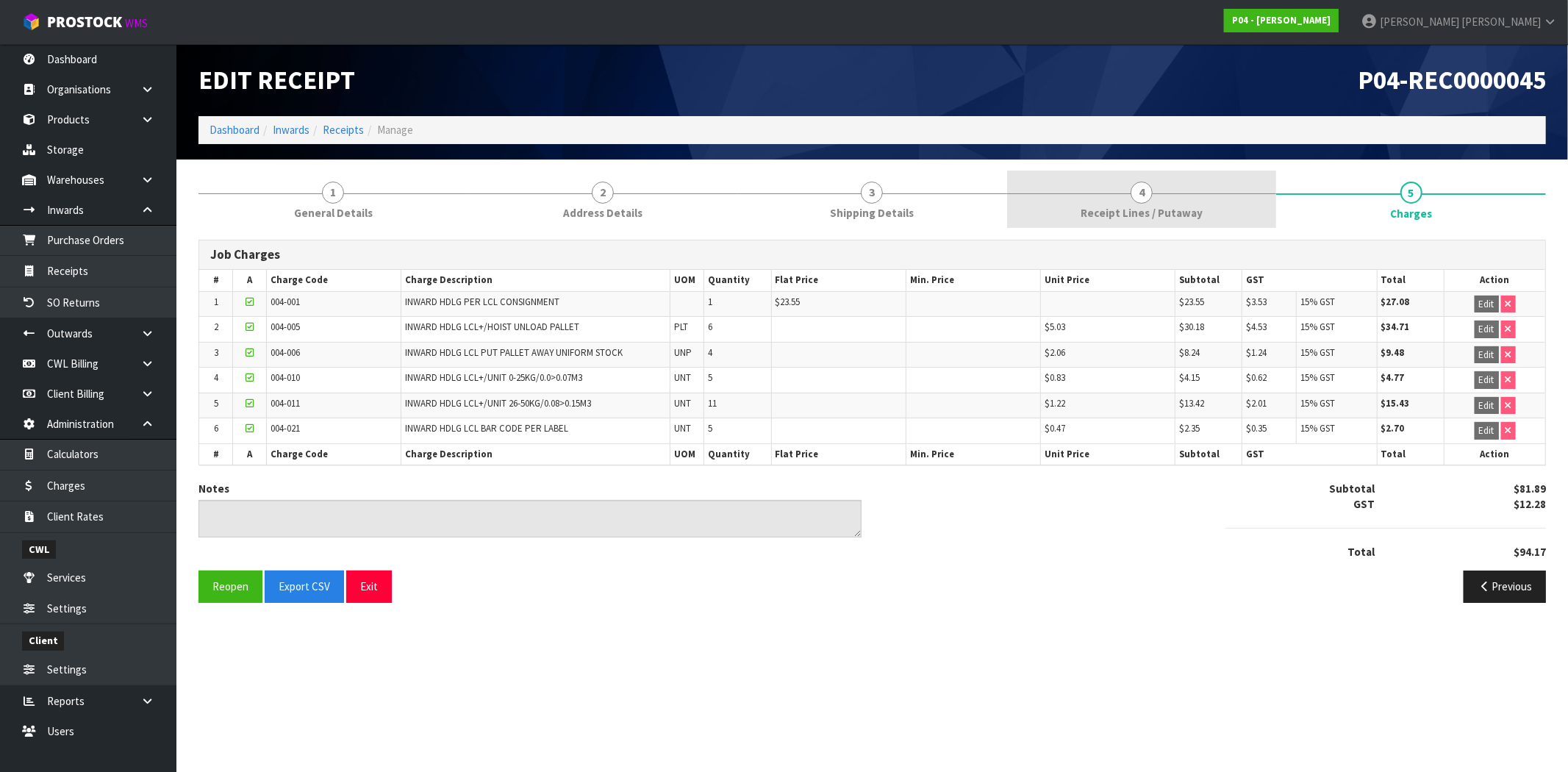
click at [1173, 202] on link "4 Receipt Lines / Putaway" at bounding box center [1142, 199] width 270 height 58
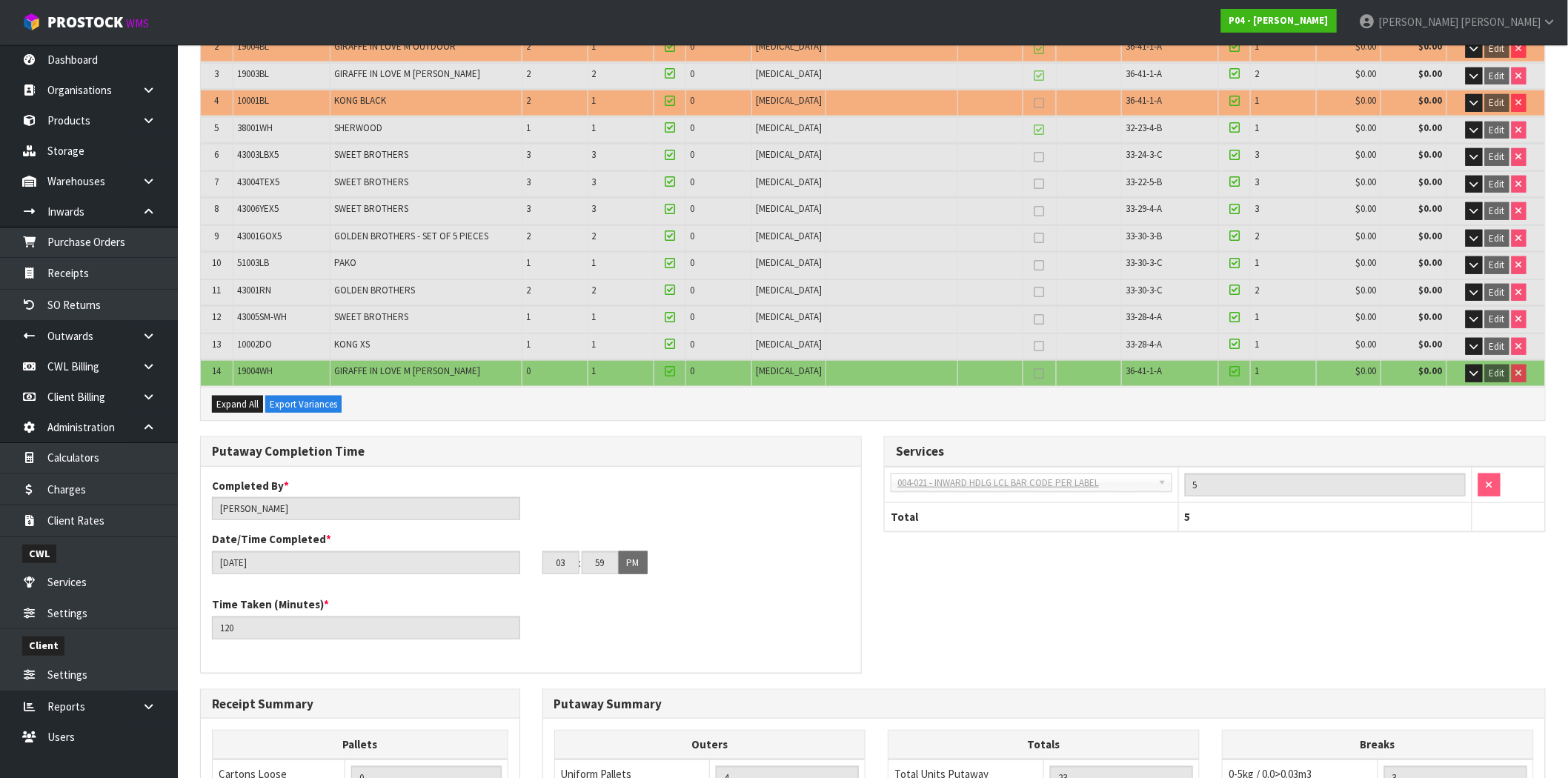
scroll to position [455, 0]
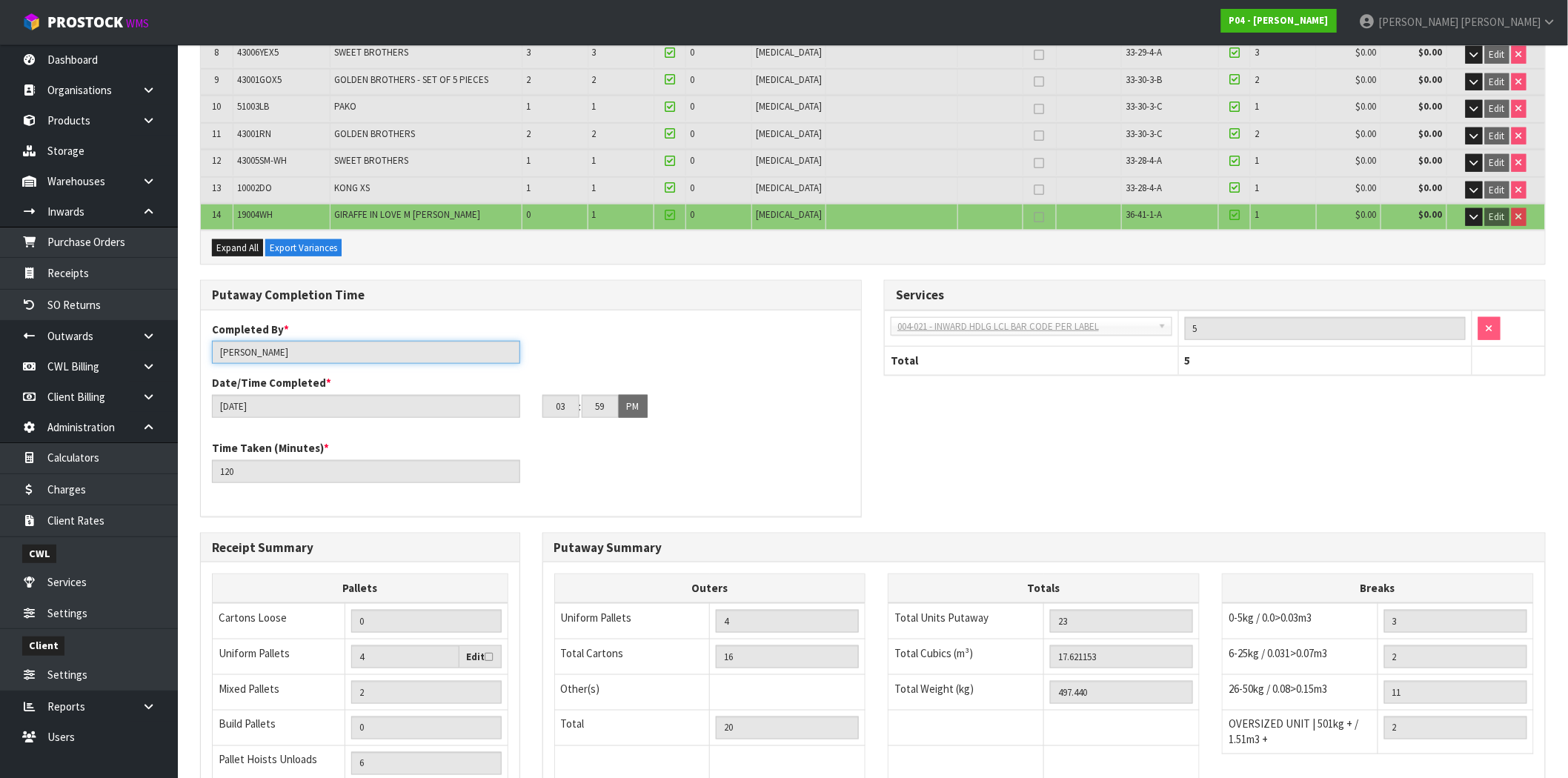
drag, startPoint x: 289, startPoint y: 348, endPoint x: 212, endPoint y: 347, distance: 77.0
click at [212, 347] on input "[PERSON_NAME]" at bounding box center [366, 352] width 308 height 23
drag, startPoint x: 252, startPoint y: 467, endPoint x: 203, endPoint y: 464, distance: 49.1
click at [203, 464] on div "Time Taken (Minutes) * 120" at bounding box center [366, 461] width 330 height 43
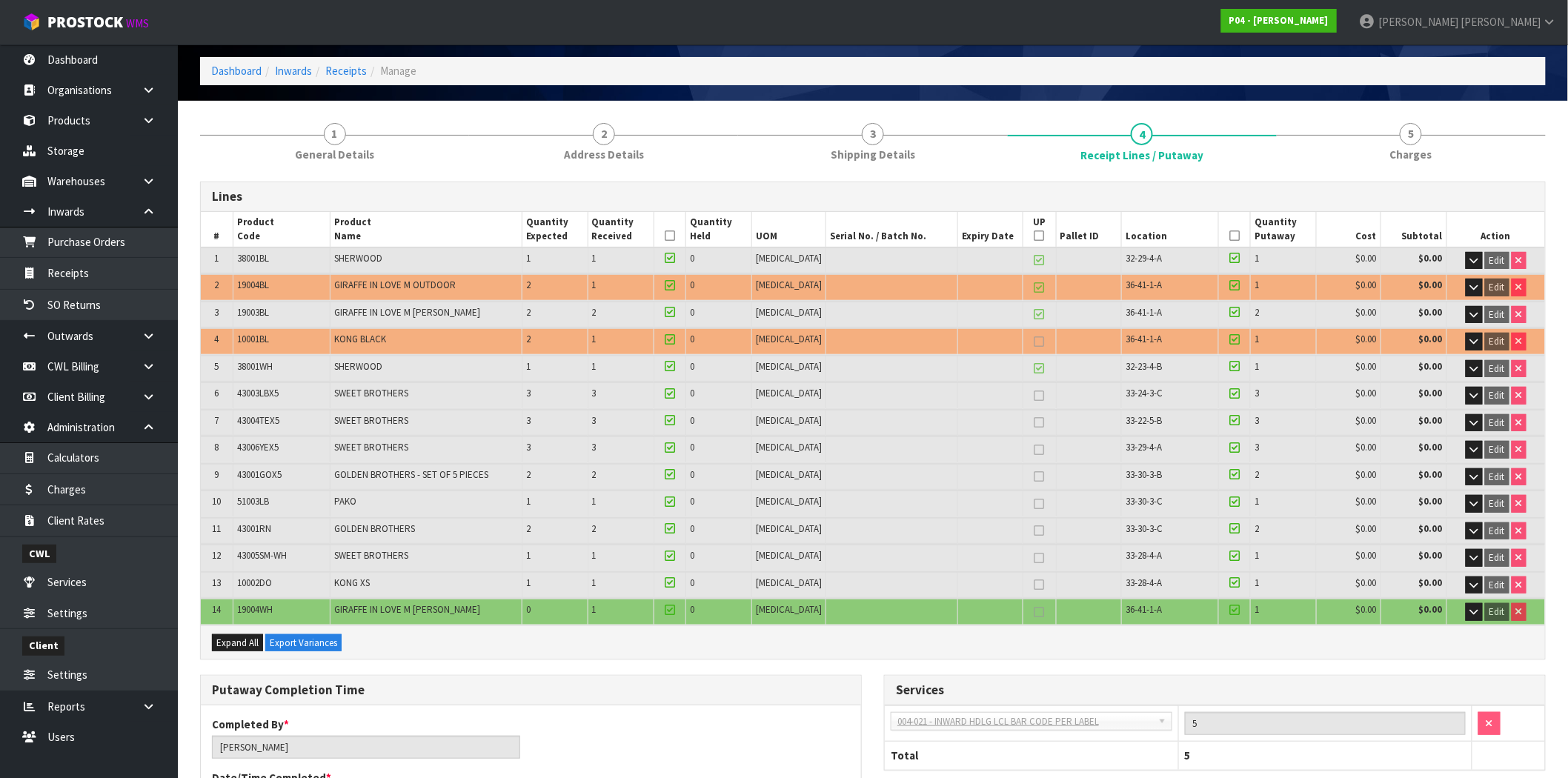
scroll to position [0, 0]
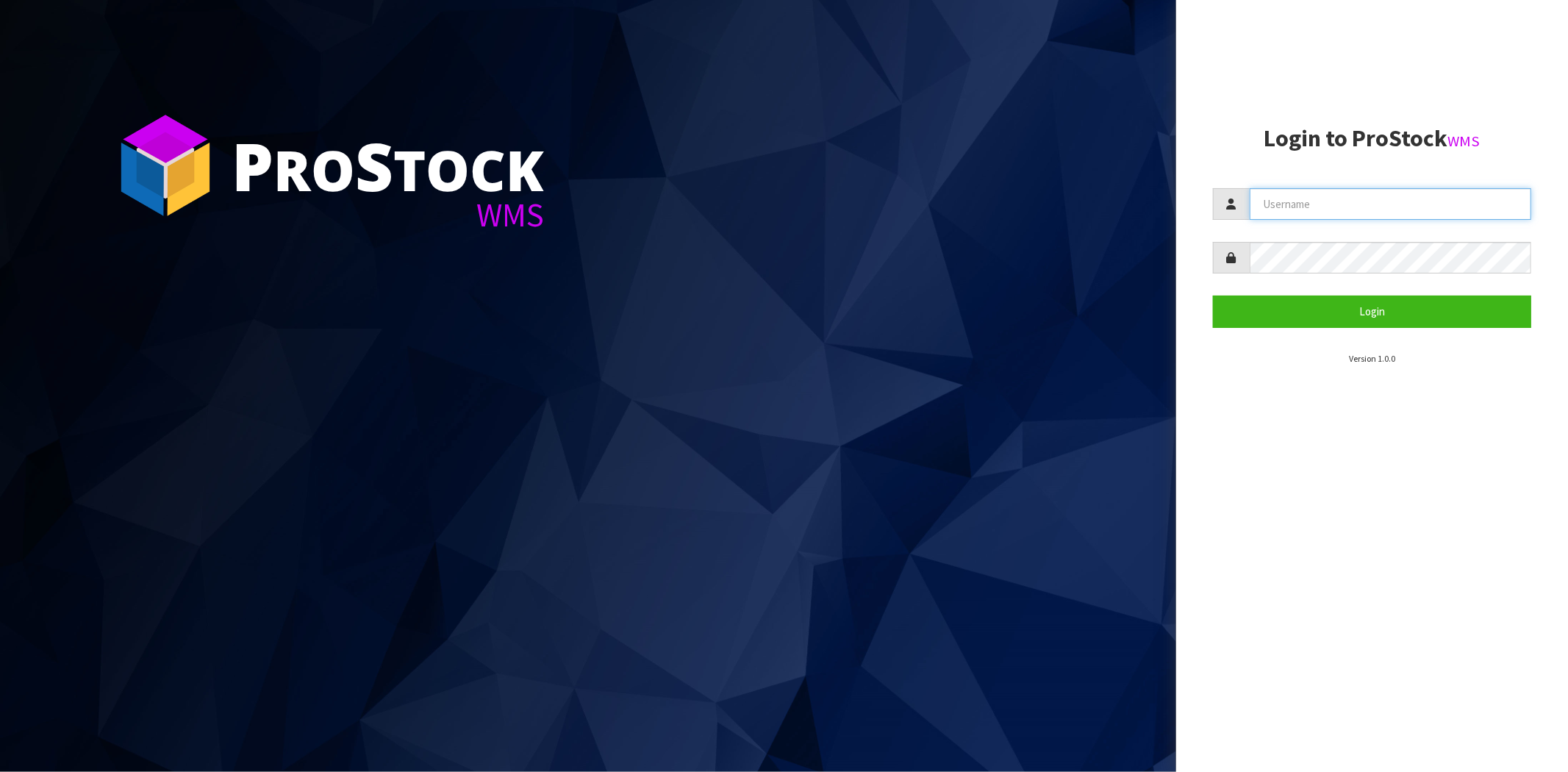
click at [1301, 212] on input "text" at bounding box center [1390, 204] width 282 height 31
type input "maji@cwl.co.nz"
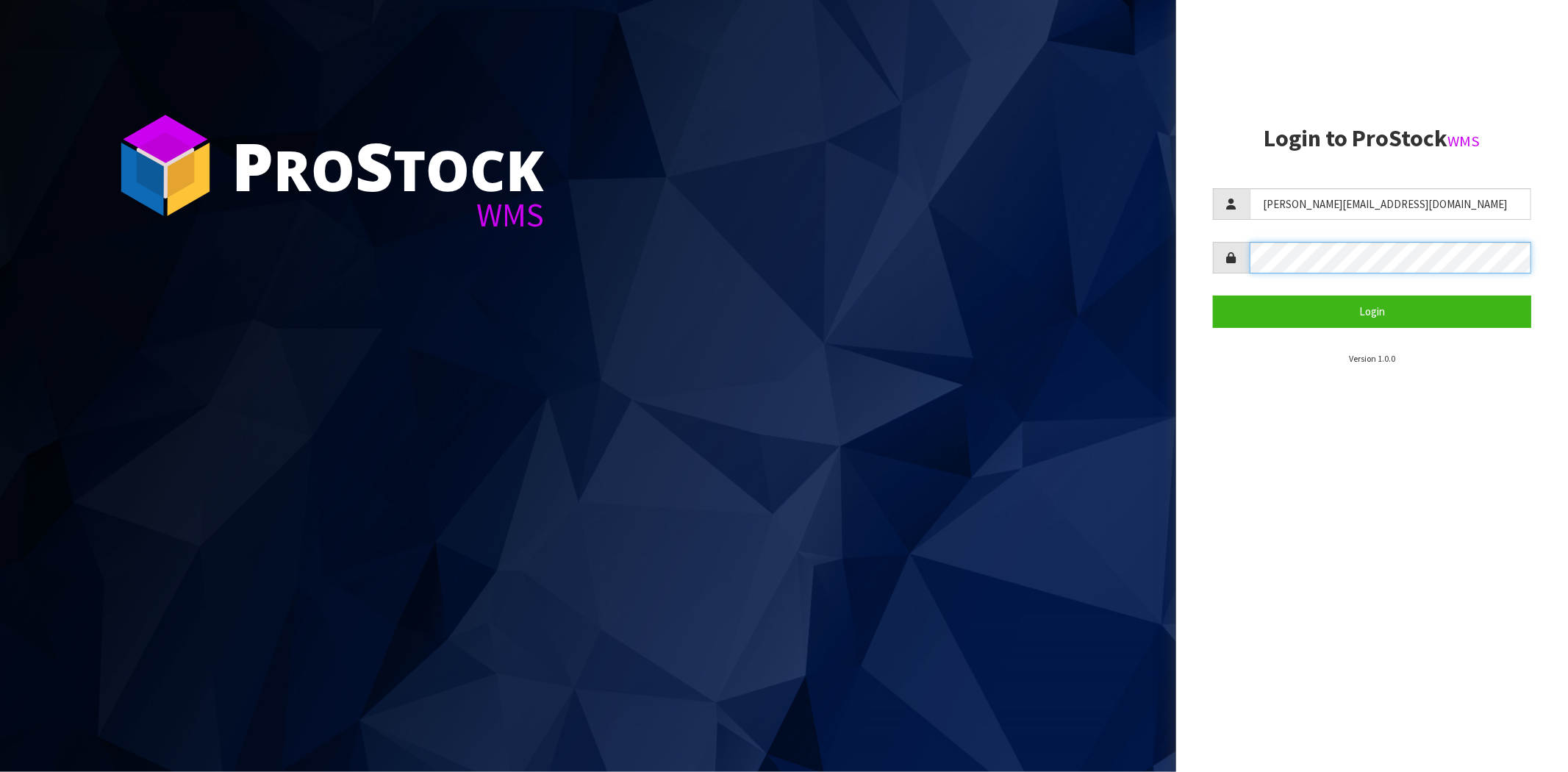
click at [1213, 296] on button "Login" at bounding box center [1372, 311] width 318 height 31
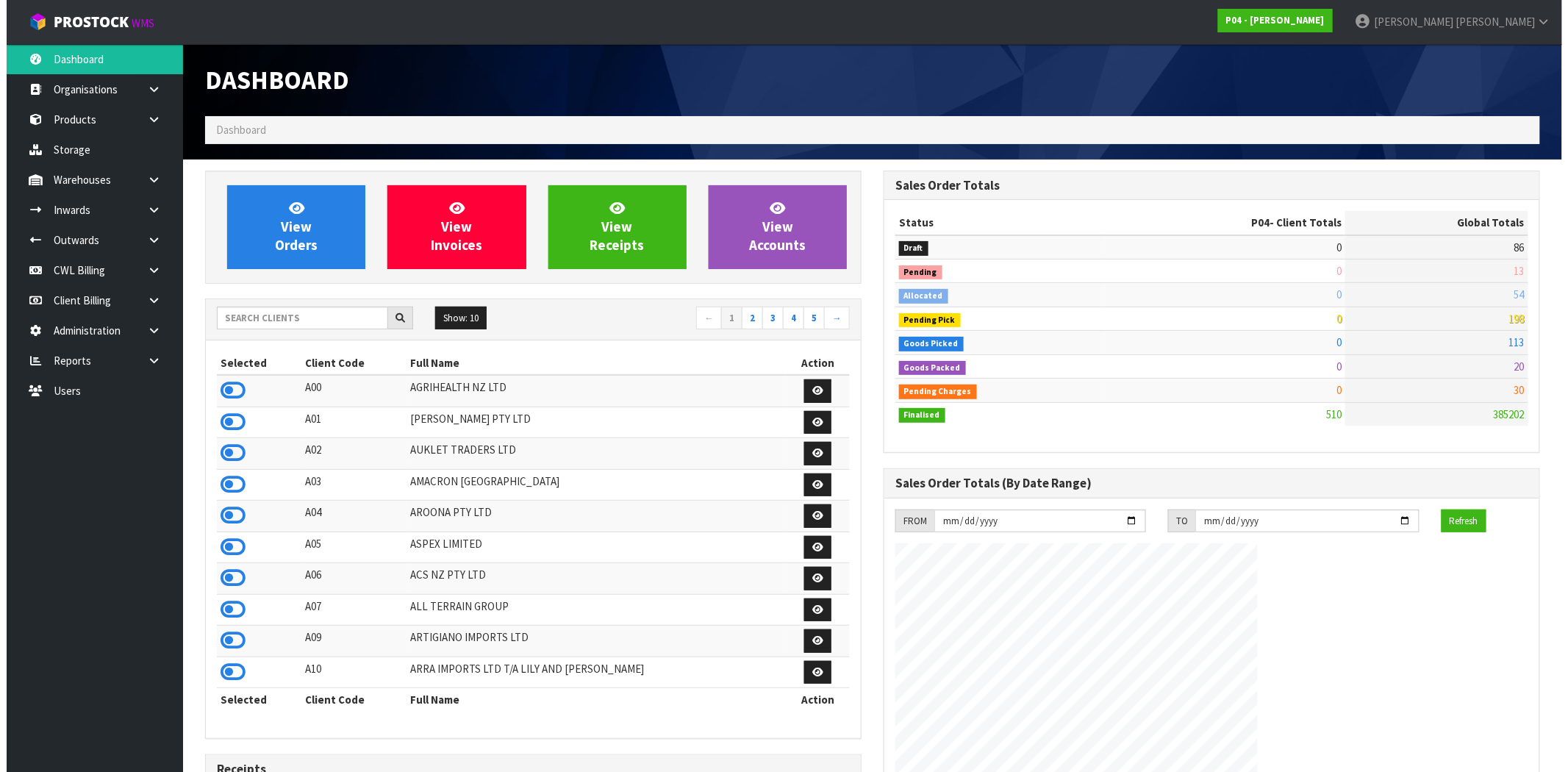
scroll to position [899, 679]
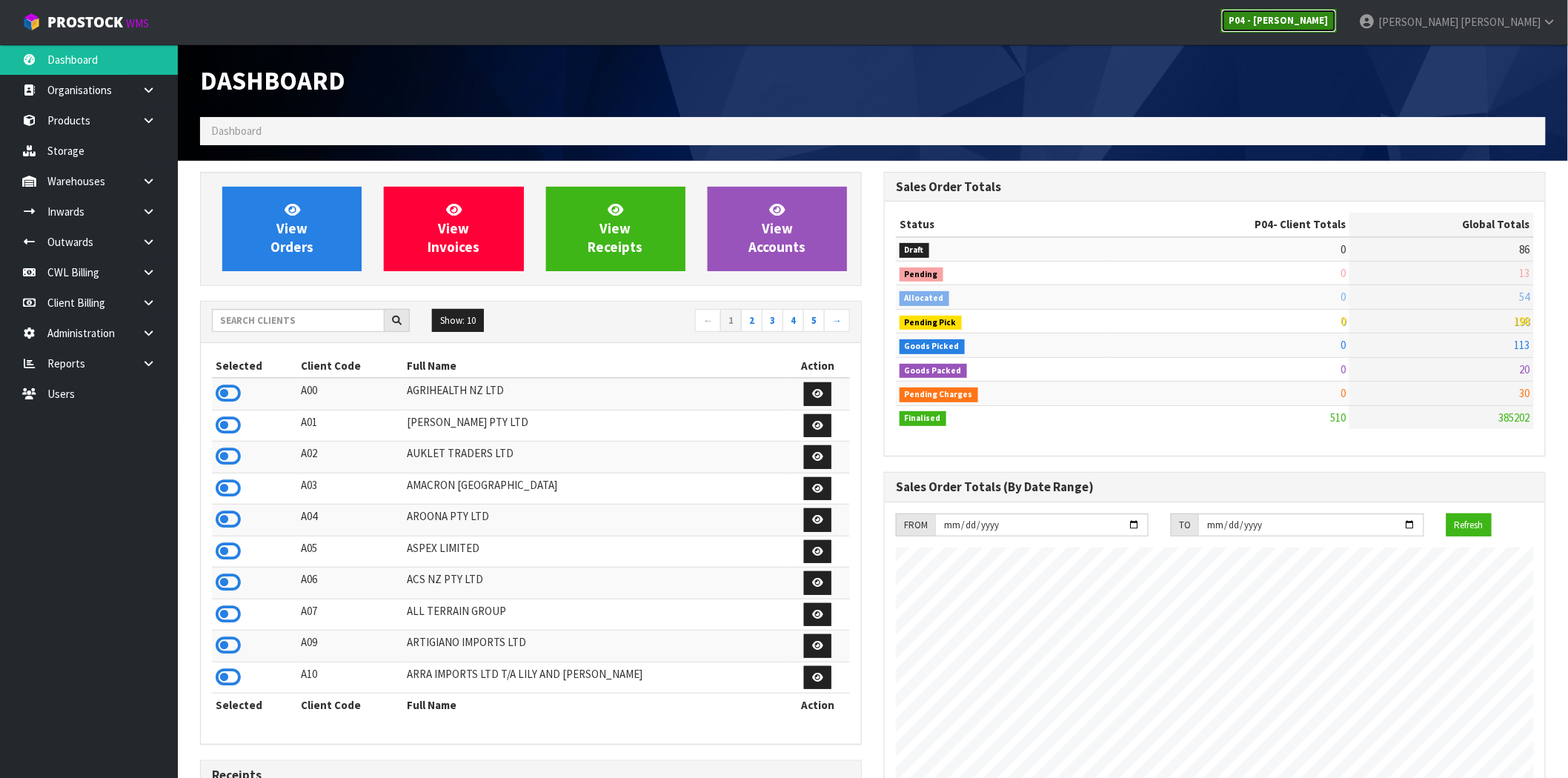
click at [1337, 11] on link "P04 - [PERSON_NAME]" at bounding box center [1279, 20] width 116 height 24
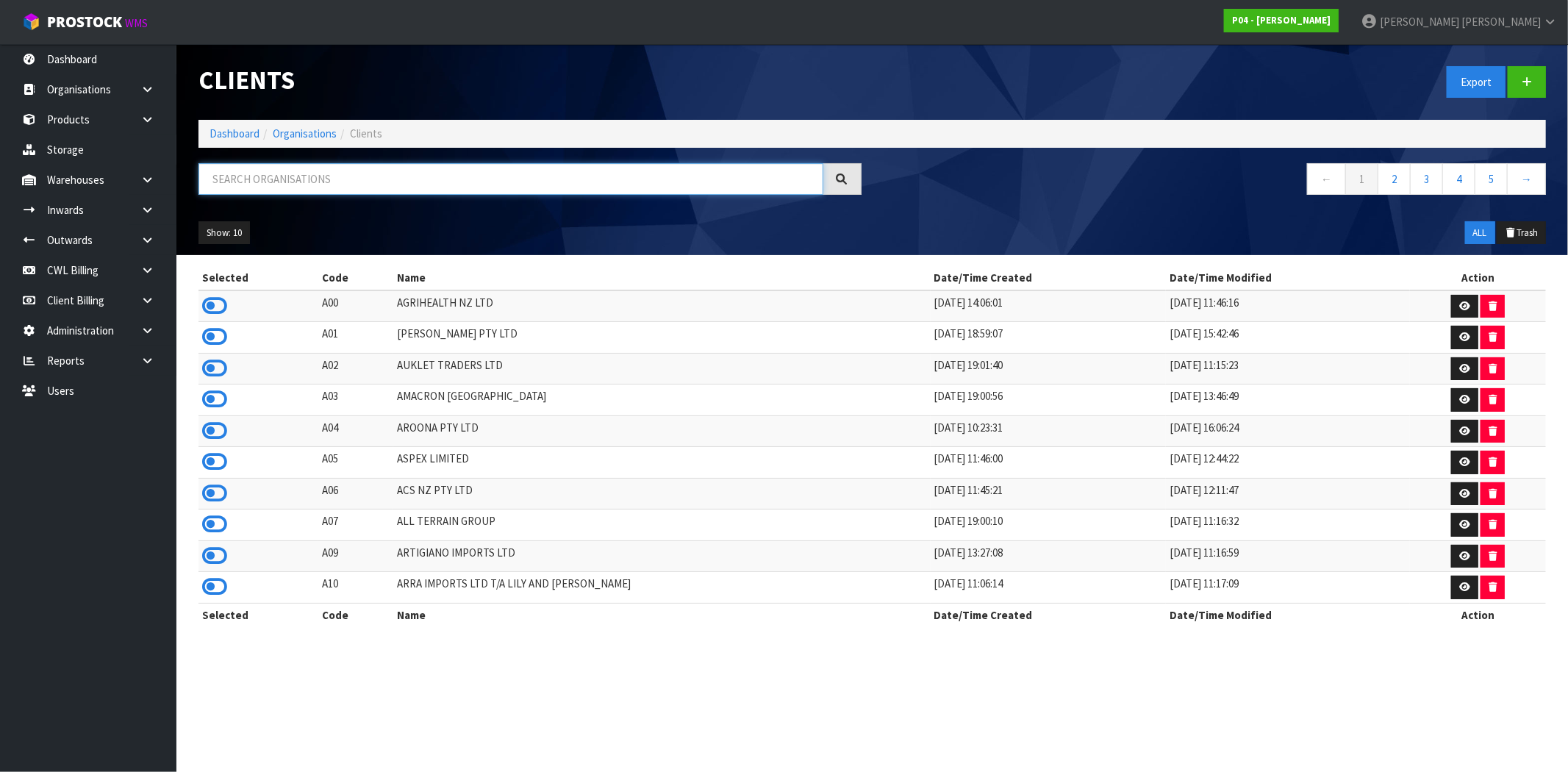
click at [276, 182] on input "text" at bounding box center [511, 179] width 625 height 31
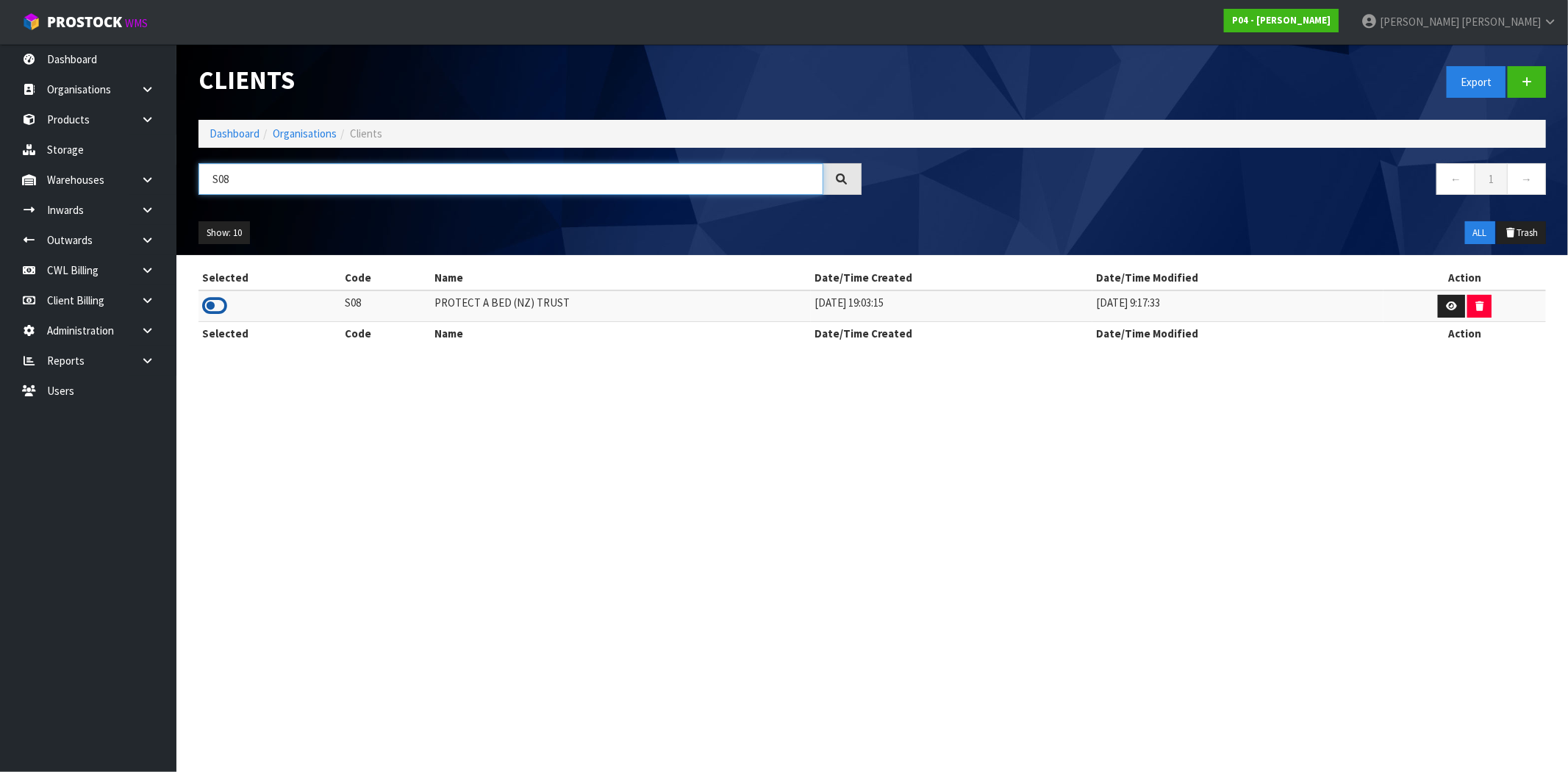
type input "S08"
click at [216, 307] on icon at bounding box center [215, 306] width 25 height 22
click at [145, 292] on link at bounding box center [152, 300] width 47 height 31
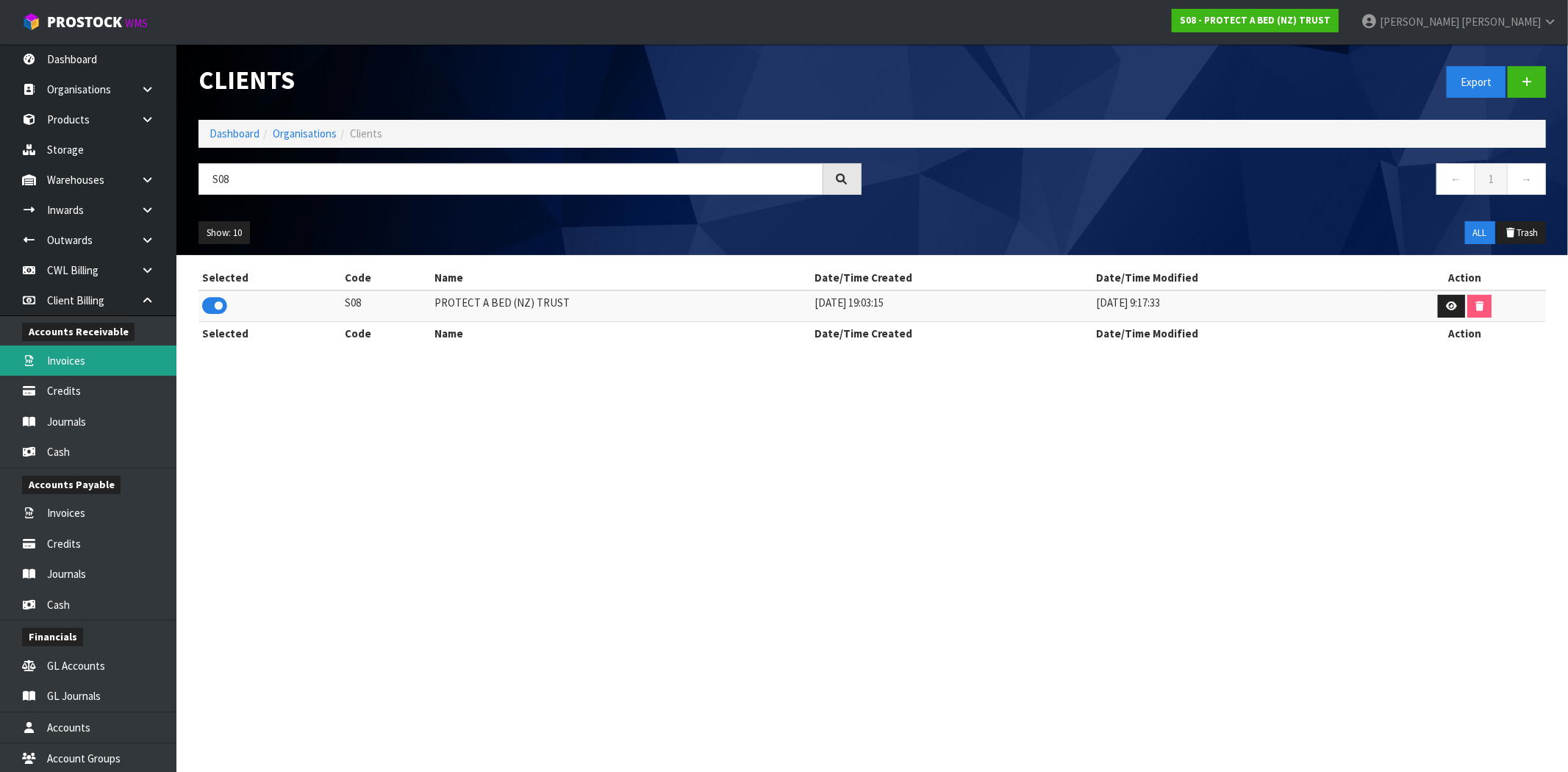
click at [99, 358] on link "Invoices" at bounding box center [88, 361] width 177 height 31
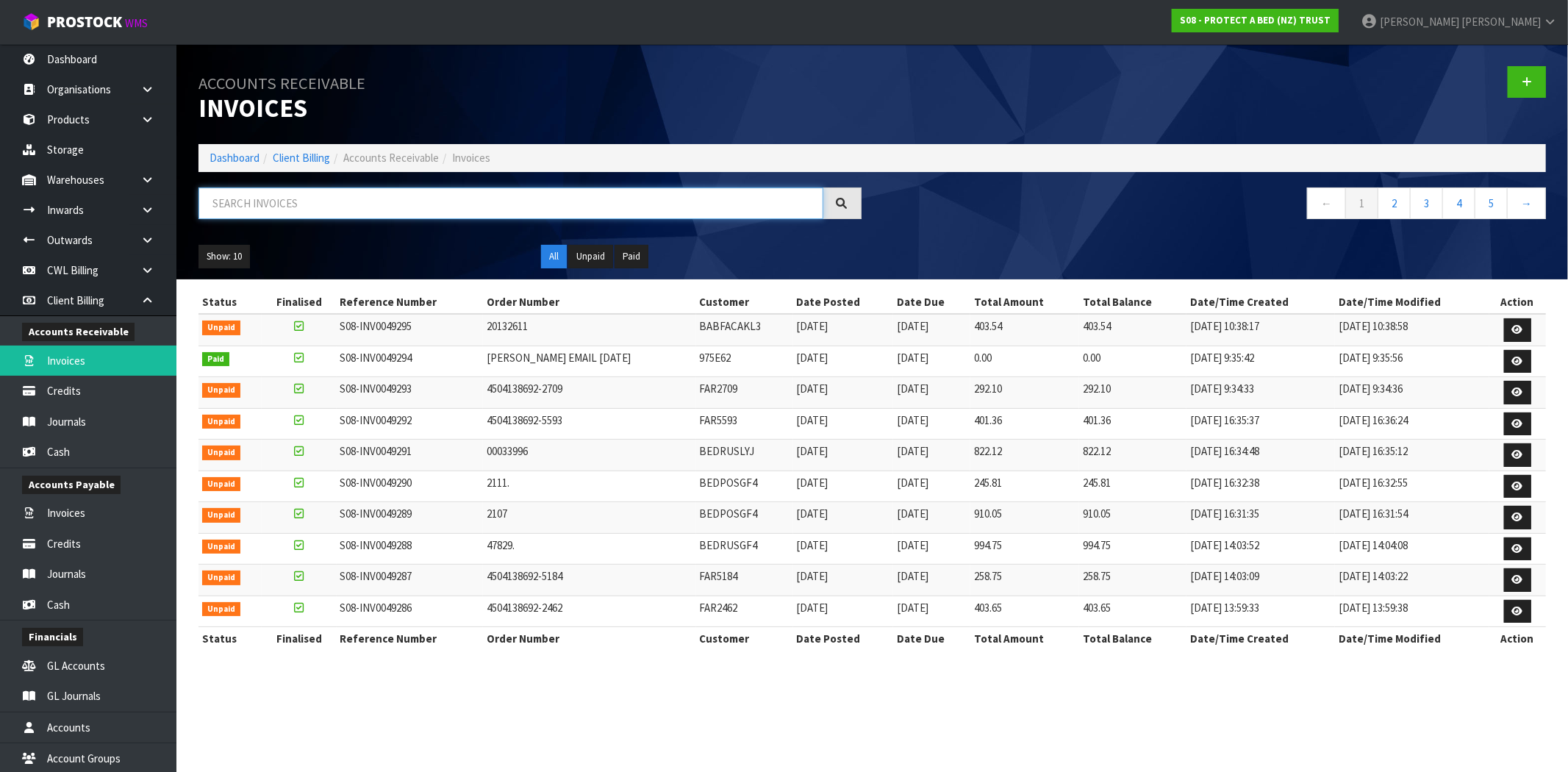
click at [289, 206] on input "text" at bounding box center [511, 203] width 625 height 31
paste input "S08-INV0049264"
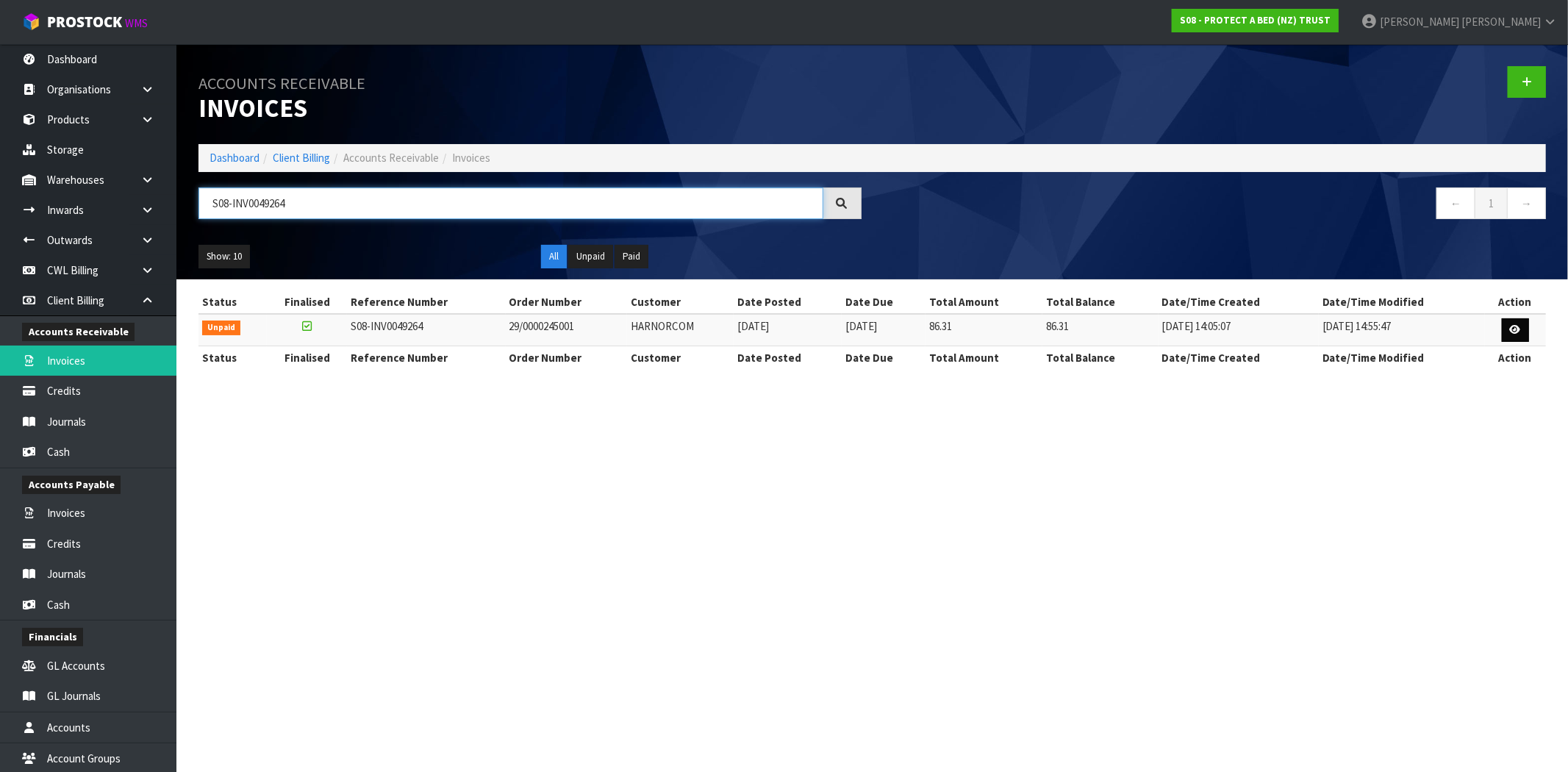
type input "S08-INV0049264"
click at [1516, 337] on link at bounding box center [1516, 330] width 27 height 23
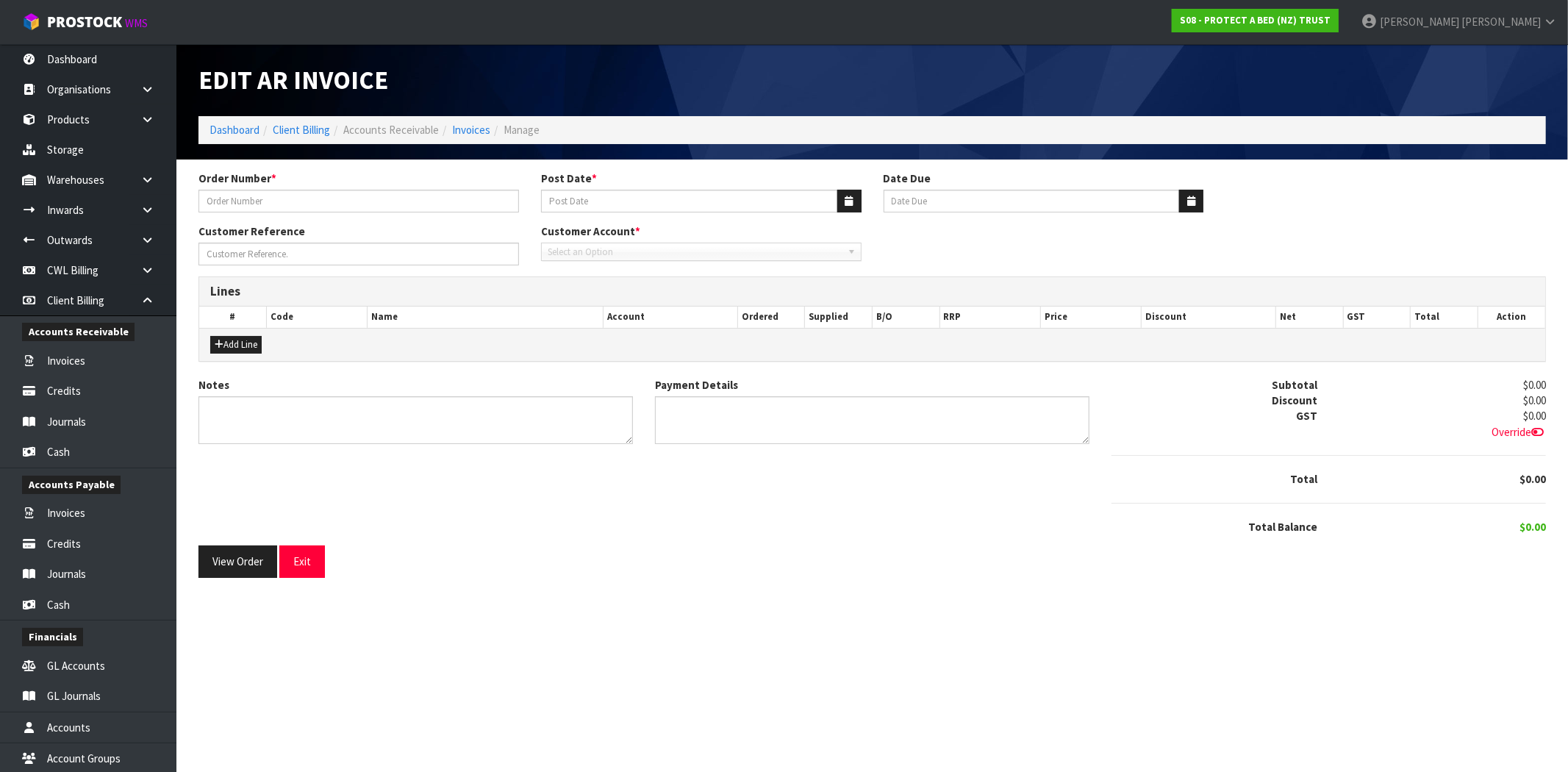
type input "29/0000245001"
type input "08/10/2025"
type input "20/11/2025"
type input "URGENT"
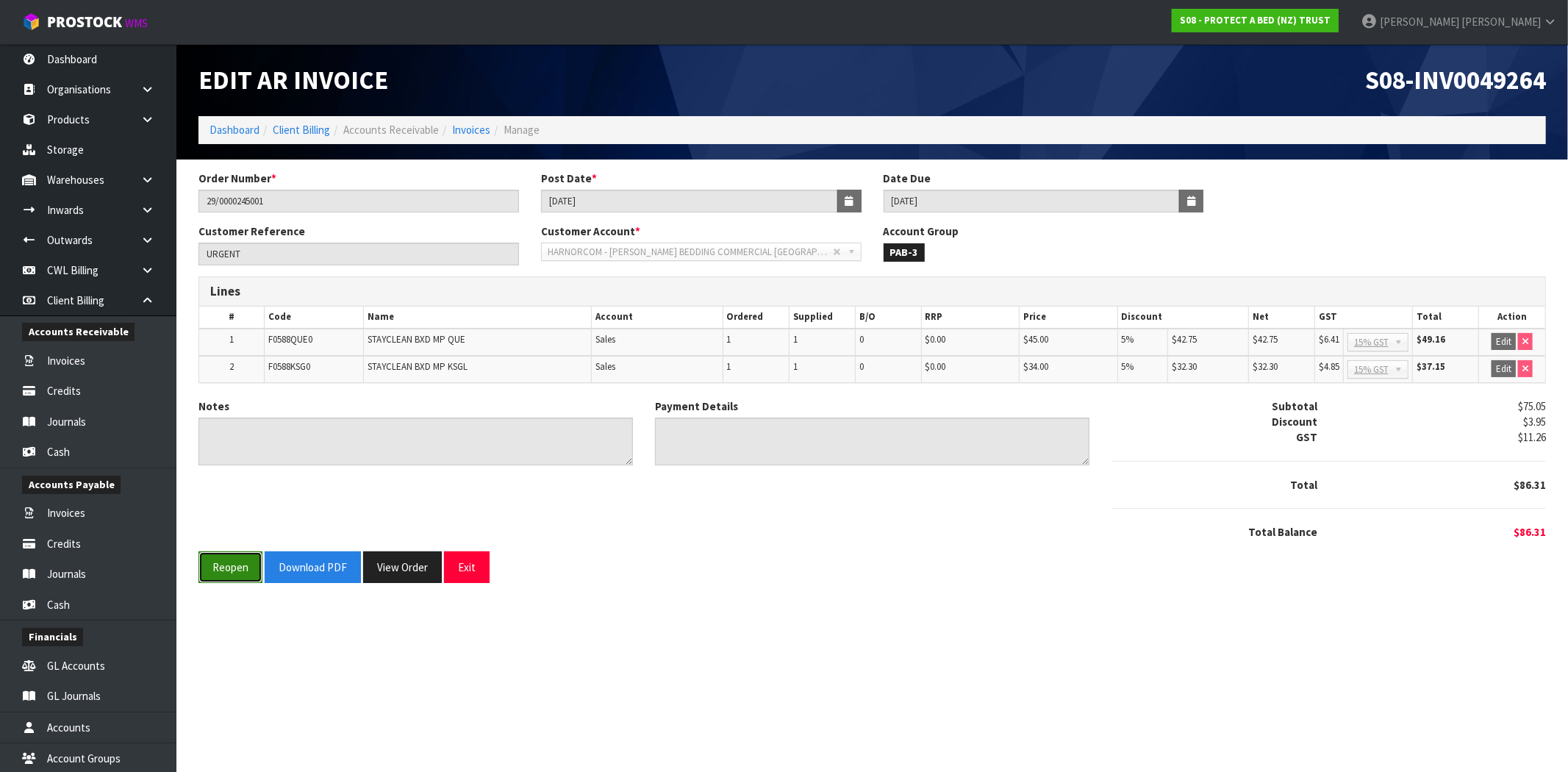
click at [238, 577] on button "Reopen" at bounding box center [231, 567] width 64 height 31
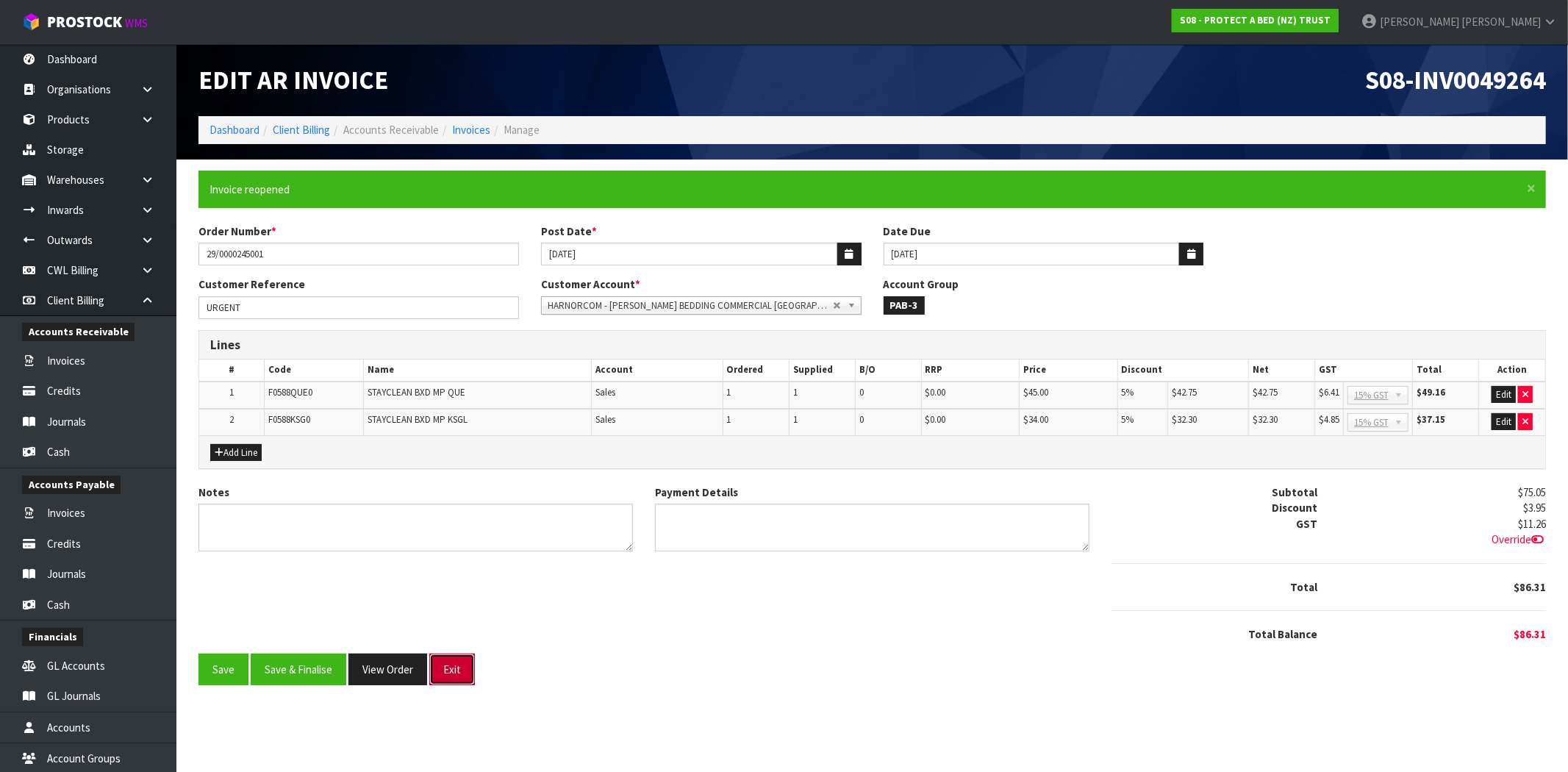
click at [461, 671] on button "Exit" at bounding box center [452, 670] width 45 height 31
